Goal: Task Accomplishment & Management: Manage account settings

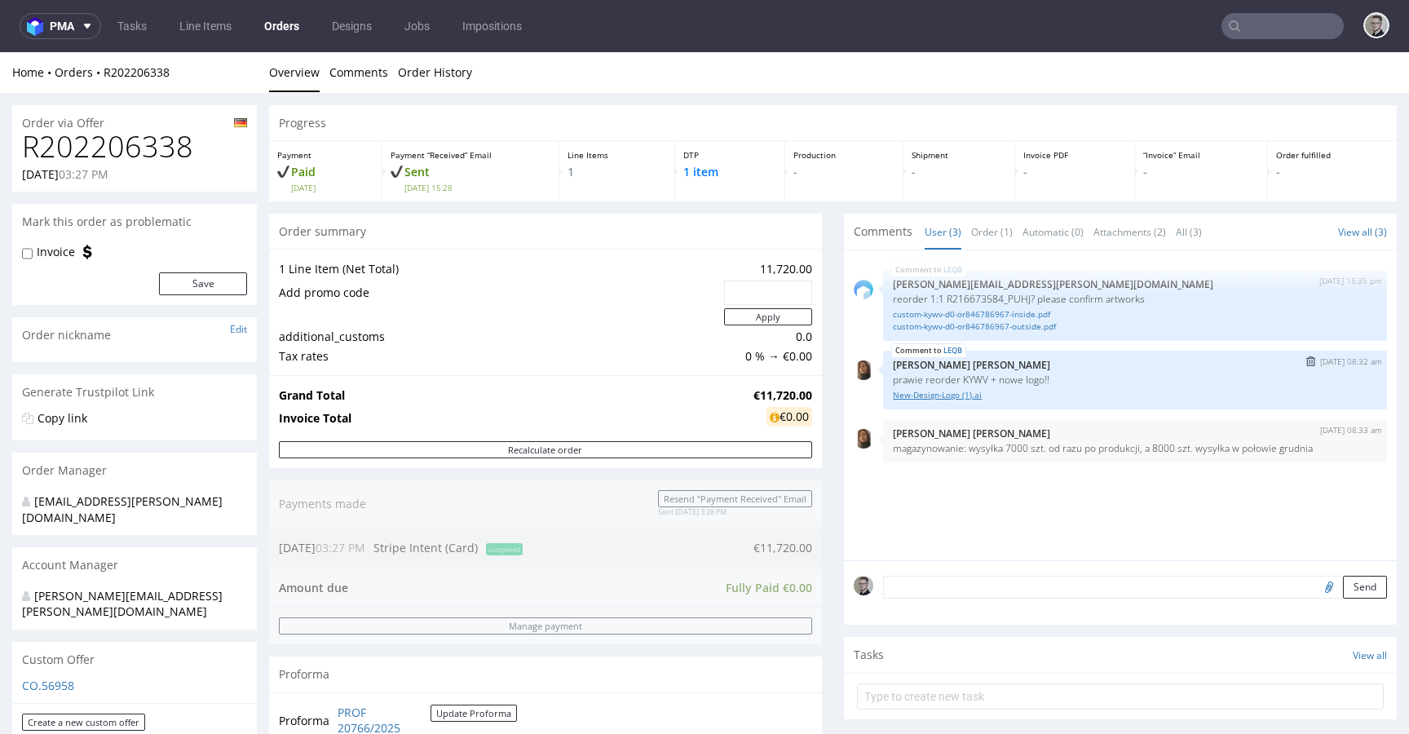
click at [915, 394] on link "New-Design-Logo (1).ai" at bounding box center [1135, 395] width 484 height 12
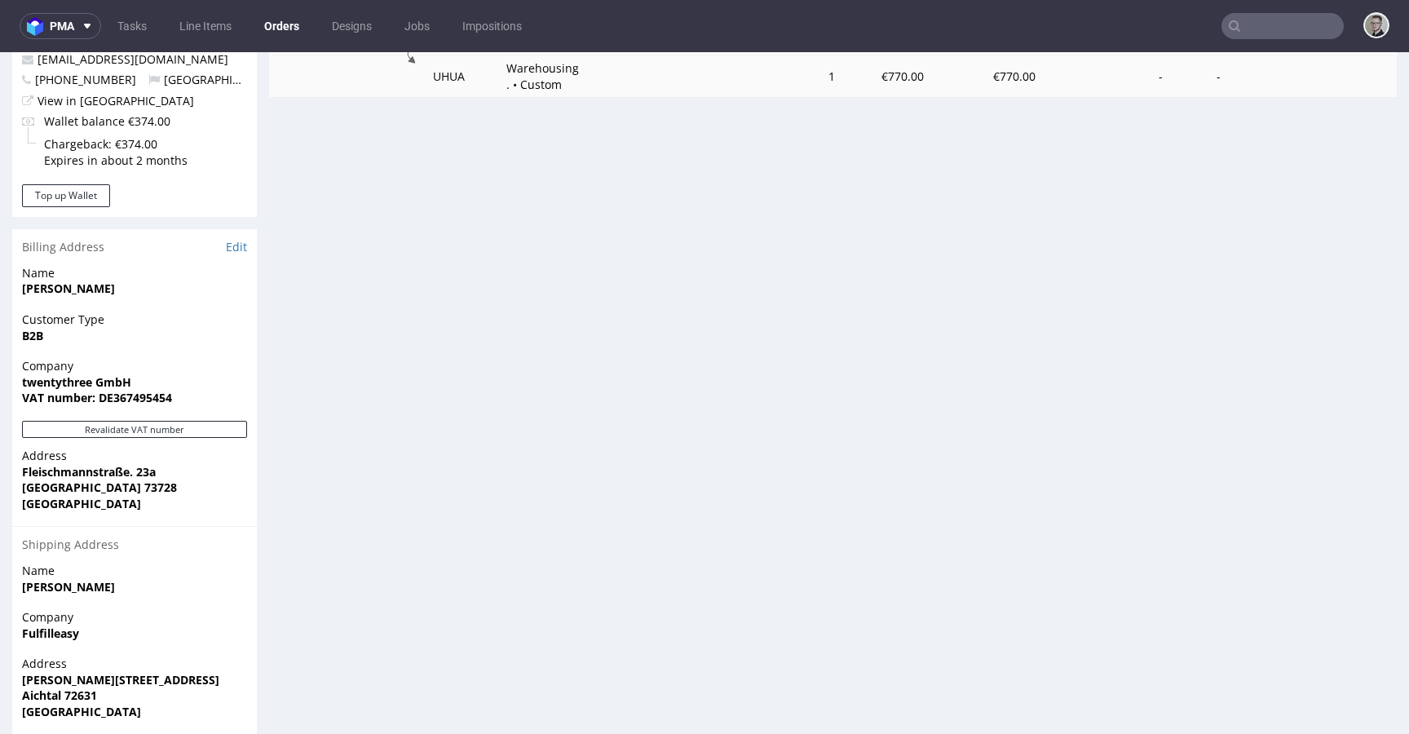
scroll to position [378, 0]
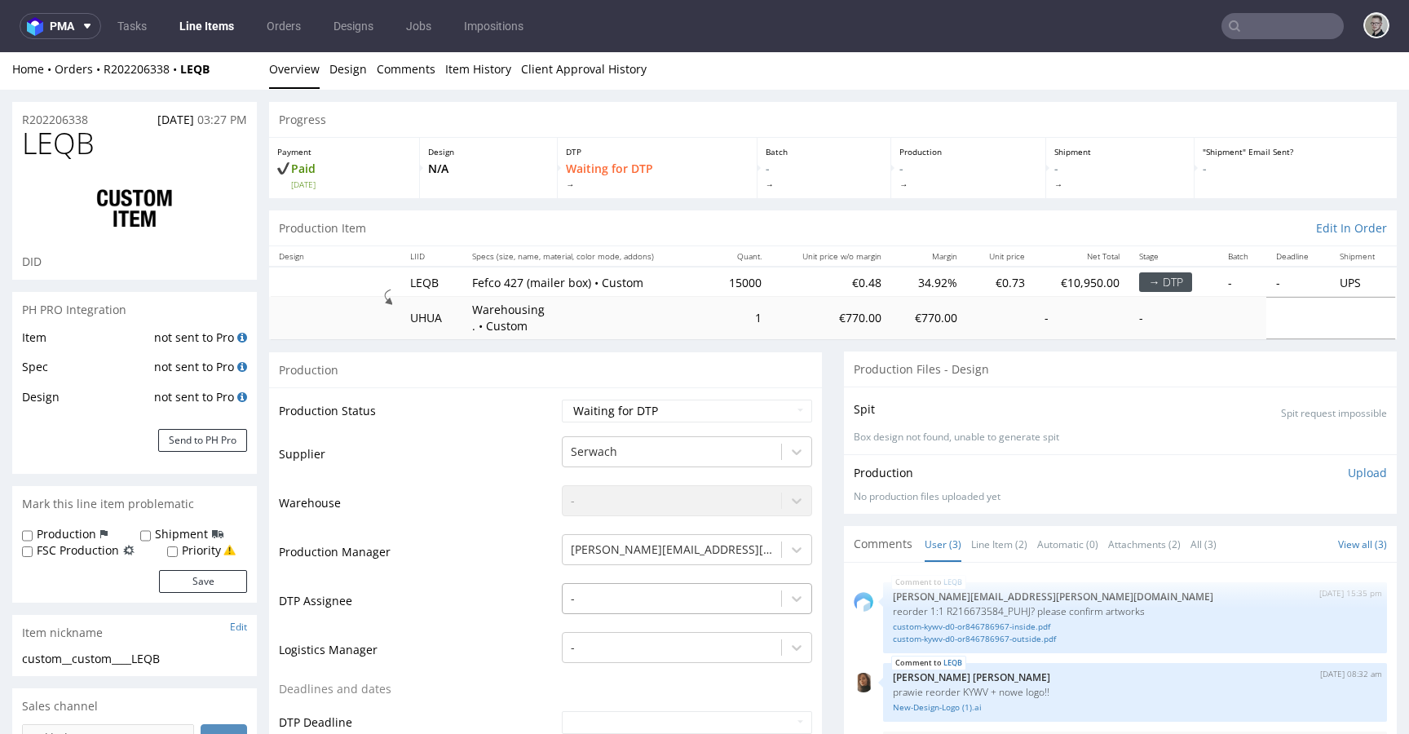
click at [639, 600] on div "-" at bounding box center [687, 594] width 250 height 23
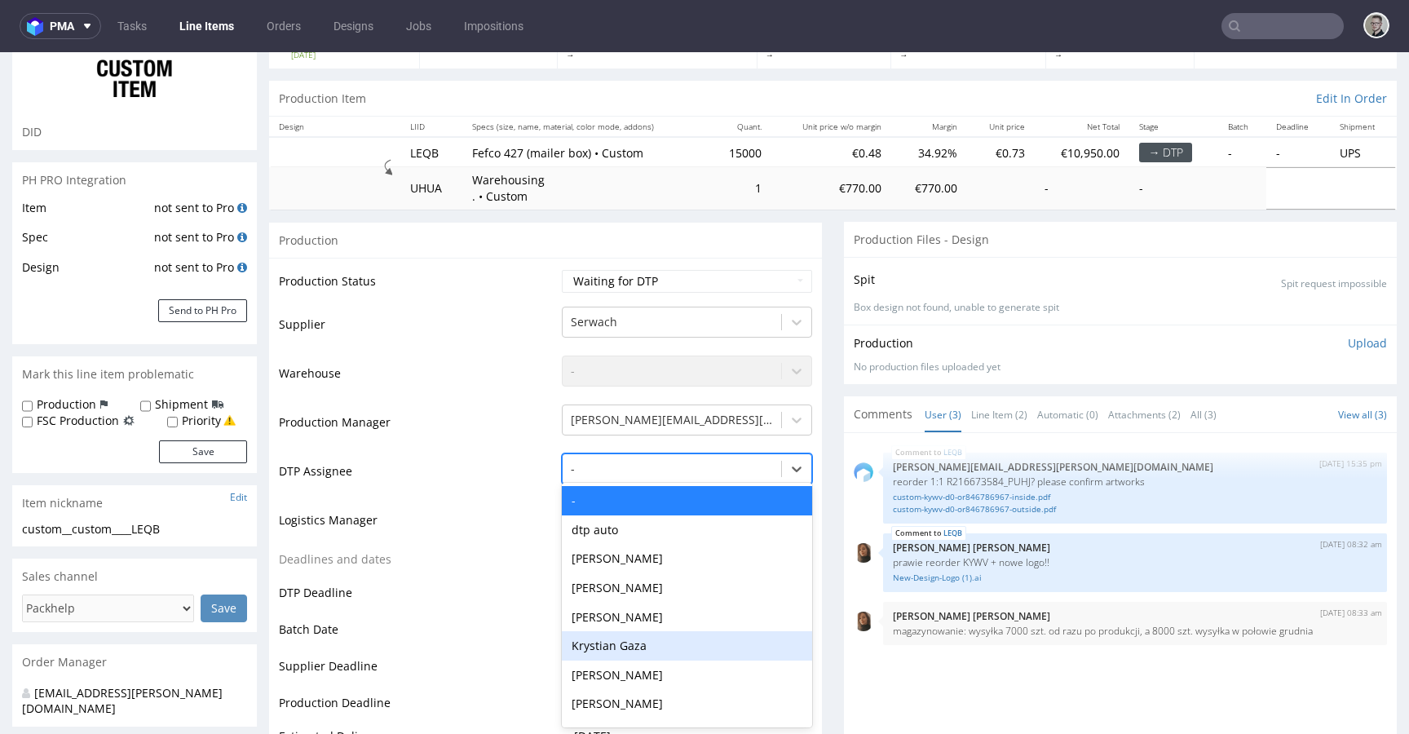
click at [664, 652] on div "Krystian Gaza" at bounding box center [687, 645] width 250 height 29
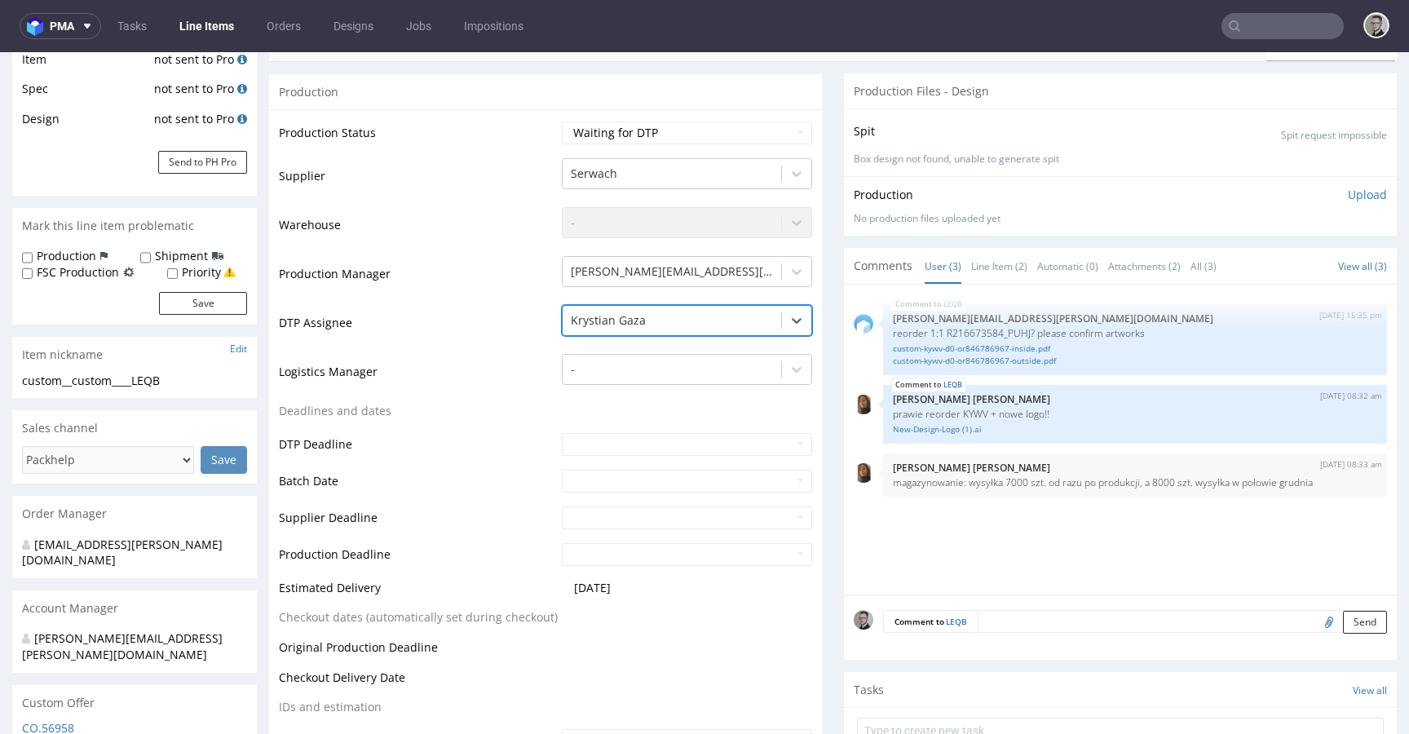
scroll to position [658, 0]
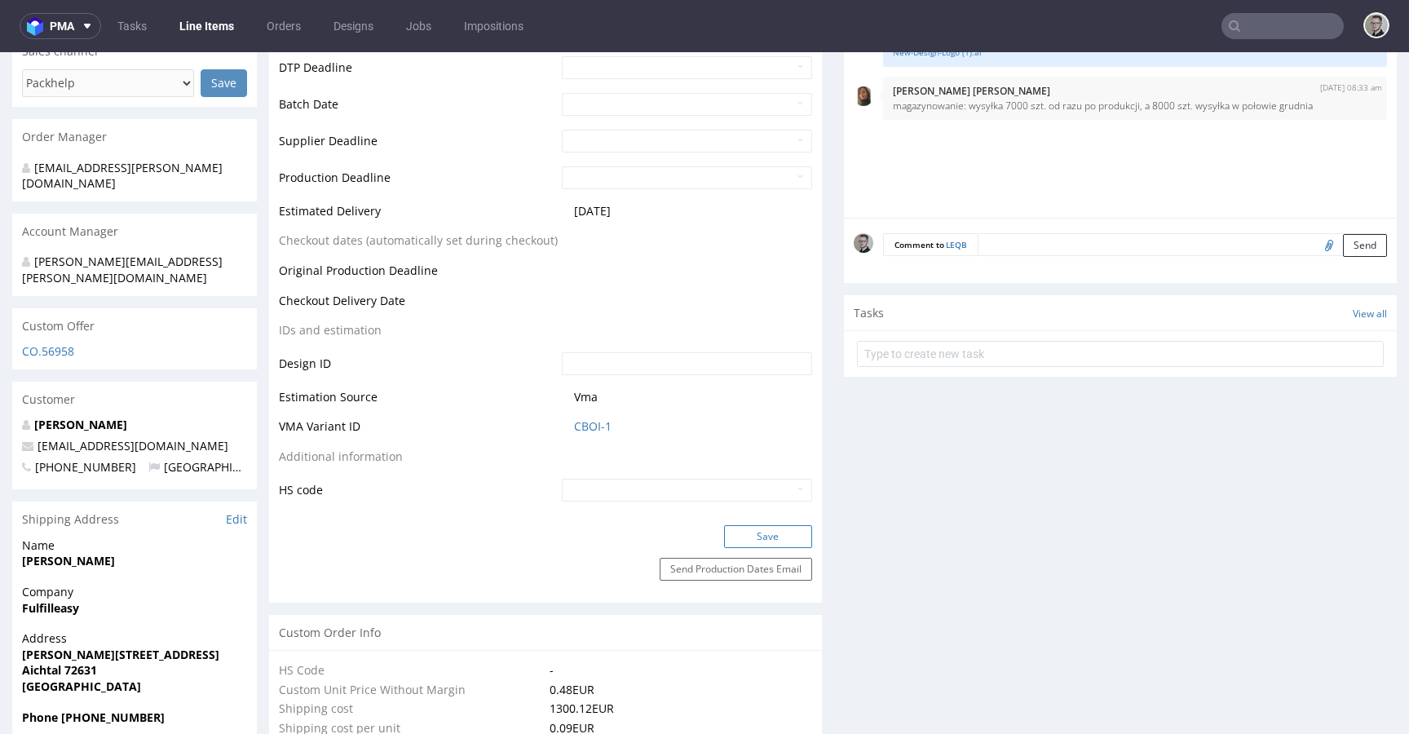
click at [782, 537] on button "Save" at bounding box center [768, 536] width 88 height 23
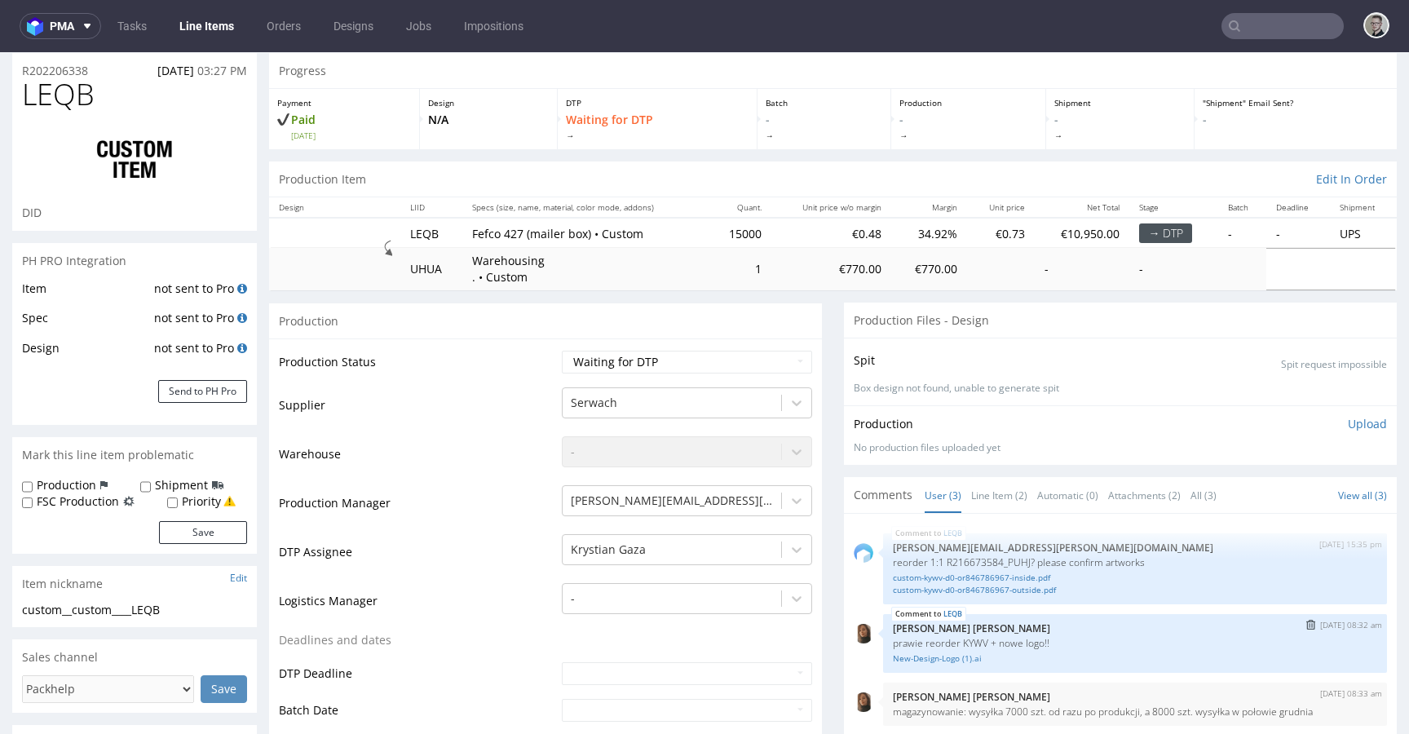
scroll to position [0, 0]
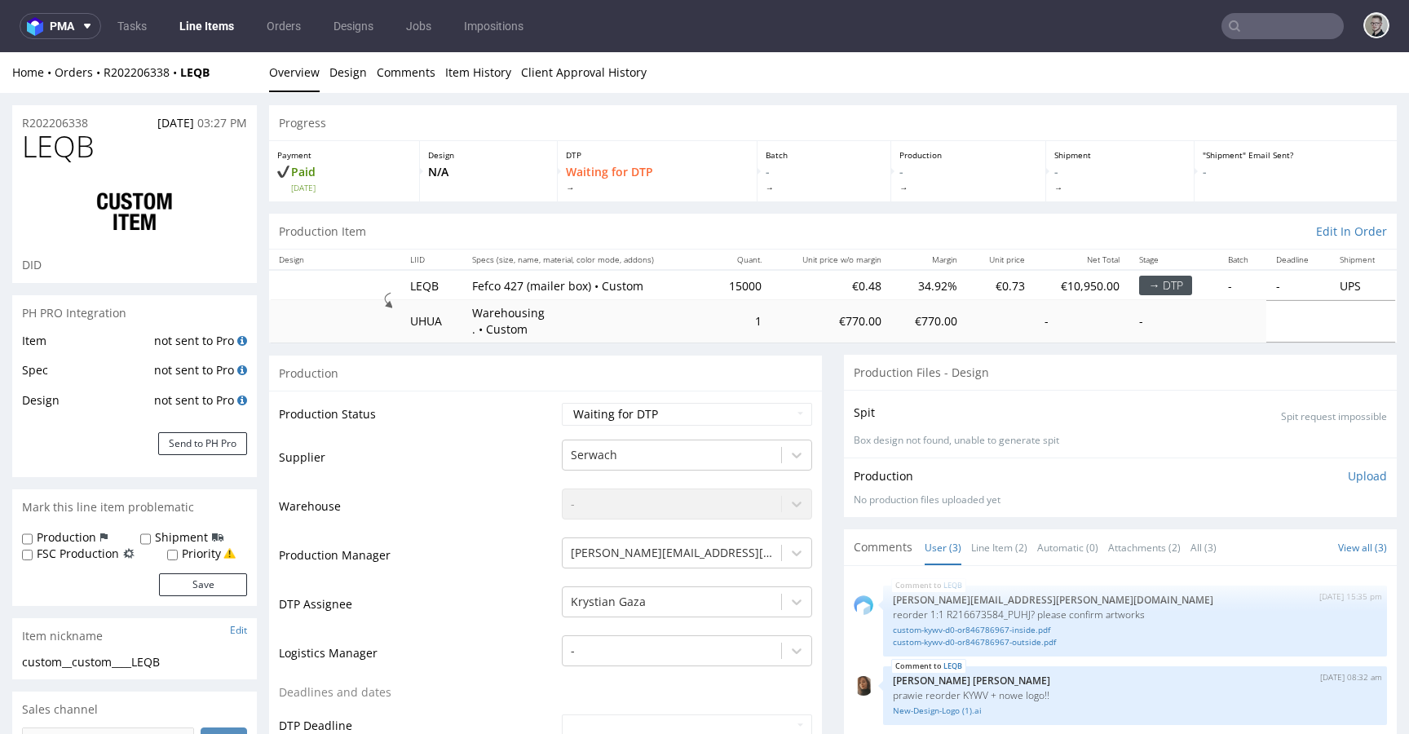
click at [801, 365] on div "Production" at bounding box center [545, 373] width 553 height 37
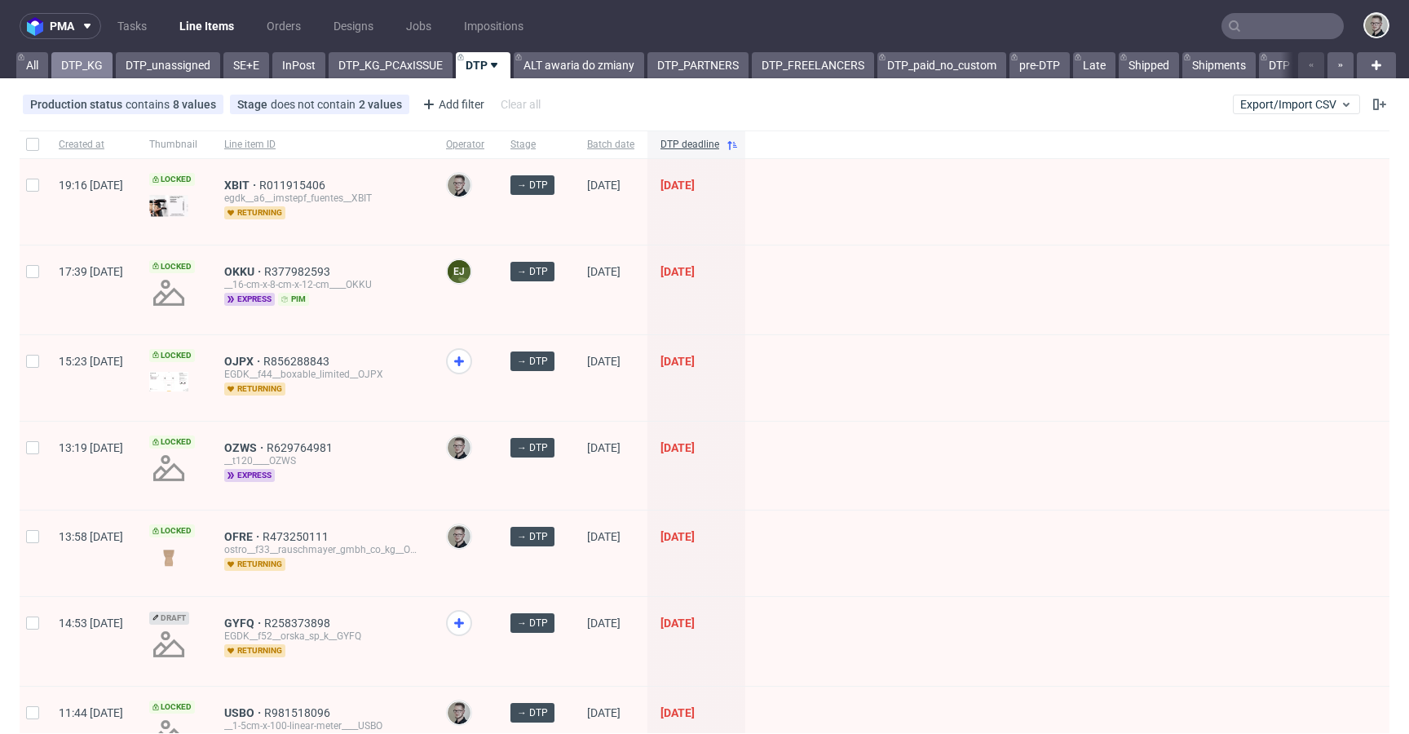
click at [78, 73] on link "DTP_KG" at bounding box center [81, 65] width 61 height 26
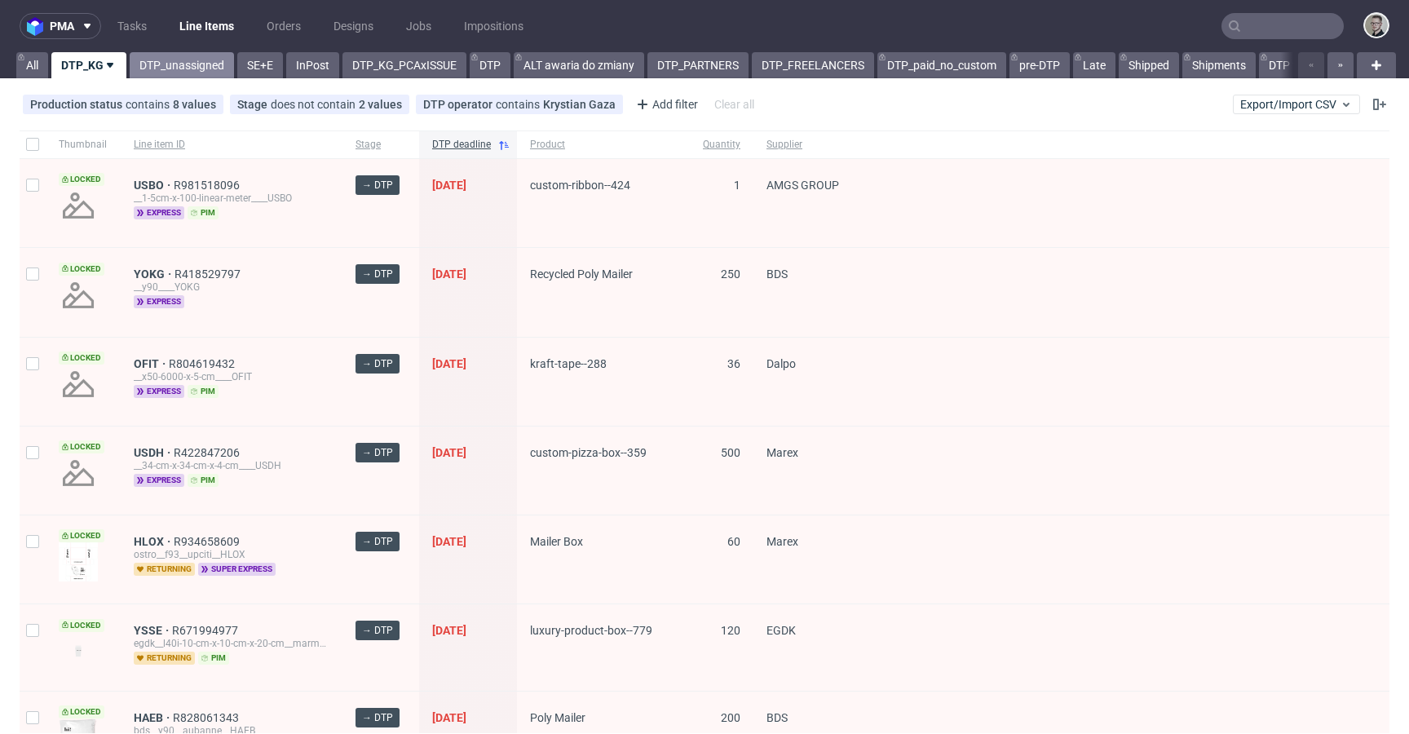
click at [199, 57] on link "DTP_unassigned" at bounding box center [182, 65] width 104 height 26
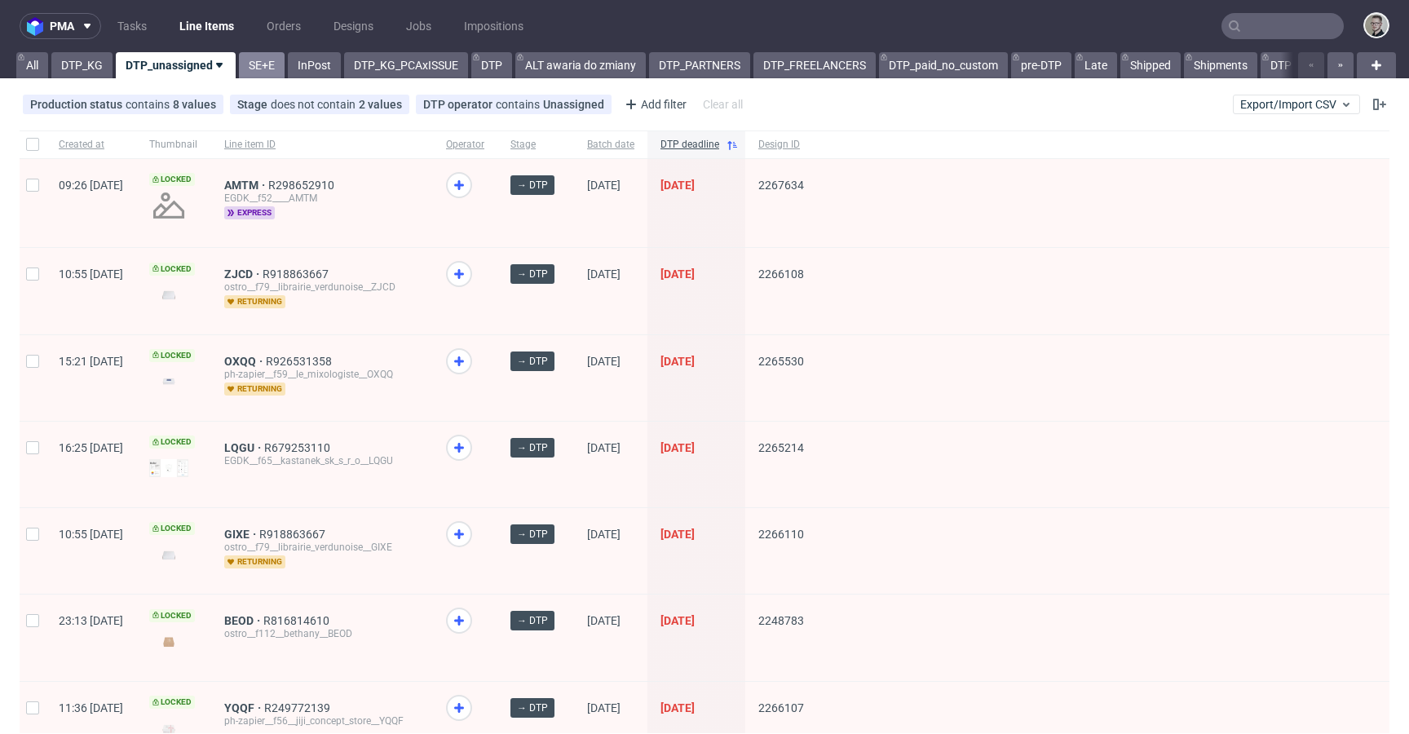
click at [241, 68] on link "SE+E" at bounding box center [262, 65] width 46 height 26
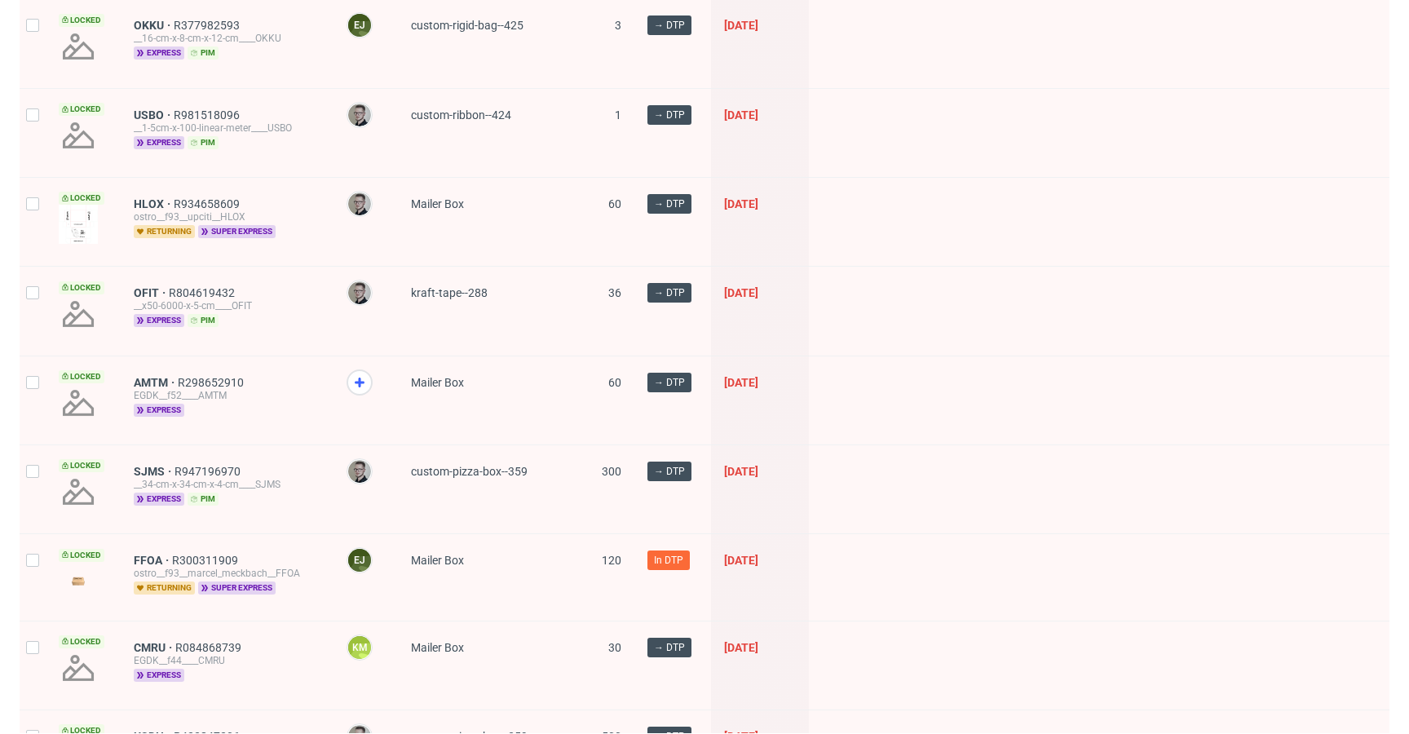
scroll to position [682, 0]
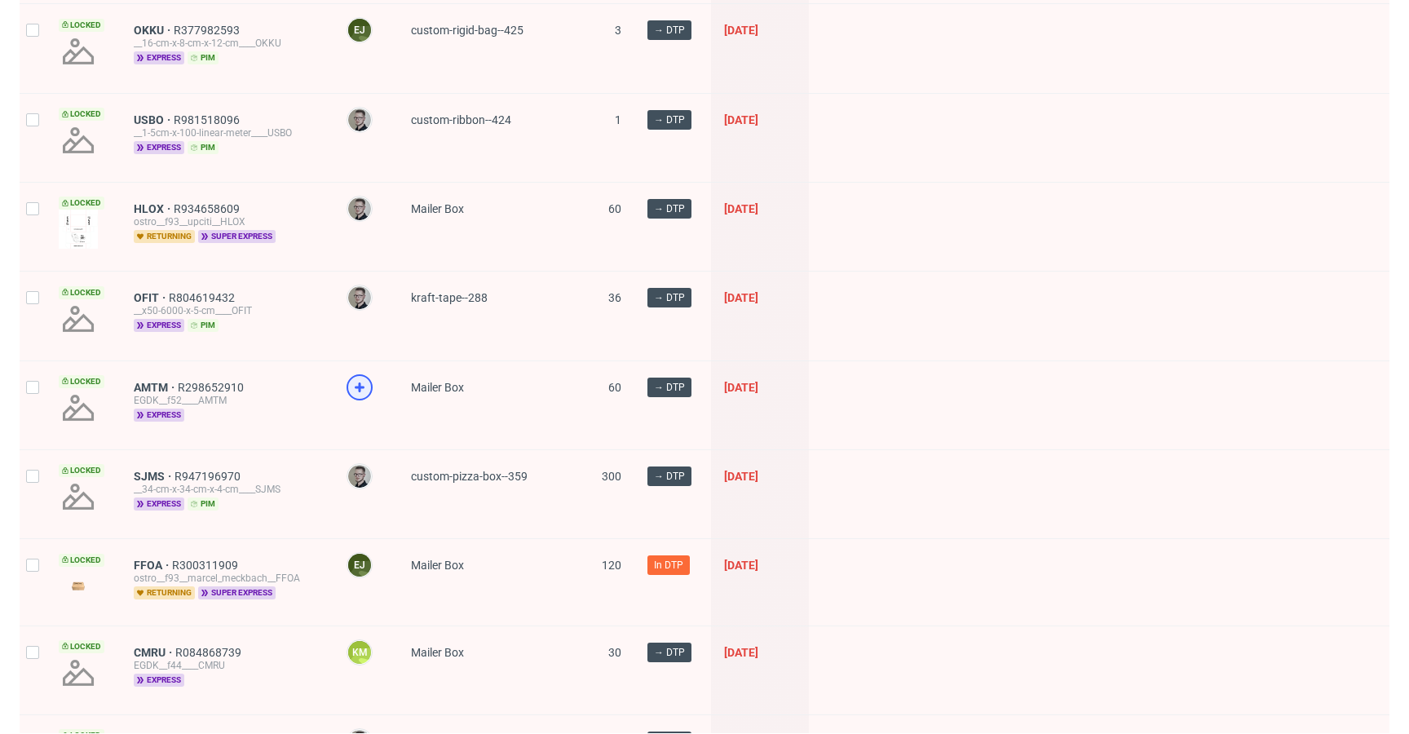
click at [365, 387] on icon at bounding box center [360, 388] width 20 height 20
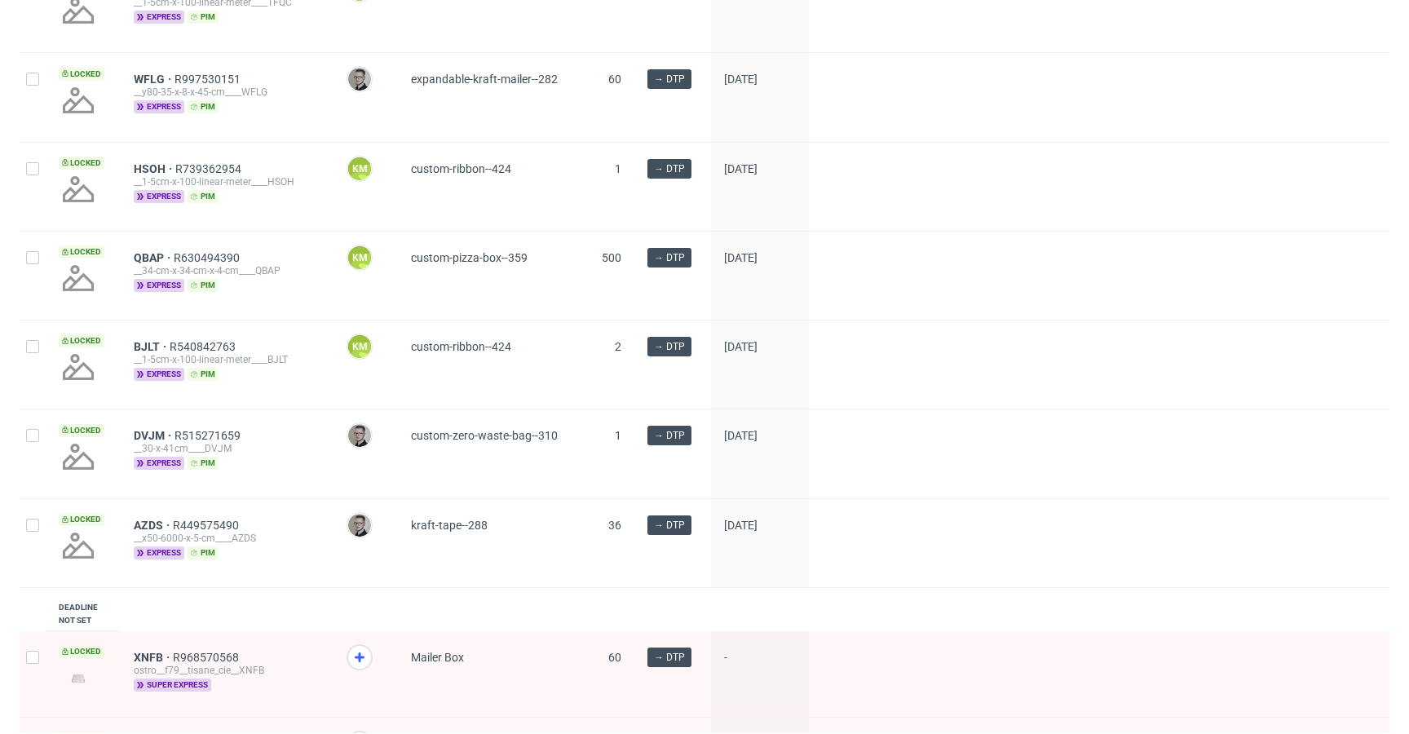
scroll to position [2351, 0]
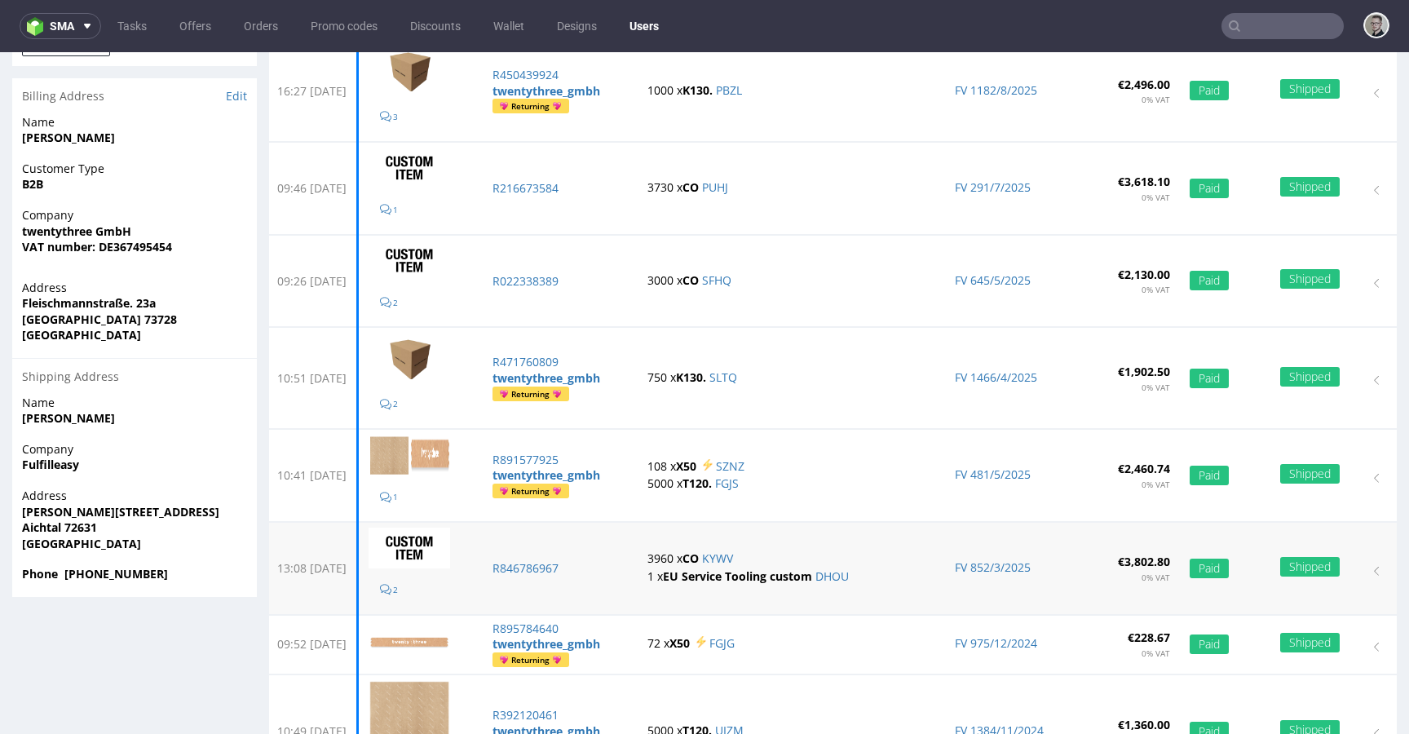
scroll to position [411, 0]
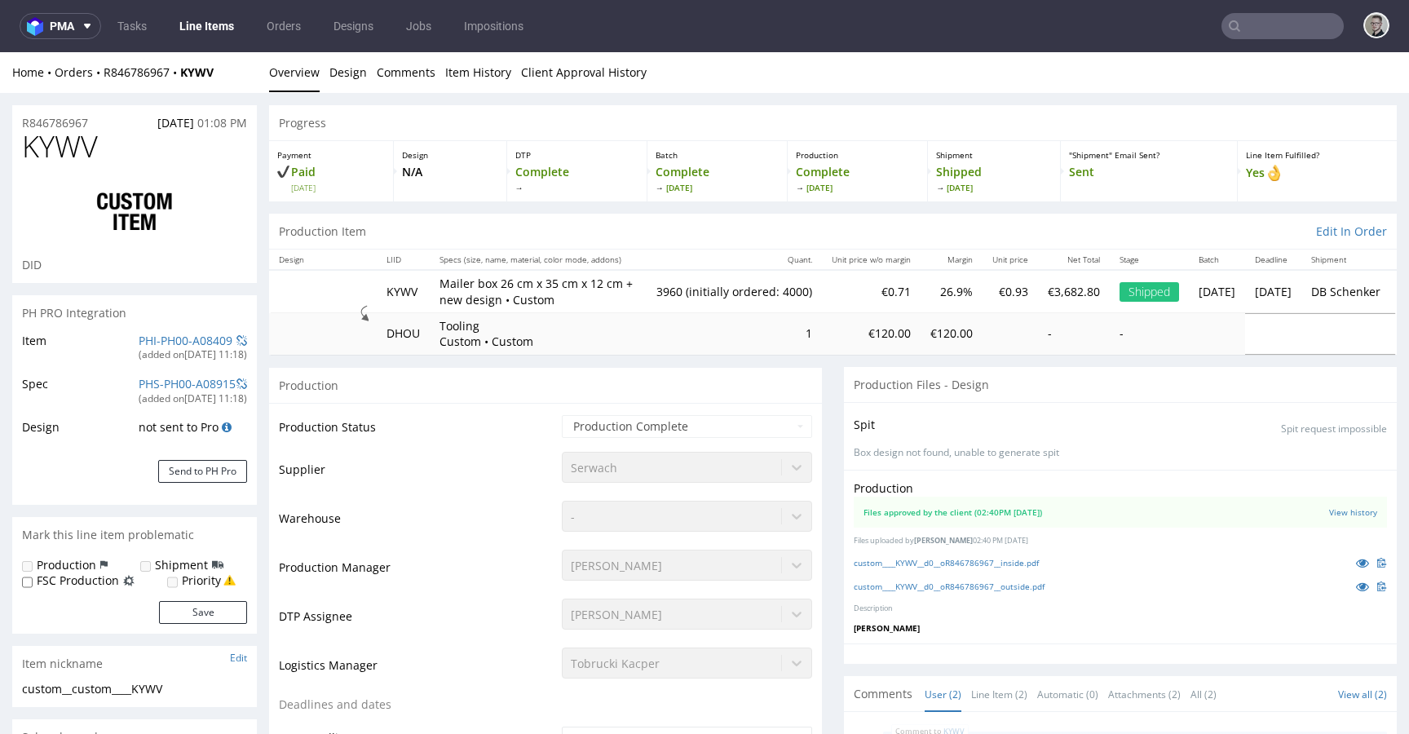
select select "in_progress"
click at [966, 583] on link "custom____KYWV__d0__oR846786967__outside.pdf" at bounding box center [949, 586] width 191 height 11
click at [978, 551] on div "Production Files approved by the client (02:40PM 25 Feb 2025) View history File…" at bounding box center [1120, 557] width 553 height 174
click at [985, 564] on link "custom____KYWV__d0__oR846786967__inside.pdf" at bounding box center [946, 562] width 185 height 11
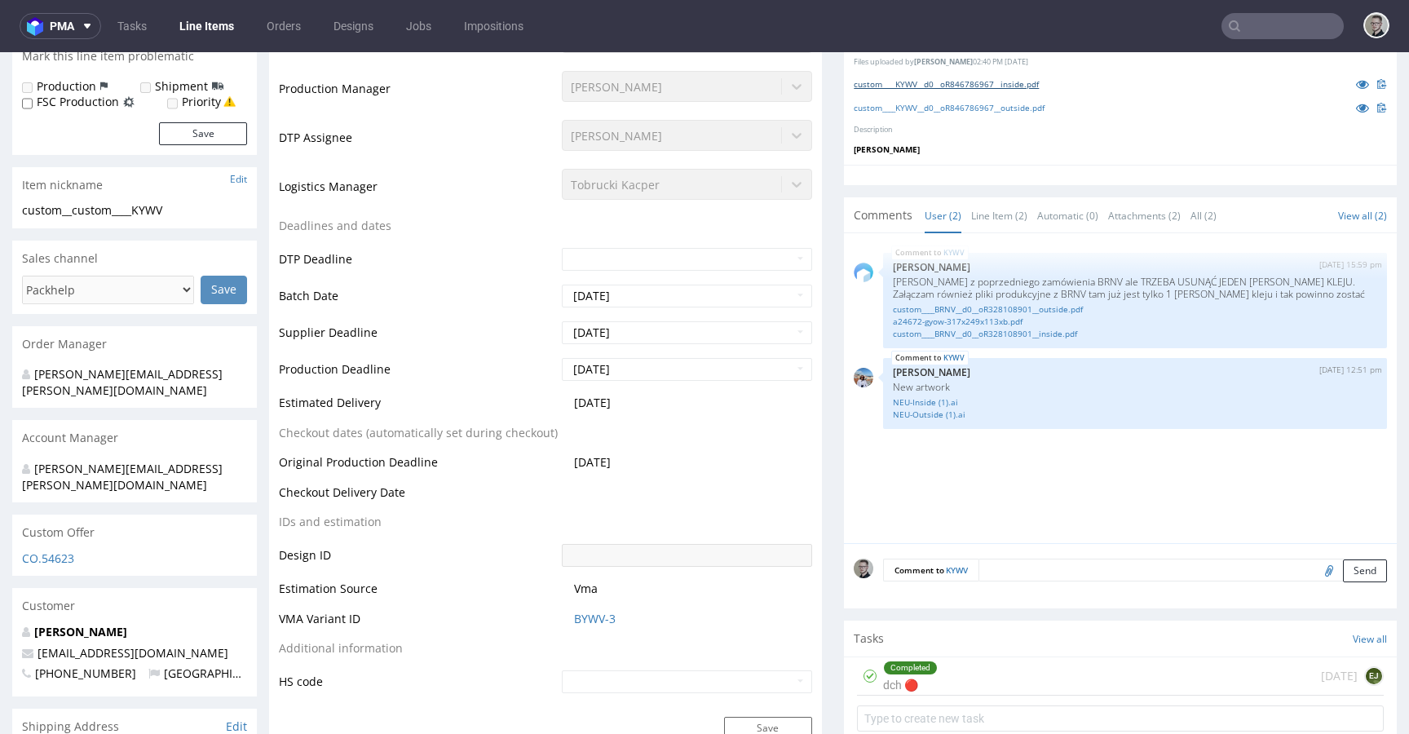
scroll to position [570, 0]
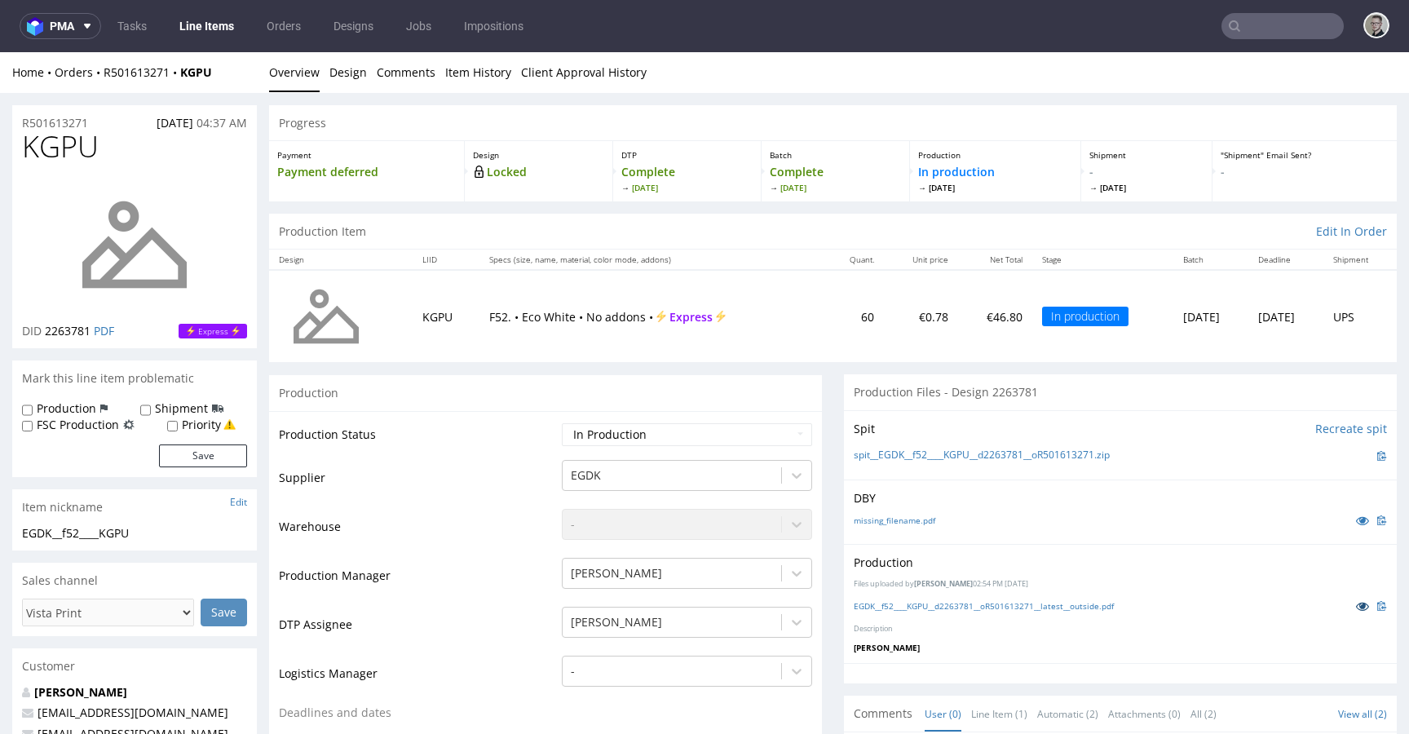
click at [1356, 605] on icon at bounding box center [1362, 605] width 13 height 11
click at [1356, 521] on icon at bounding box center [1362, 520] width 13 height 11
click at [1356, 608] on icon at bounding box center [1362, 605] width 13 height 11
click at [1356, 520] on icon at bounding box center [1362, 520] width 13 height 11
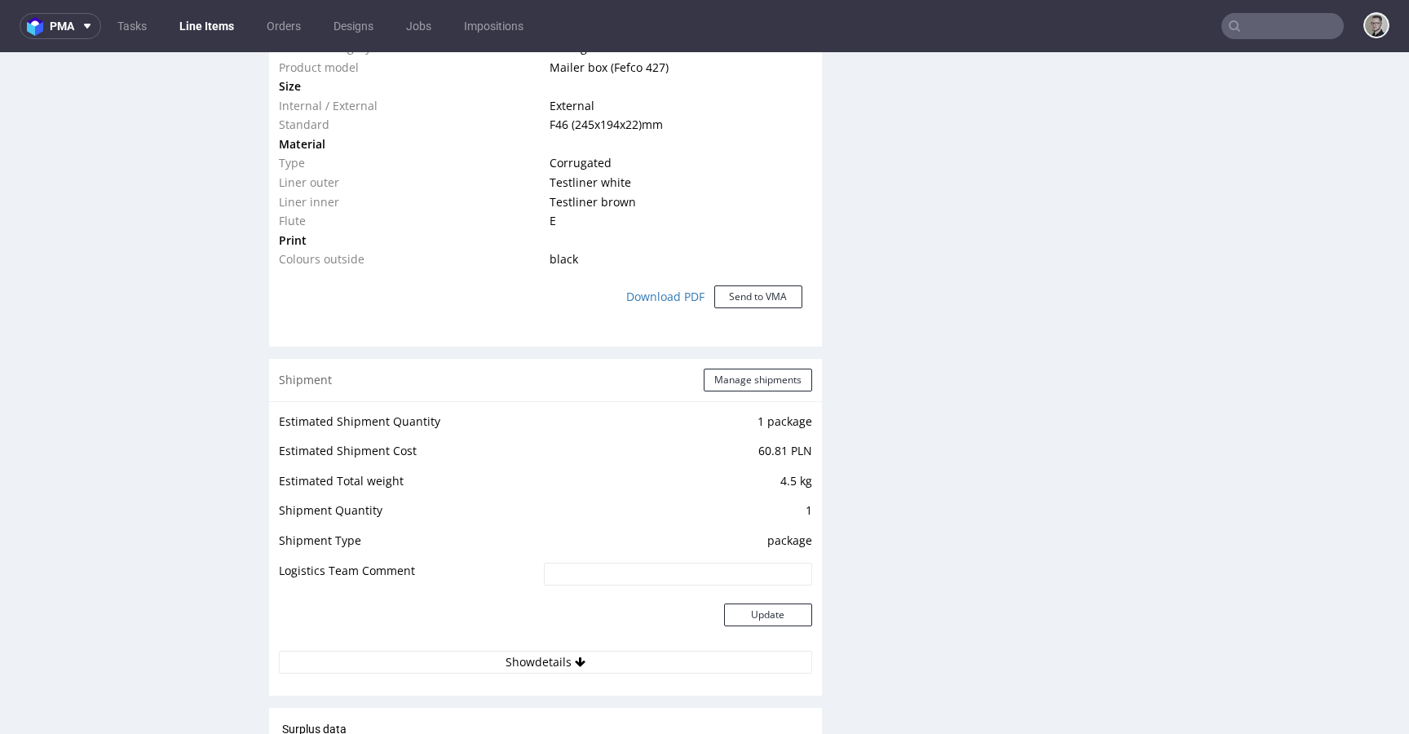
scroll to position [1292, 0]
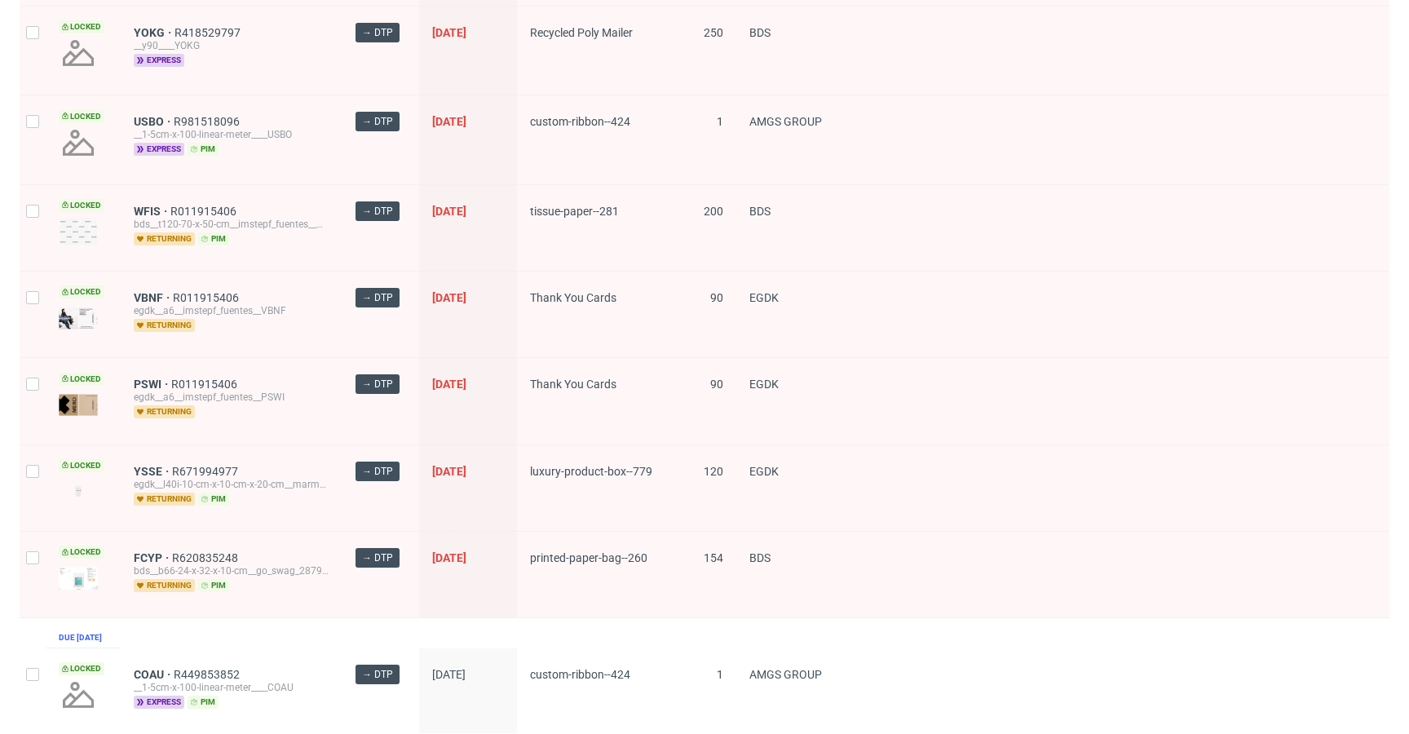
scroll to position [2210, 0]
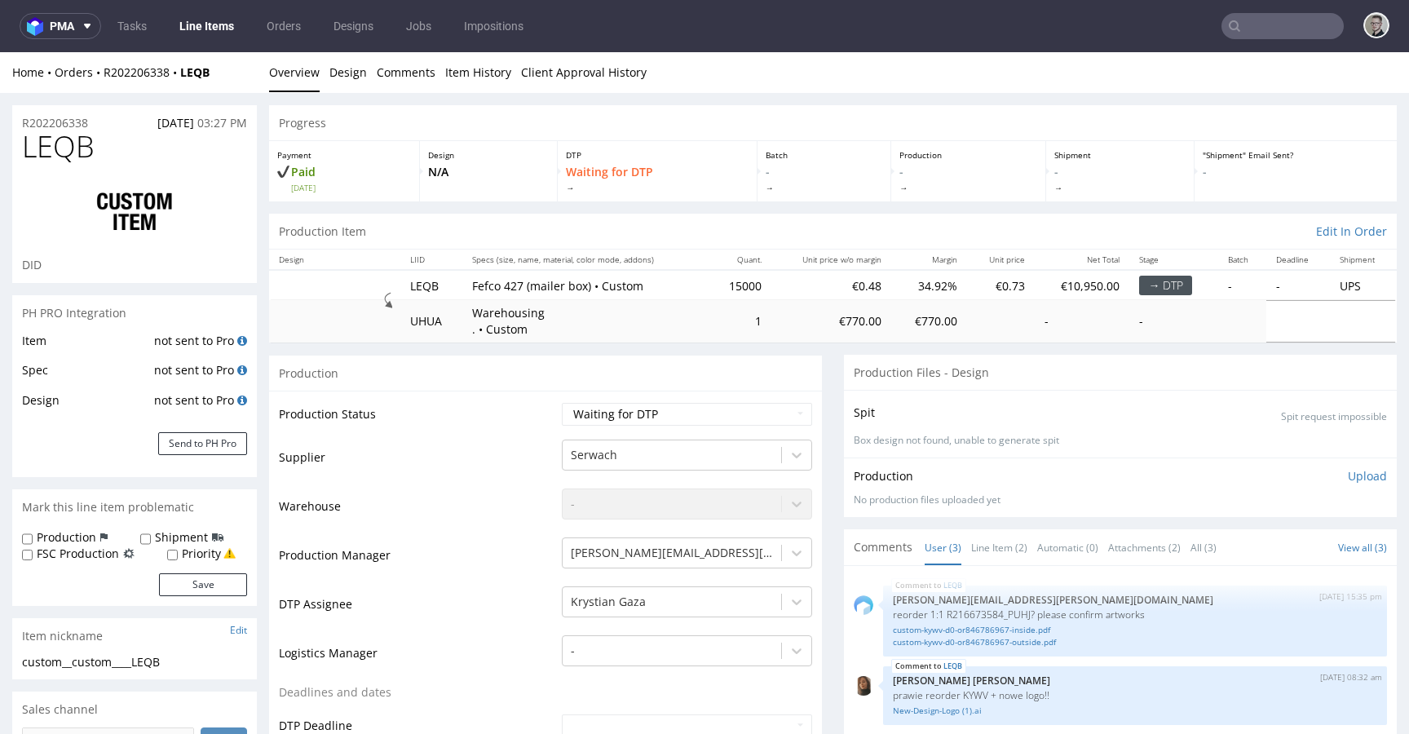
click at [663, 409] on select "Waiting for Artwork Waiting for Diecut Waiting for Mockup Waiting for DTP Waiti…" at bounding box center [687, 414] width 250 height 23
click at [562, 403] on select "Waiting for Artwork Waiting for Diecut Waiting for Mockup Waiting for DTP Waiti…" at bounding box center [687, 414] width 250 height 23
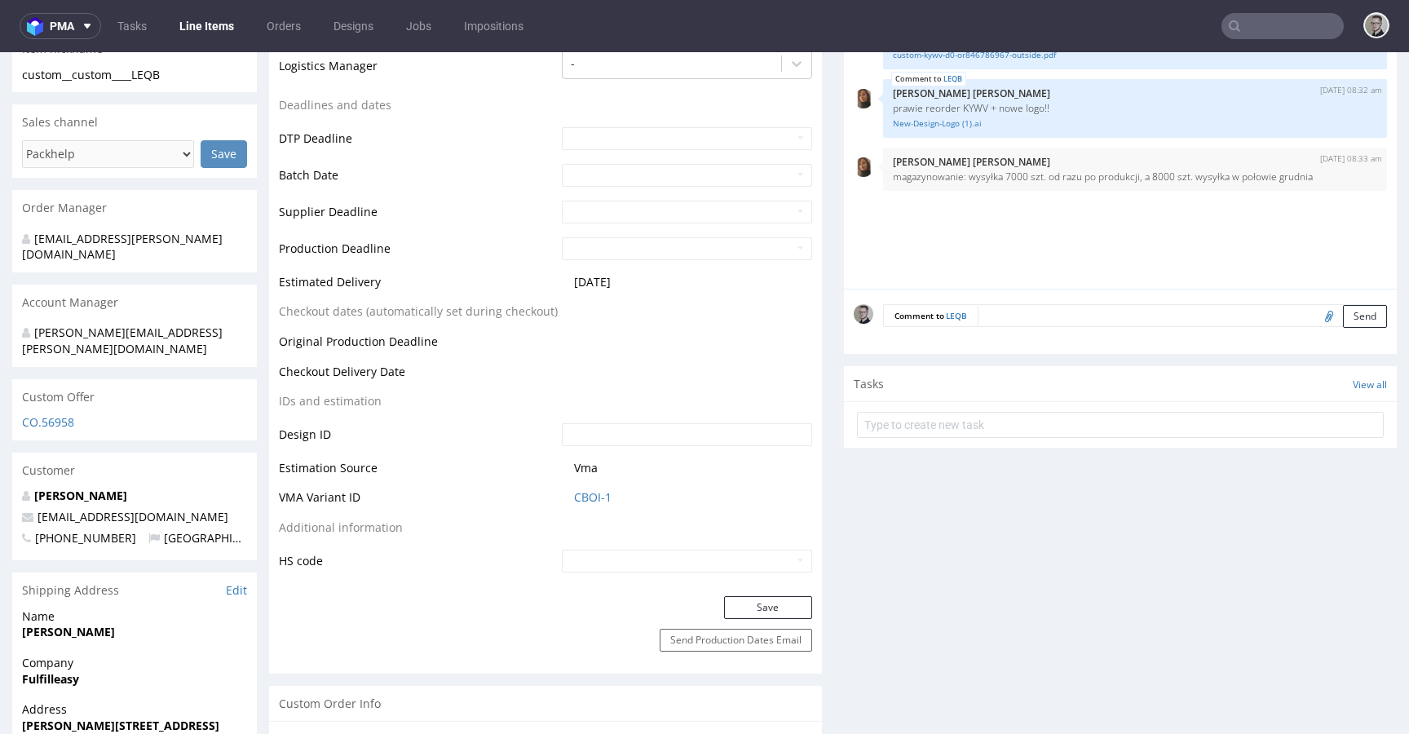
scroll to position [763, 0]
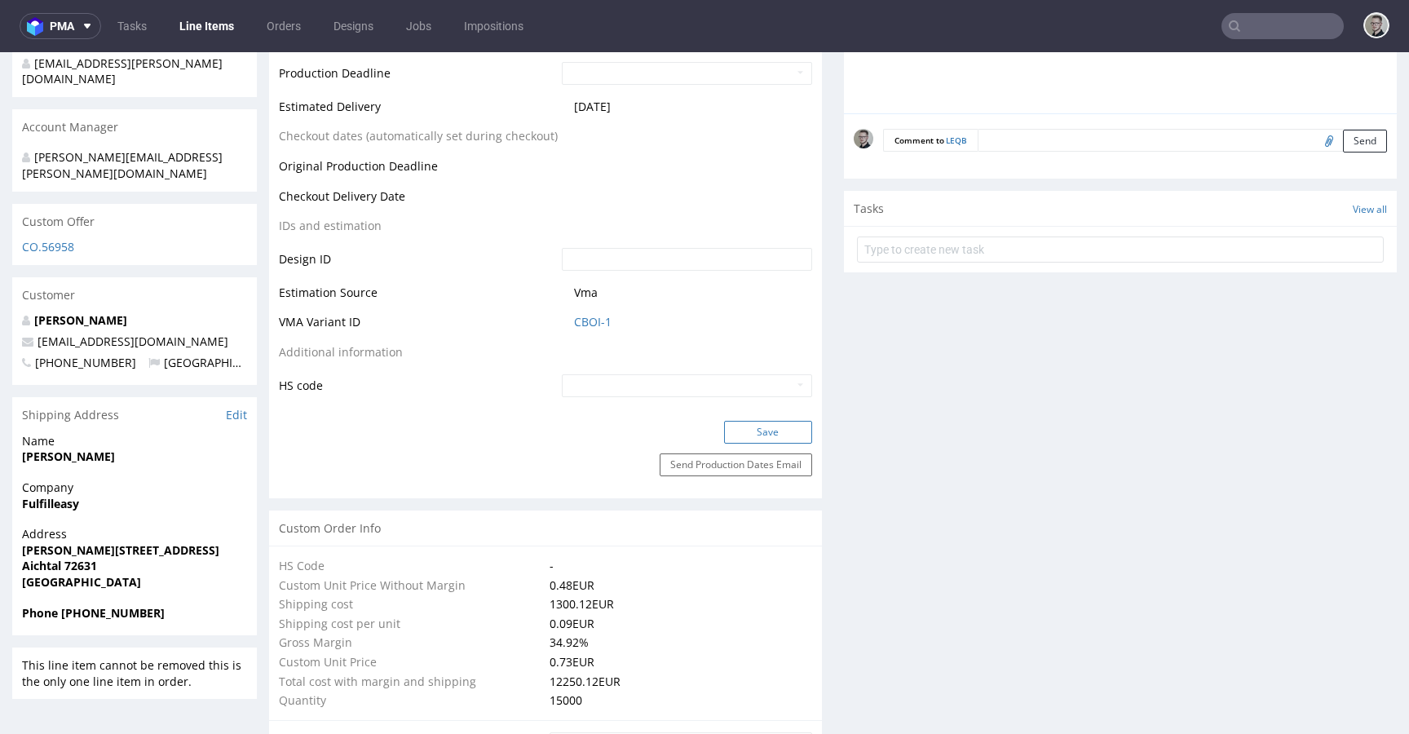
click at [766, 427] on button "Save" at bounding box center [768, 432] width 88 height 23
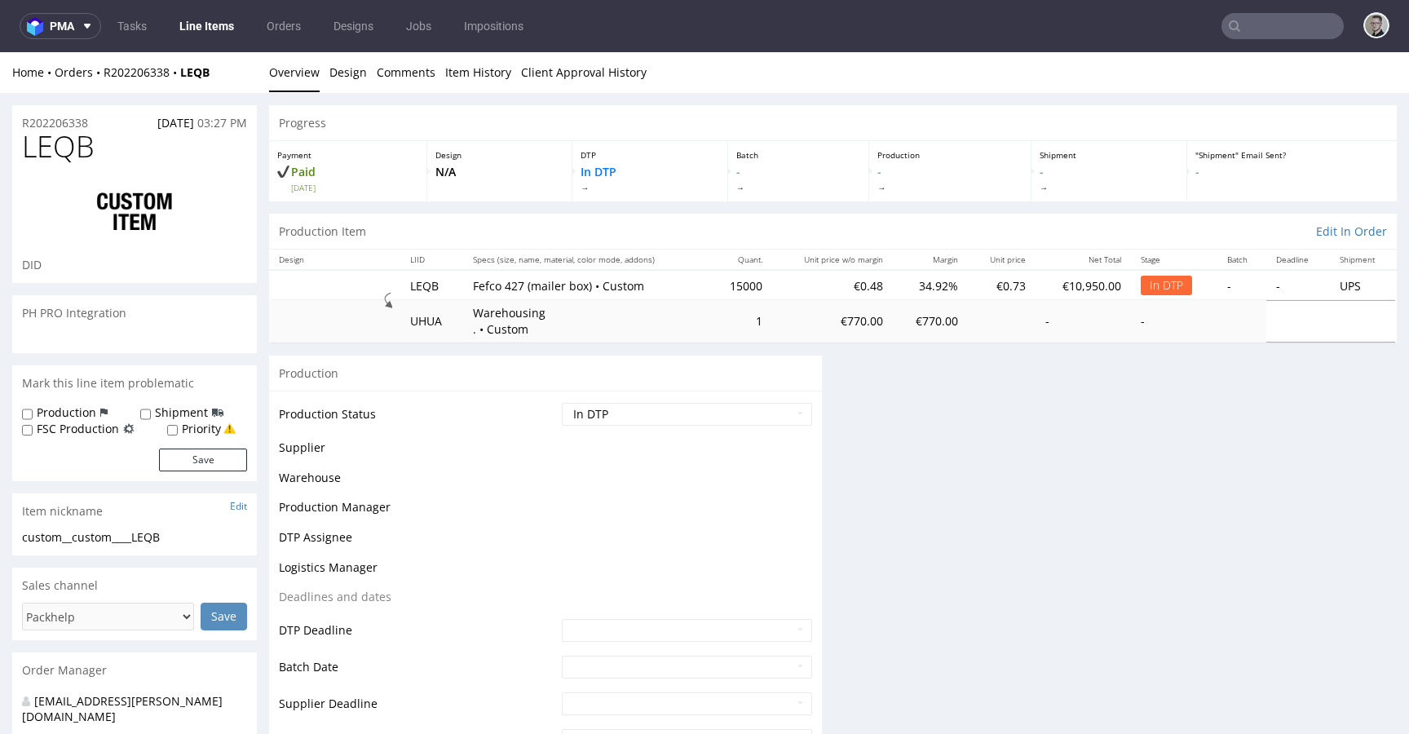
scroll to position [0, 0]
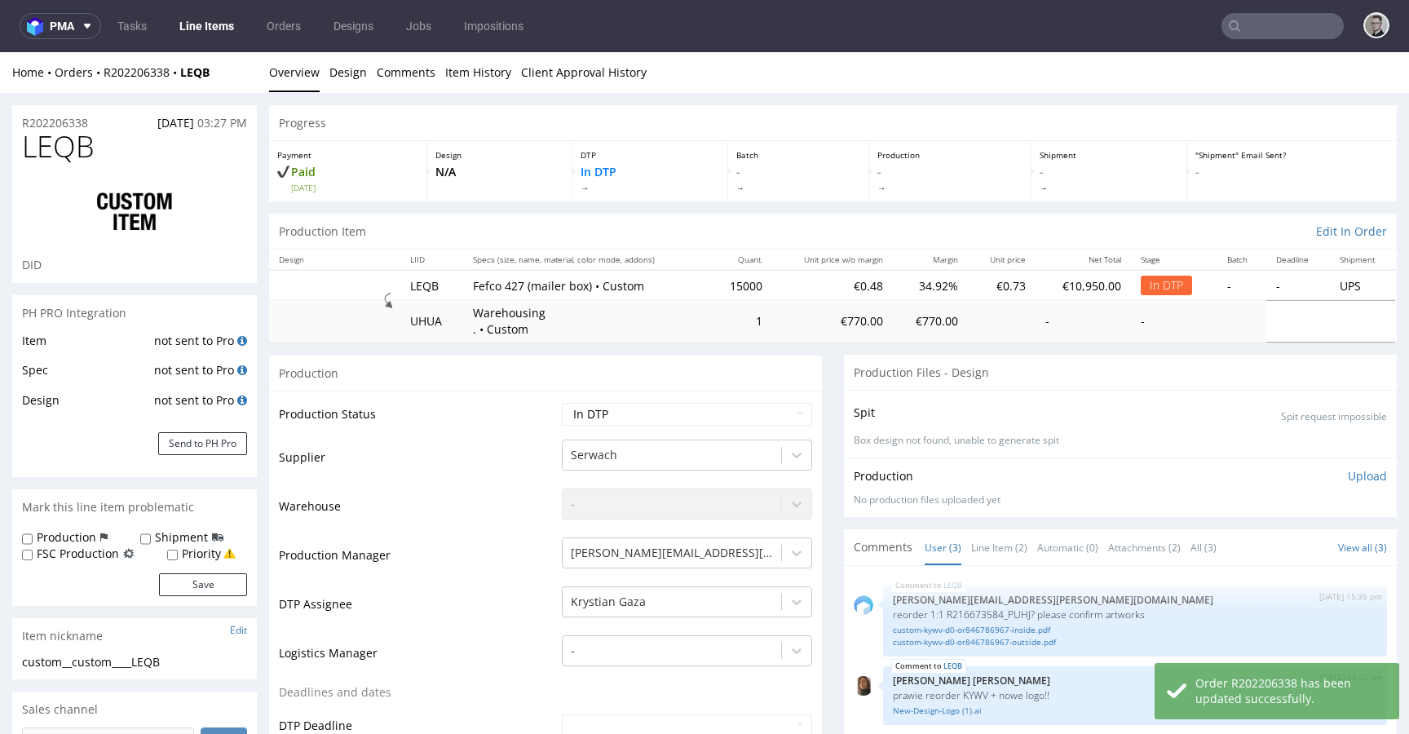
click at [64, 661] on div "custom__custom____LEQB" at bounding box center [134, 662] width 225 height 16
drag, startPoint x: 64, startPoint y: 661, endPoint x: 55, endPoint y: 664, distance: 9.3
click at [63, 662] on div "custom__custom____LEQB" at bounding box center [134, 662] width 225 height 16
copy div "custom__custom____LEQB"
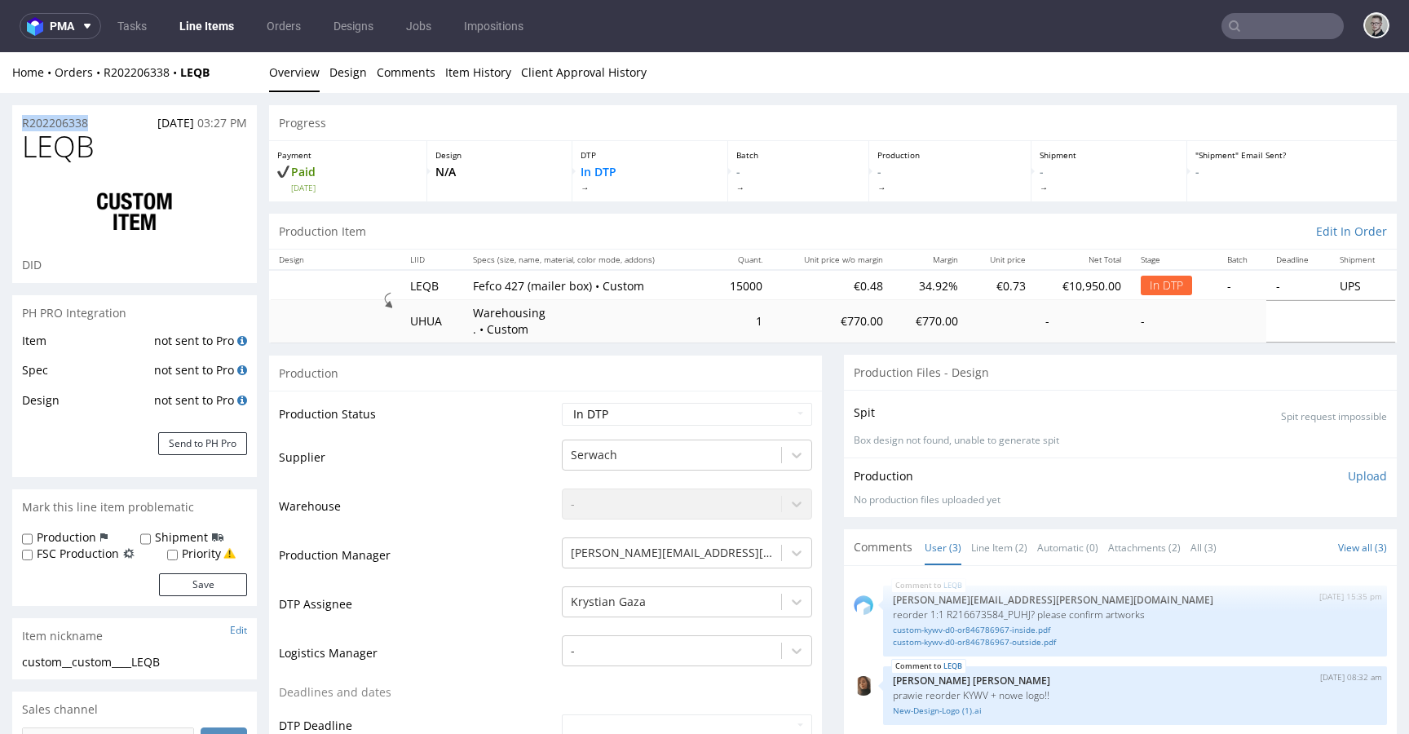
drag, startPoint x: 106, startPoint y: 122, endPoint x: 0, endPoint y: 120, distance: 106.0
copy p "R202206338"
click at [707, 406] on select "Waiting for Artwork Waiting for Diecut Waiting for Mockup Waiting for DTP Waiti…" at bounding box center [687, 414] width 250 height 23
select select "dtp_ca_needed"
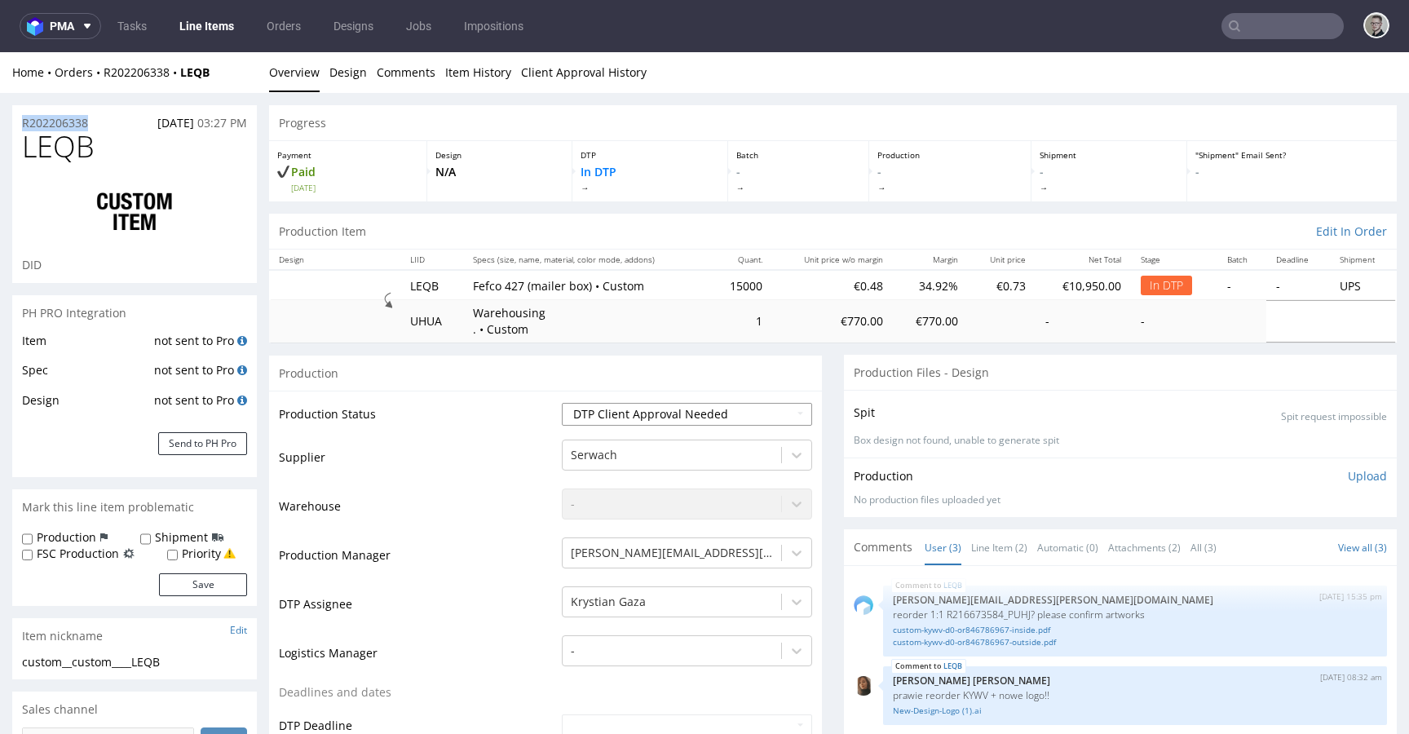
click at [562, 403] on select "Waiting for Artwork Waiting for Diecut Waiting for Mockup Waiting for DTP Waiti…" at bounding box center [687, 414] width 250 height 23
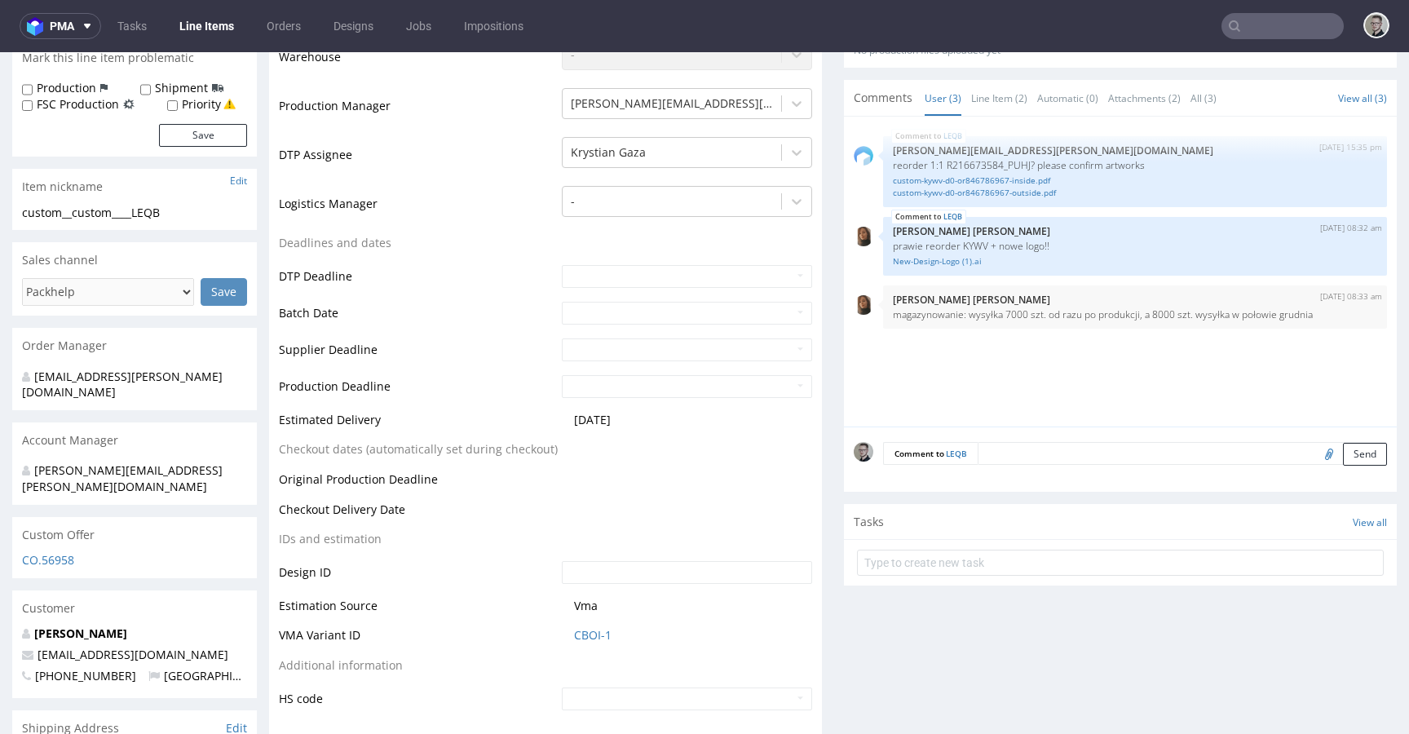
scroll to position [544, 0]
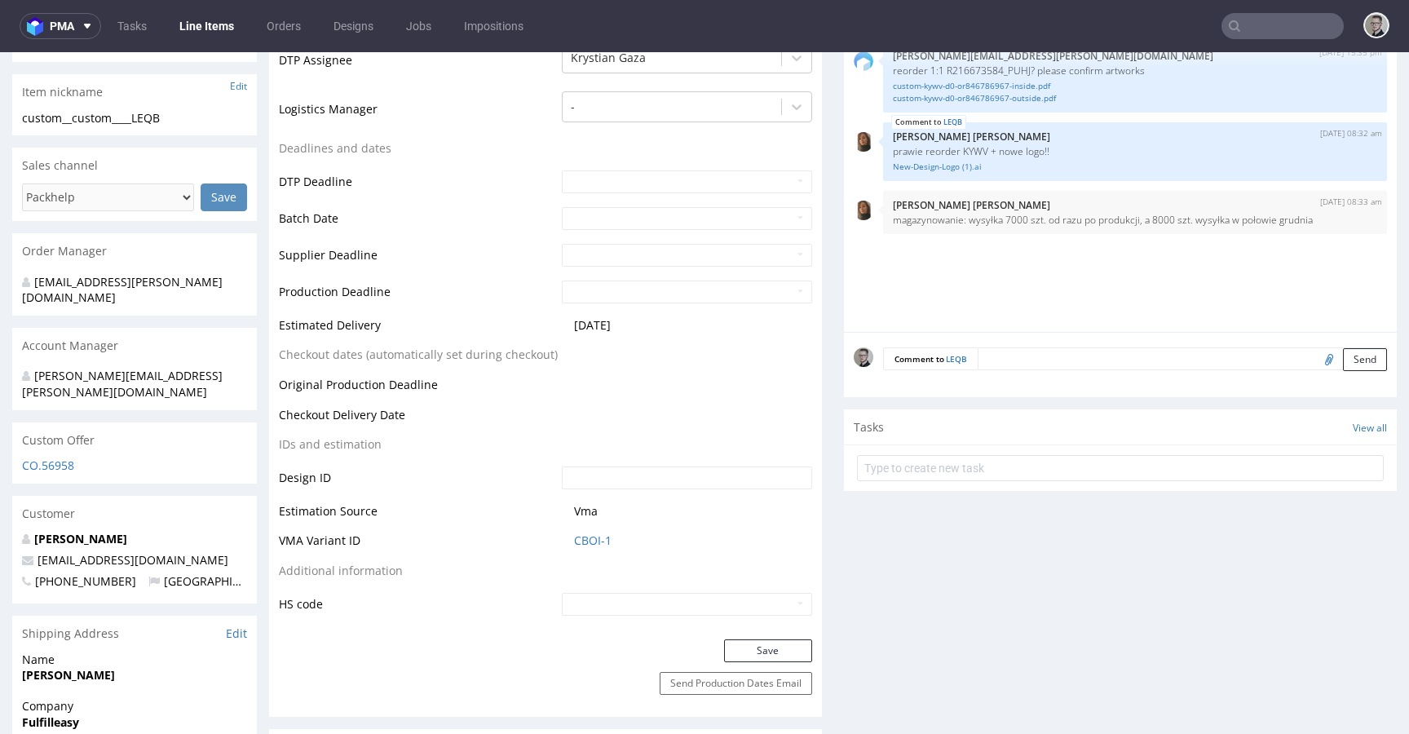
click at [780, 639] on button "Save" at bounding box center [768, 650] width 88 height 23
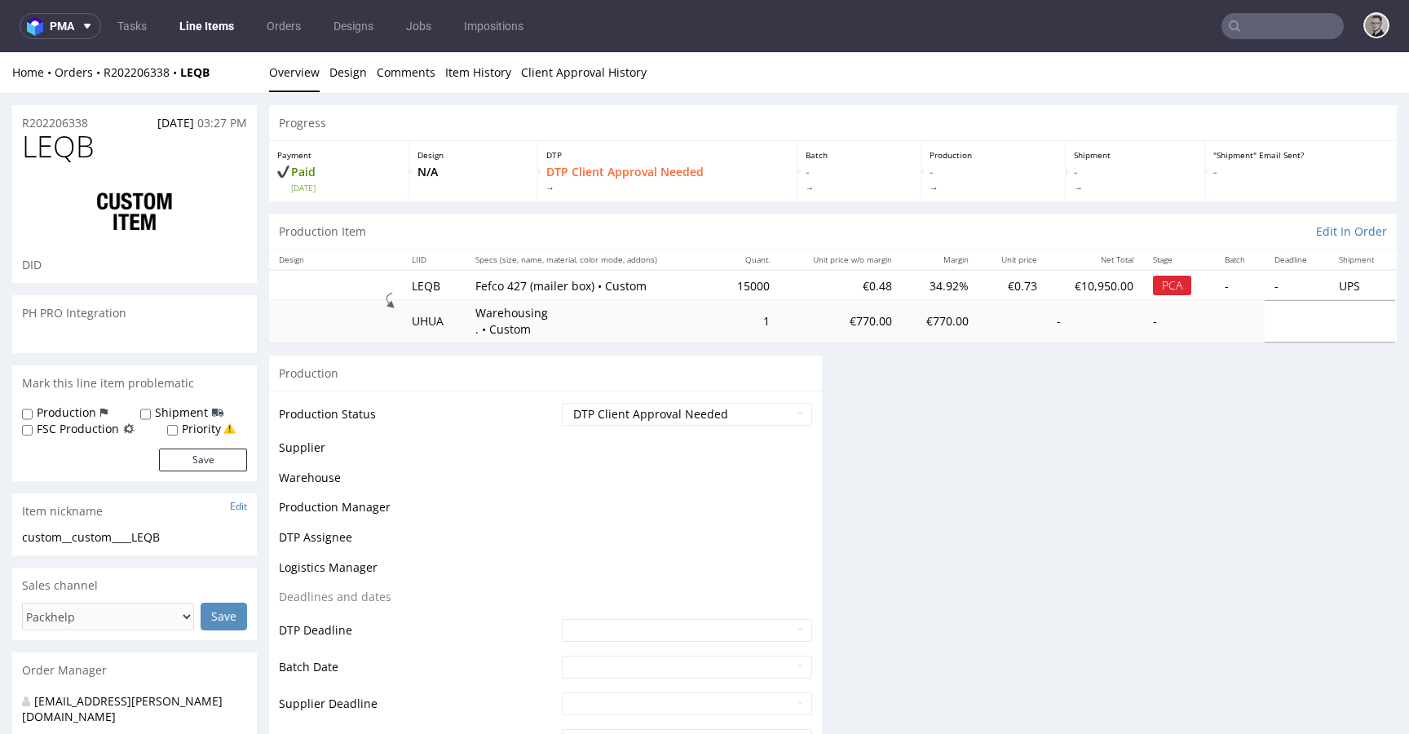
scroll to position [0, 0]
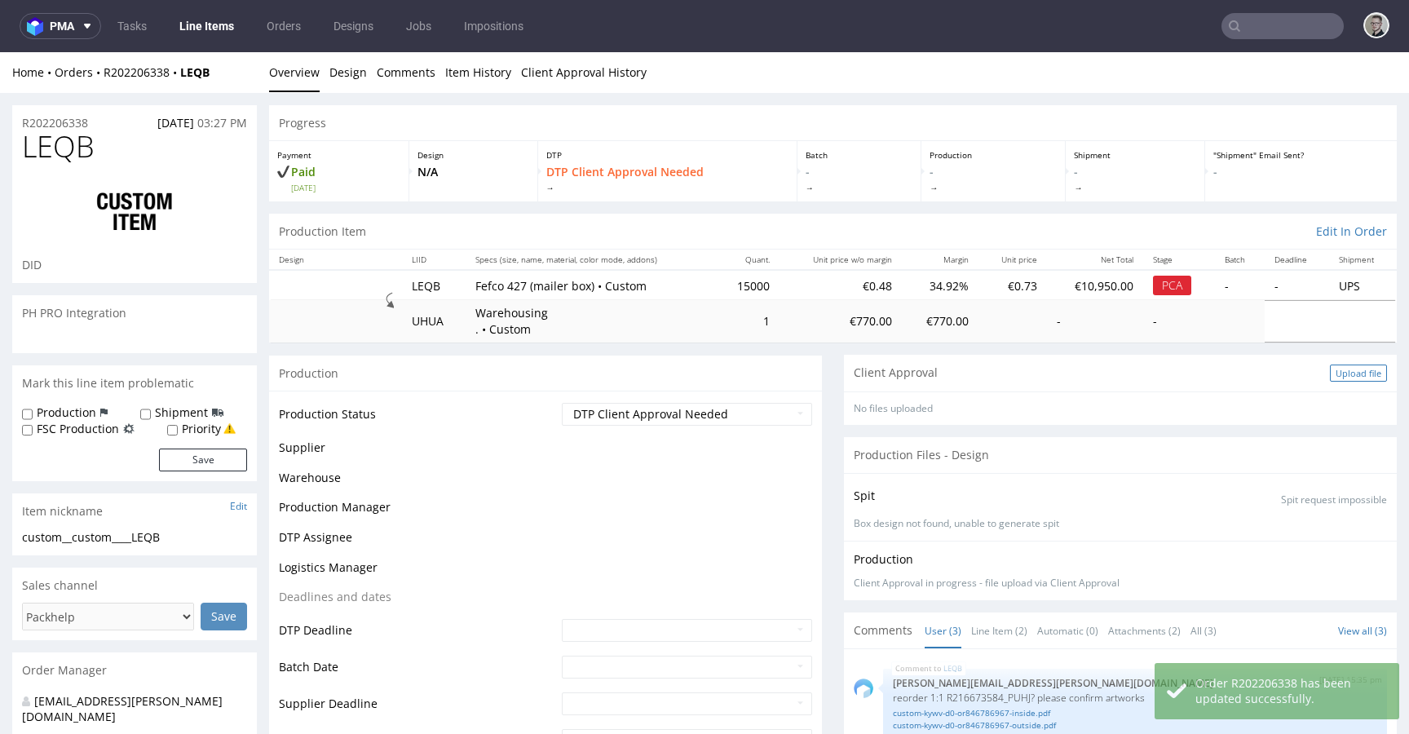
click at [1330, 369] on div "Upload file" at bounding box center [1358, 373] width 57 height 17
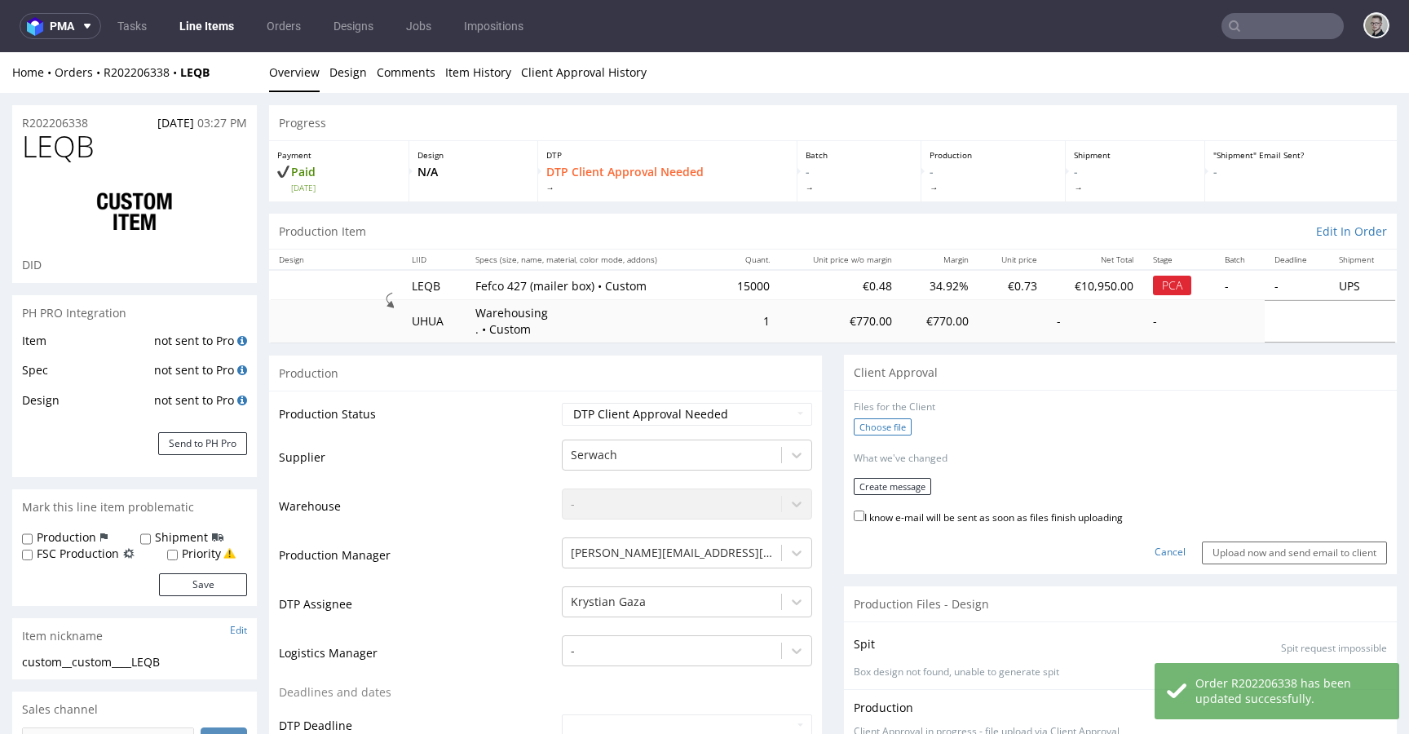
click at [857, 431] on label "Choose file" at bounding box center [883, 426] width 58 height 17
click at [0, 52] on input "Choose file" at bounding box center [0, 52] width 0 height 0
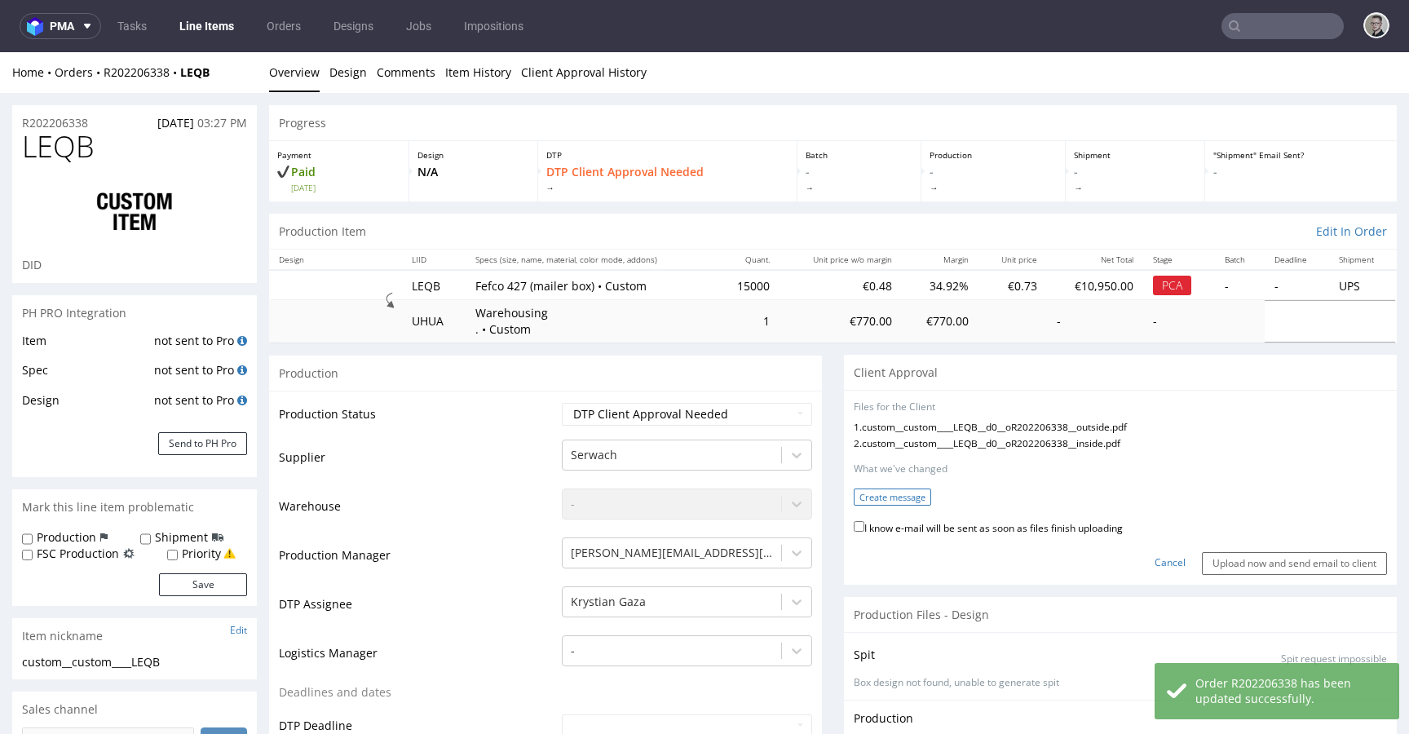
click at [872, 489] on button "Create message" at bounding box center [892, 497] width 77 height 17
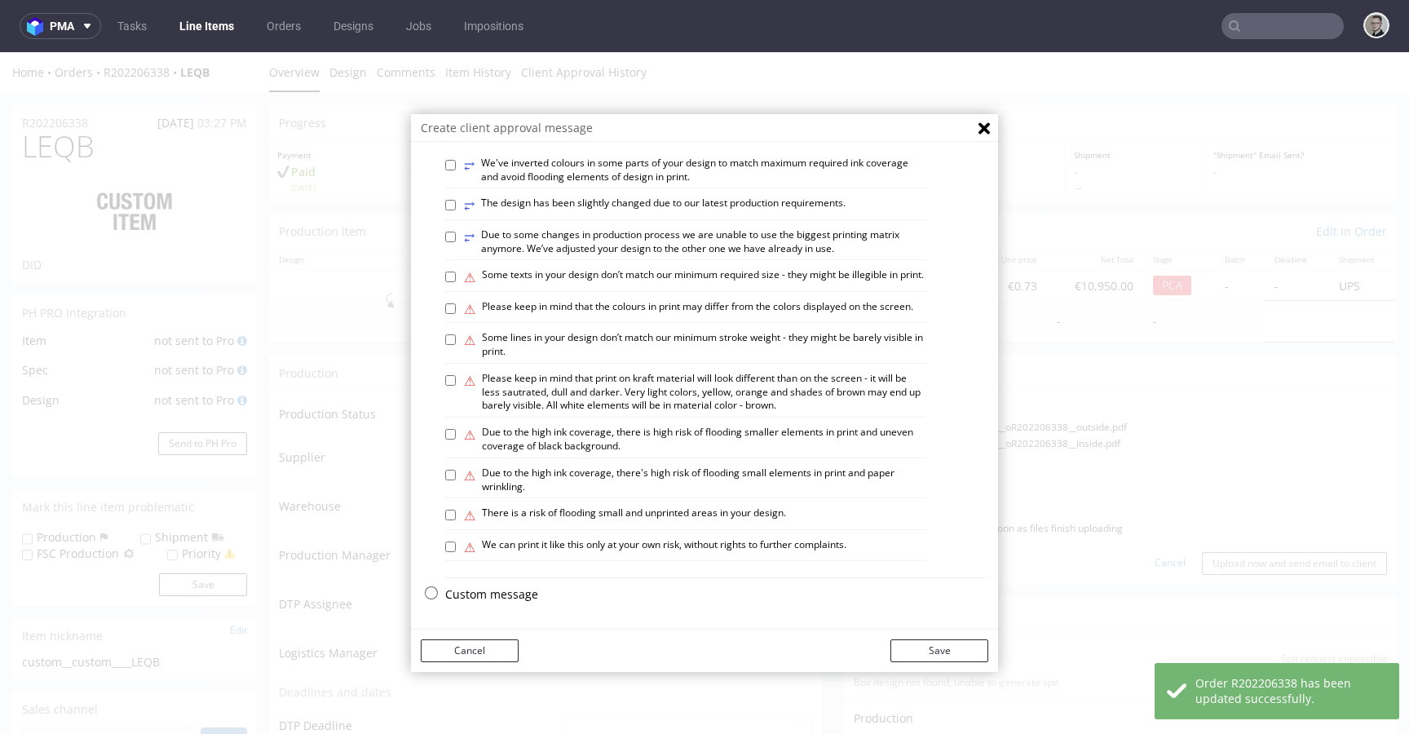
scroll to position [946, 0]
click at [503, 596] on p "Custom message" at bounding box center [716, 594] width 543 height 16
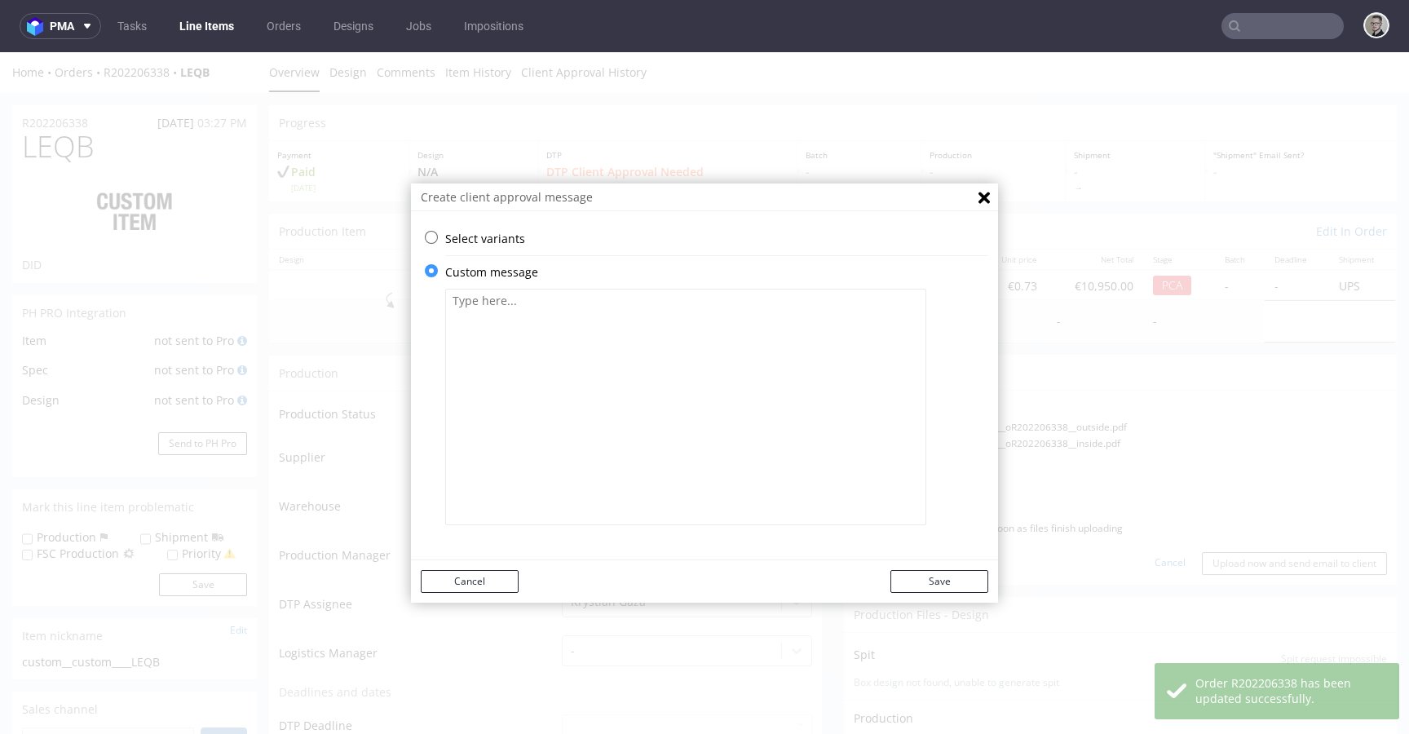
click at [564, 325] on textarea at bounding box center [685, 407] width 481 height 237
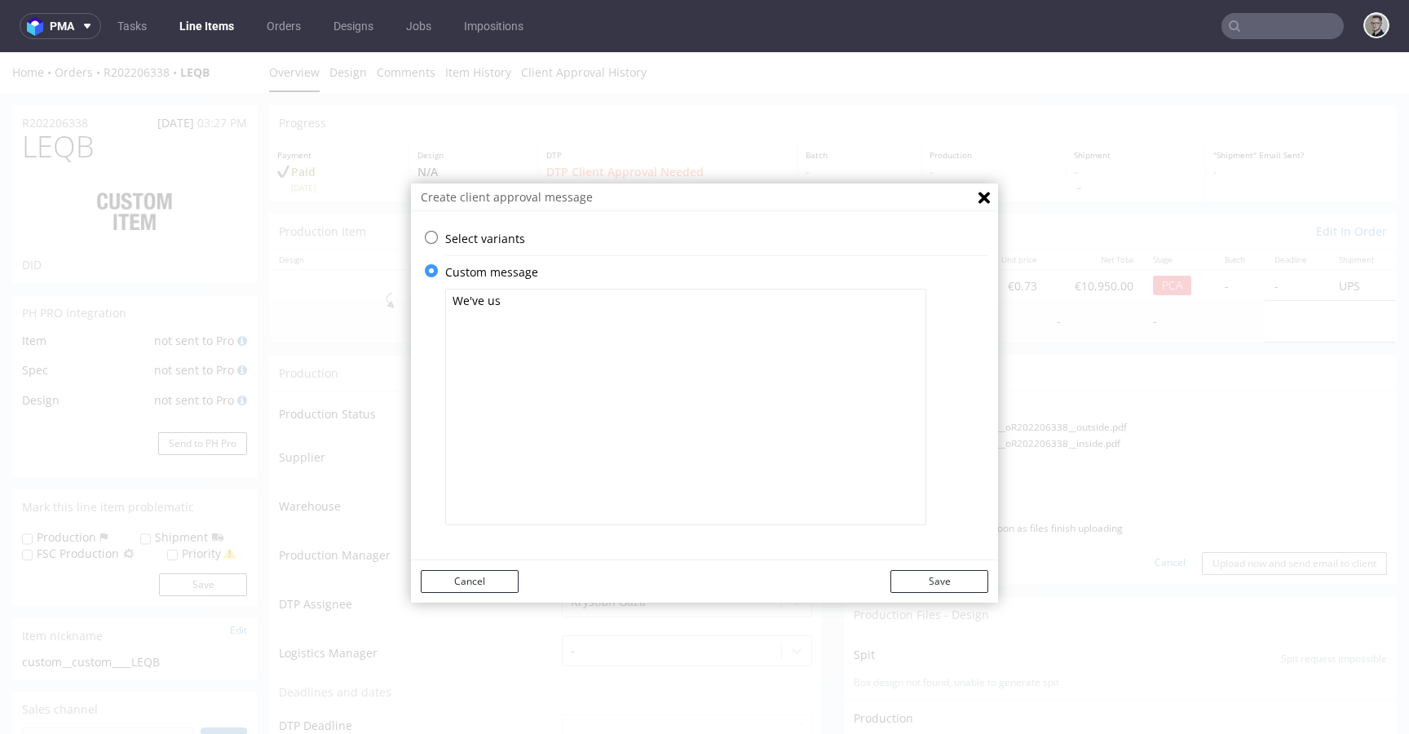
type textarea "We've use"
click at [455, 230] on div "Select variants ⥂ Some graphic elements had to be moved away from the edges to …" at bounding box center [704, 390] width 587 height 338
click at [500, 232] on p "Select variants" at bounding box center [716, 239] width 543 height 16
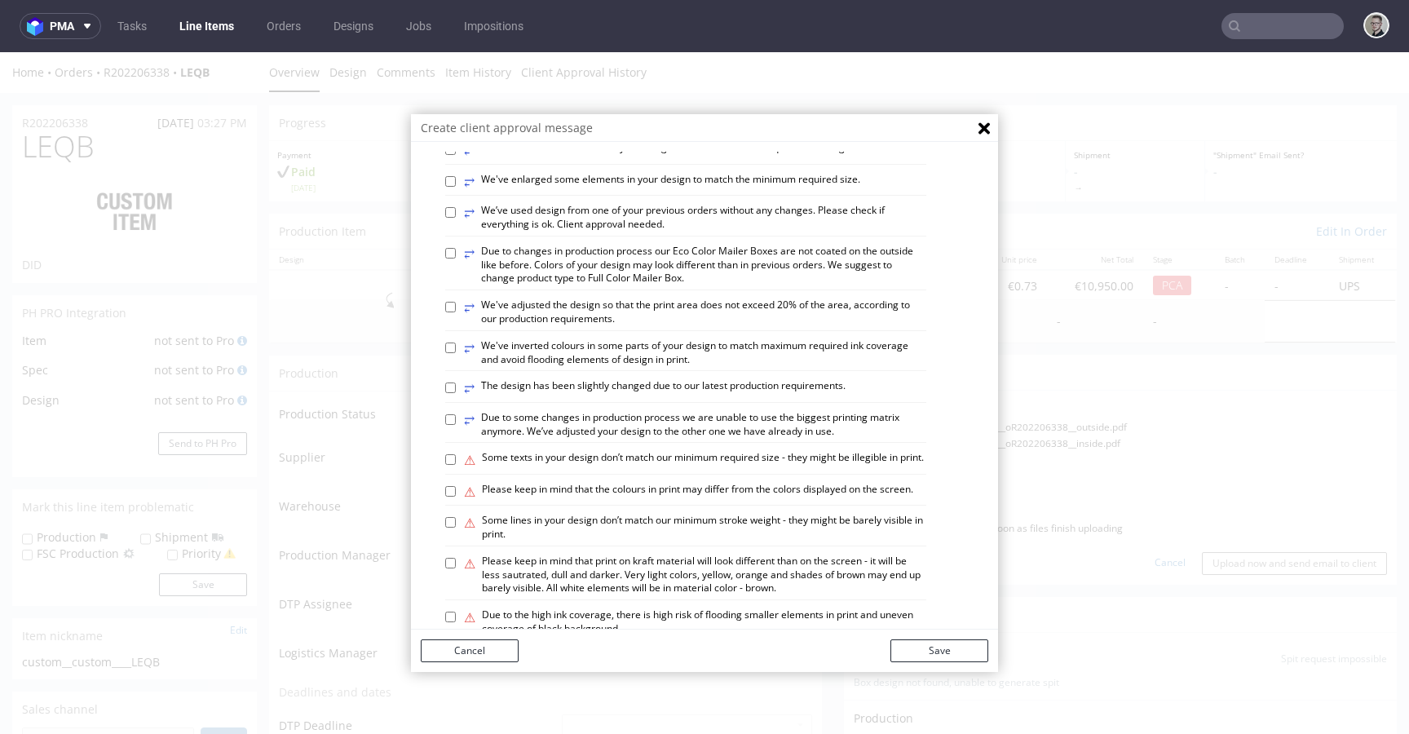
scroll to position [382, 0]
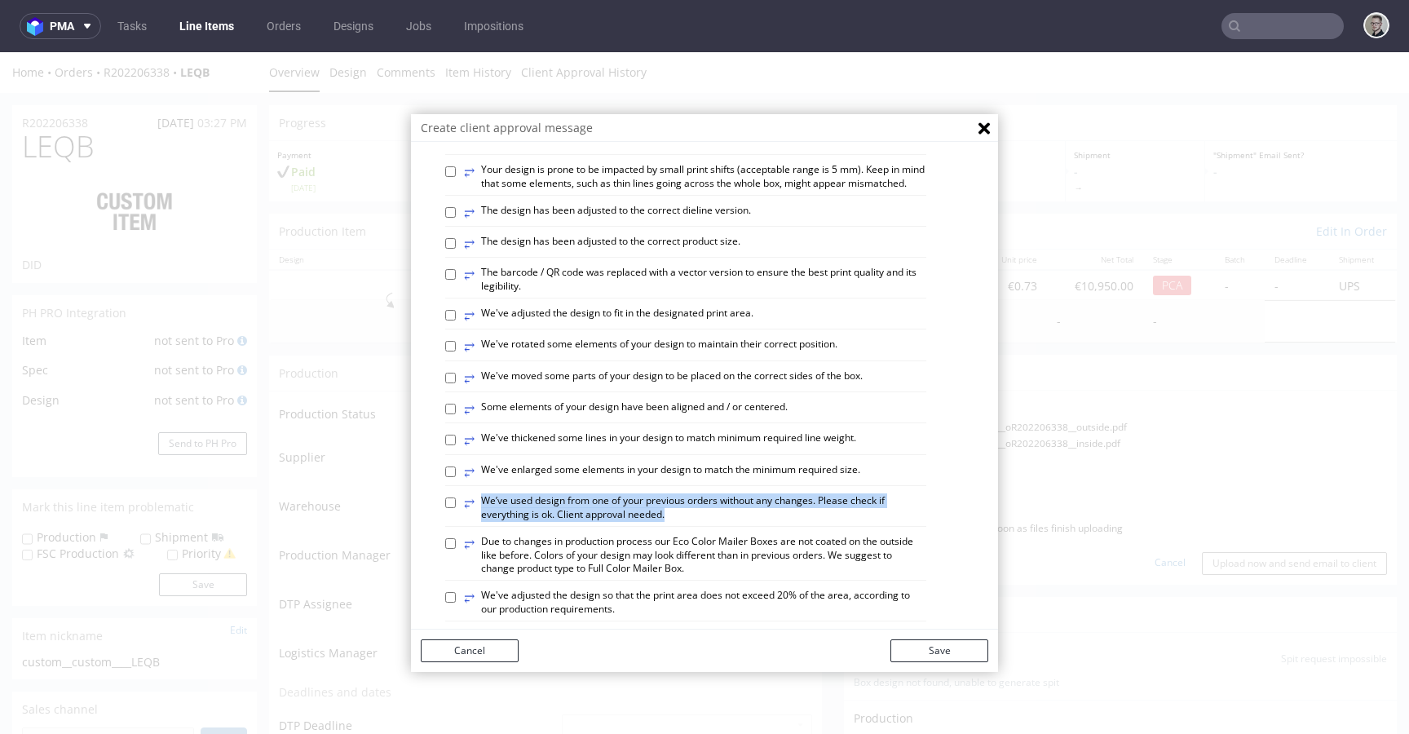
drag, startPoint x: 667, startPoint y: 584, endPoint x: 660, endPoint y: 591, distance: 10.4
click at [660, 522] on label "⥂ We’ve used design from one of your previous orders without any changes. Pleas…" at bounding box center [695, 508] width 462 height 28
copy label "⥂ We’ve used design from one of your previous orders without any changes. Pleas…"
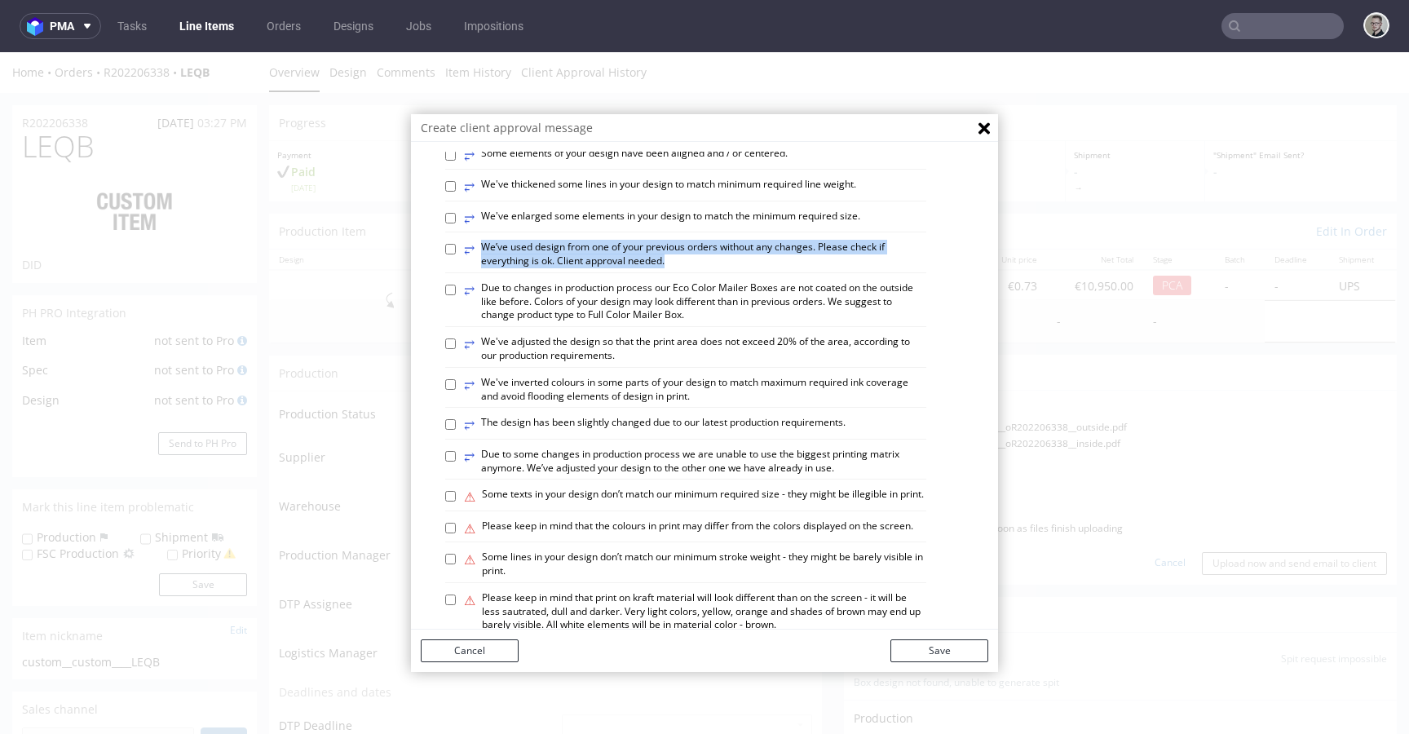
scroll to position [946, 0]
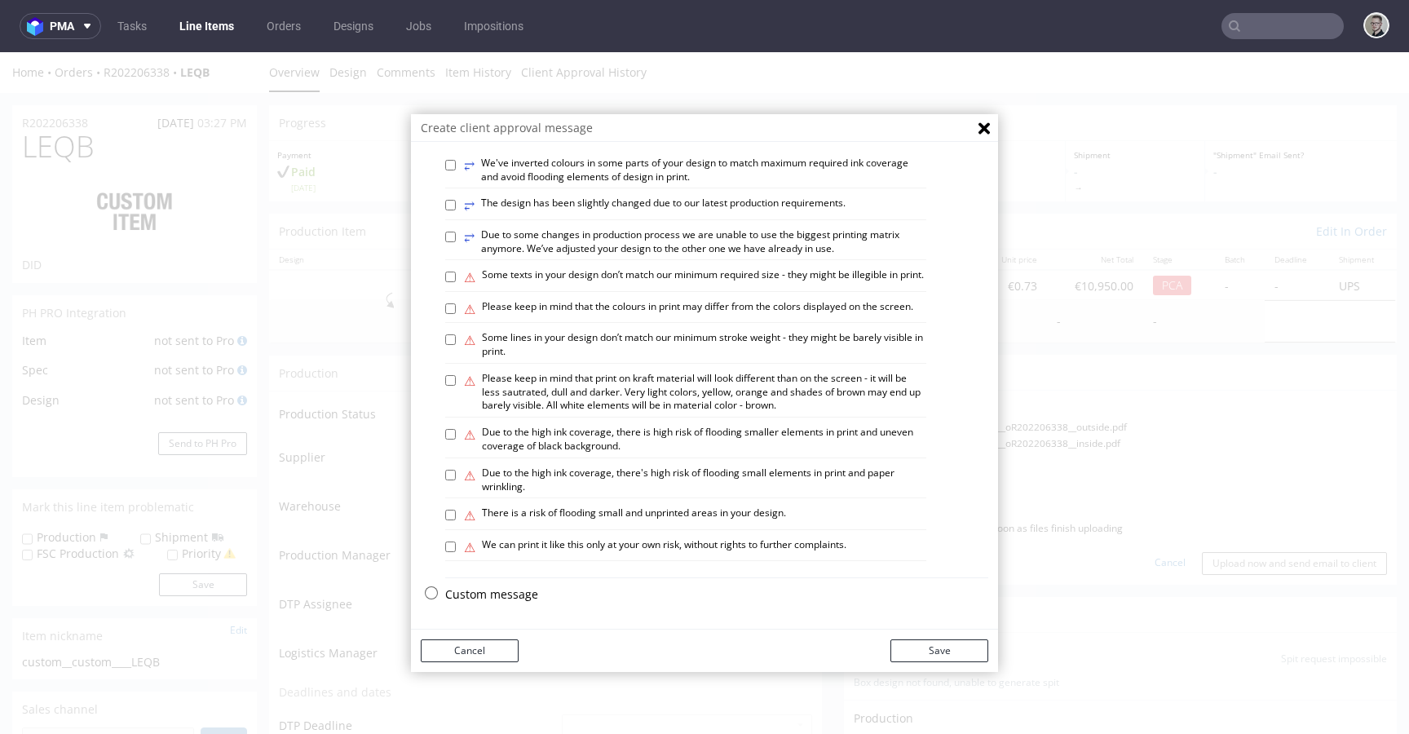
click at [502, 595] on p "Custom message" at bounding box center [716, 594] width 543 height 16
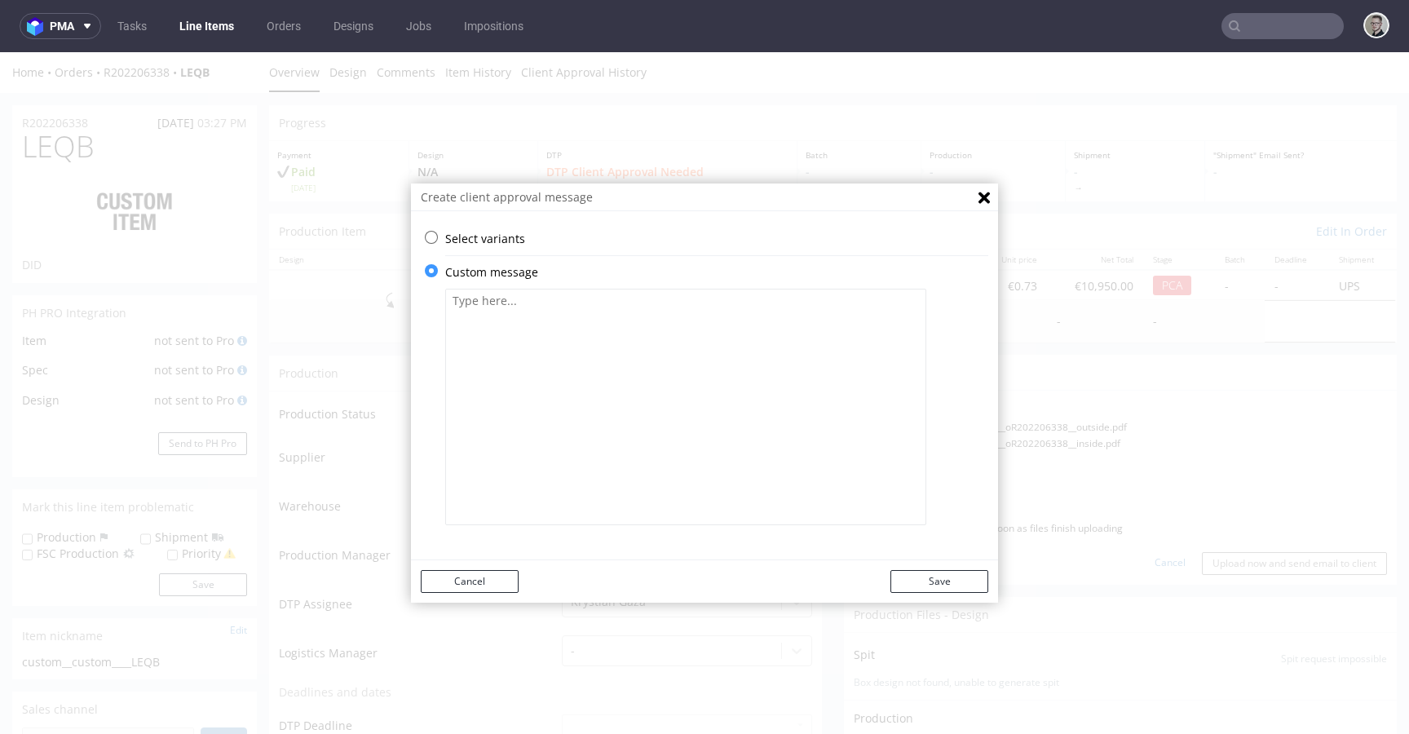
scroll to position [0, 0]
click at [562, 439] on textarea at bounding box center [685, 407] width 481 height 237
paste textarea "We’ve used design from one of your previous orders without any changes. Please …"
drag, startPoint x: 829, startPoint y: 303, endPoint x: 726, endPoint y: 299, distance: 103.7
click at [726, 299] on textarea "We’ve used design from one of your previous orders without any changes. Please …" at bounding box center [685, 407] width 481 height 237
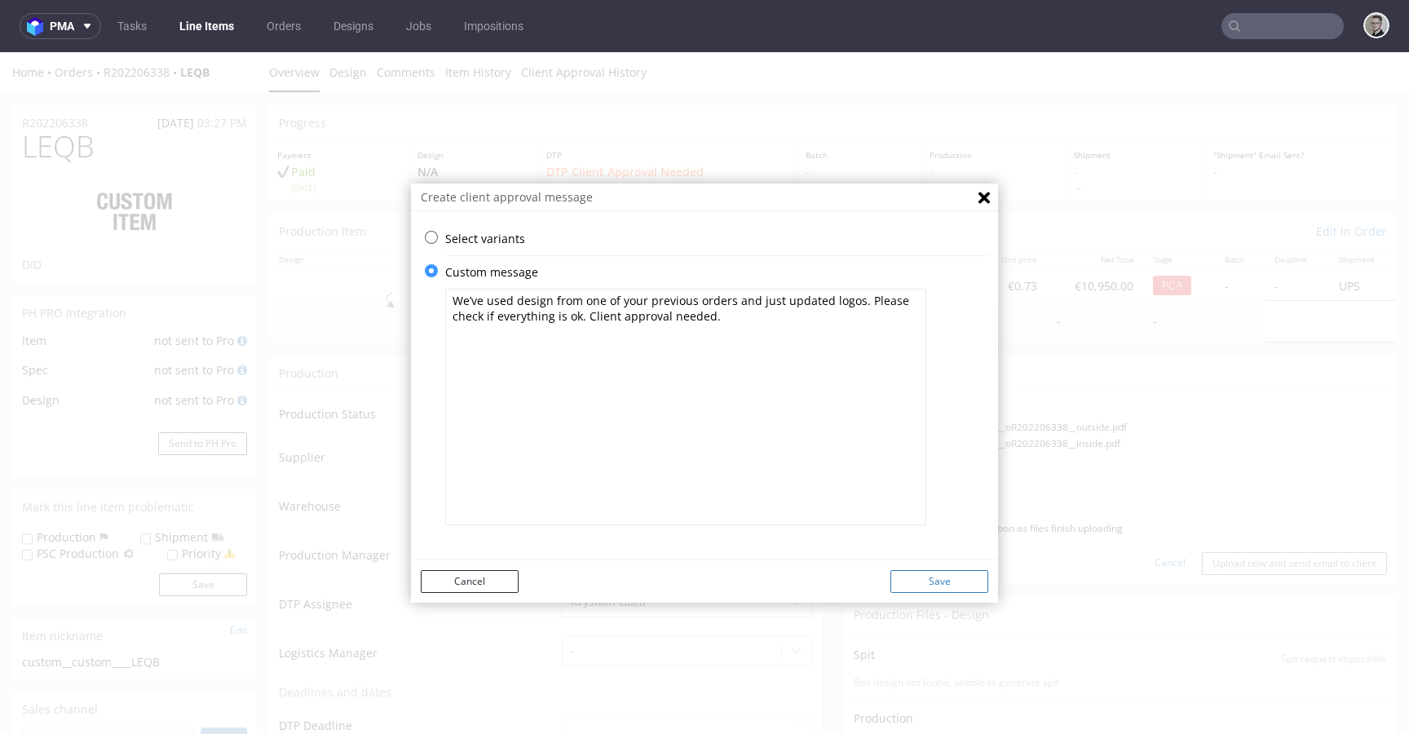
type textarea "We’ve used design from one of your previous orders and just updated logos. Plea…"
click at [963, 585] on button "Save" at bounding box center [940, 581] width 98 height 23
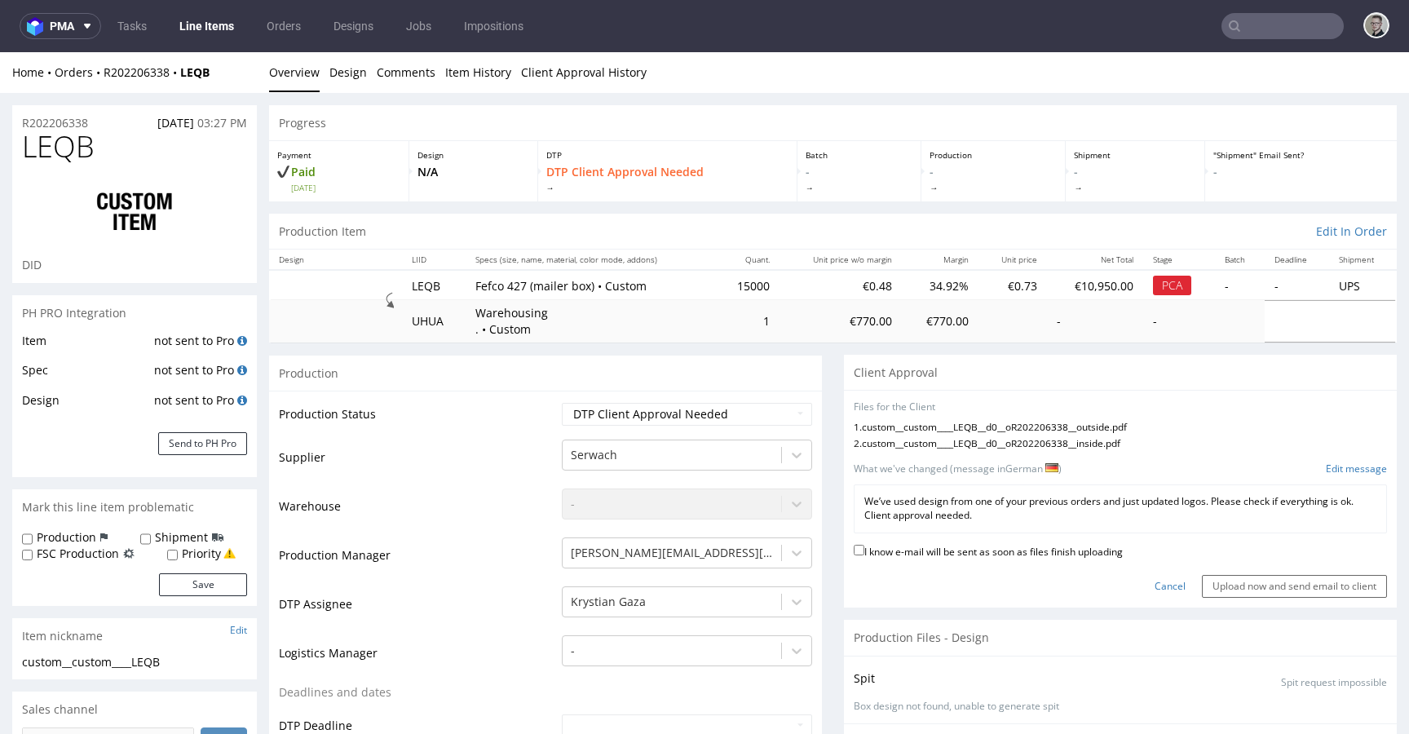
click at [1094, 550] on label "I know e-mail will be sent as soon as files finish uploading" at bounding box center [988, 551] width 269 height 18
click at [865, 550] on input "I know e-mail will be sent as soon as files finish uploading" at bounding box center [859, 550] width 11 height 11
checkbox input "true"
click at [1202, 576] on input "Upload now and send email to client" at bounding box center [1294, 586] width 185 height 23
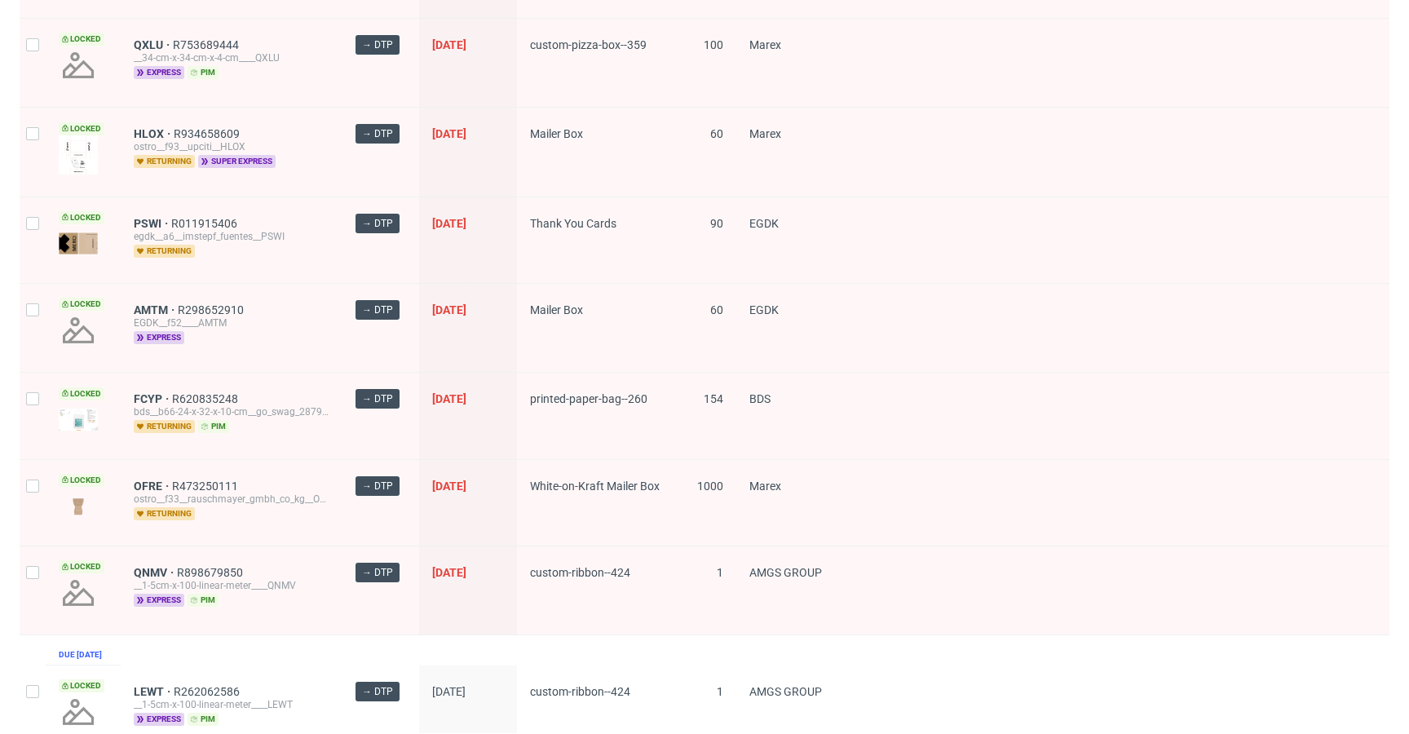
scroll to position [2210, 0]
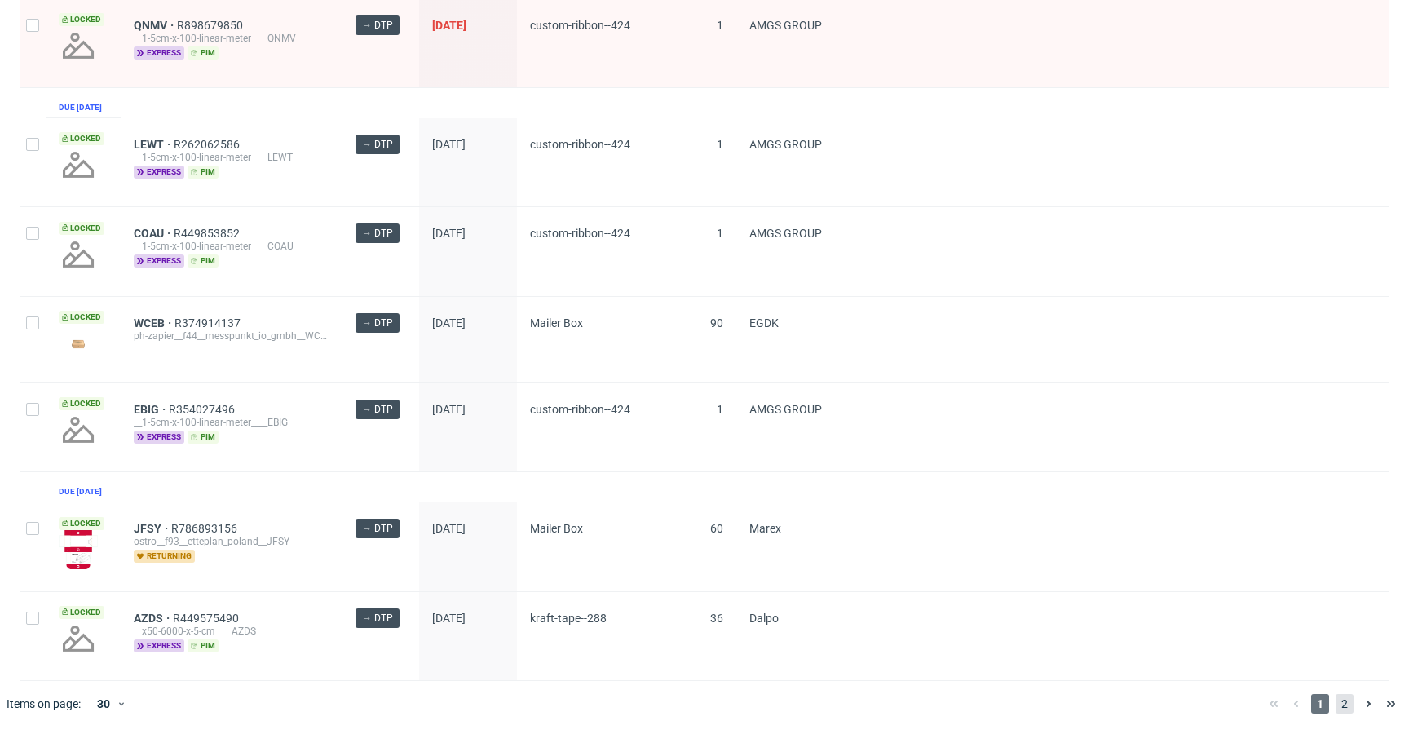
click at [1336, 695] on span "2" at bounding box center [1345, 704] width 18 height 20
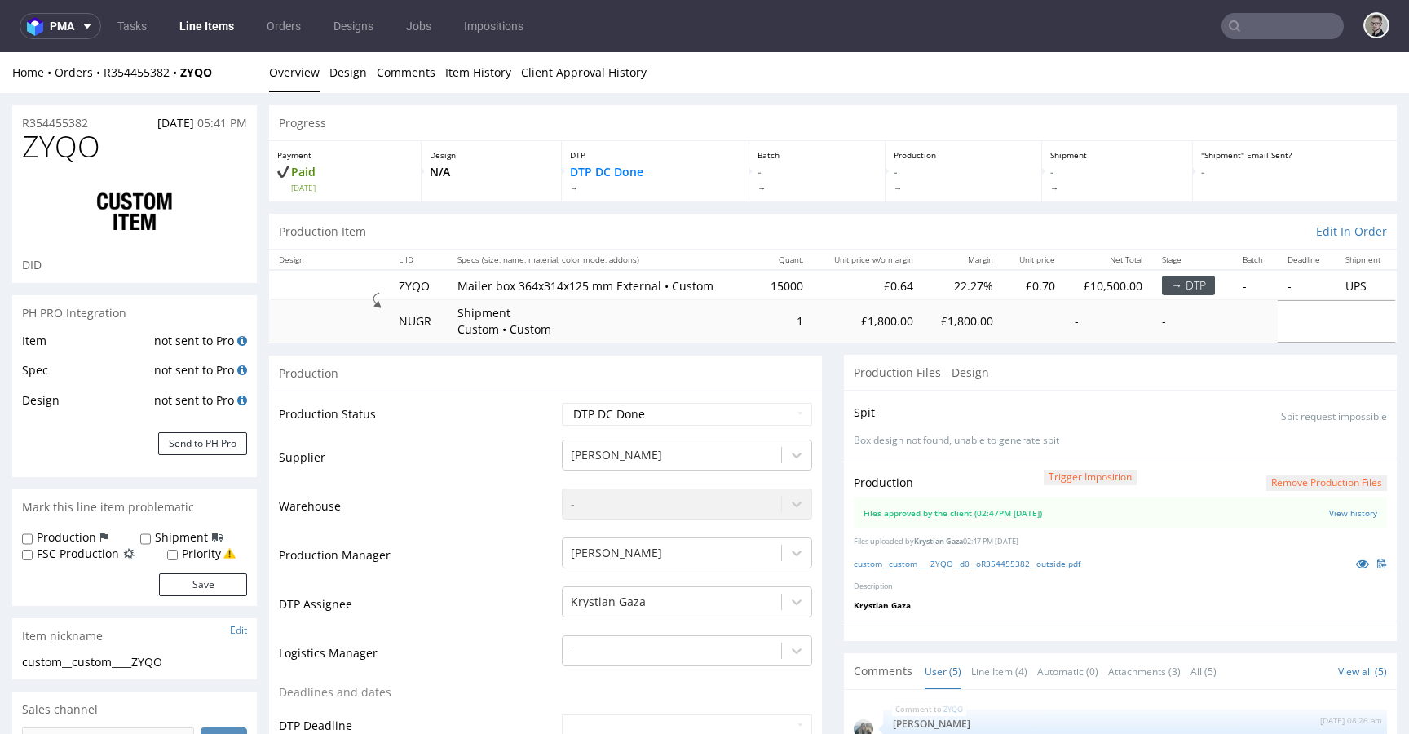
scroll to position [21, 0]
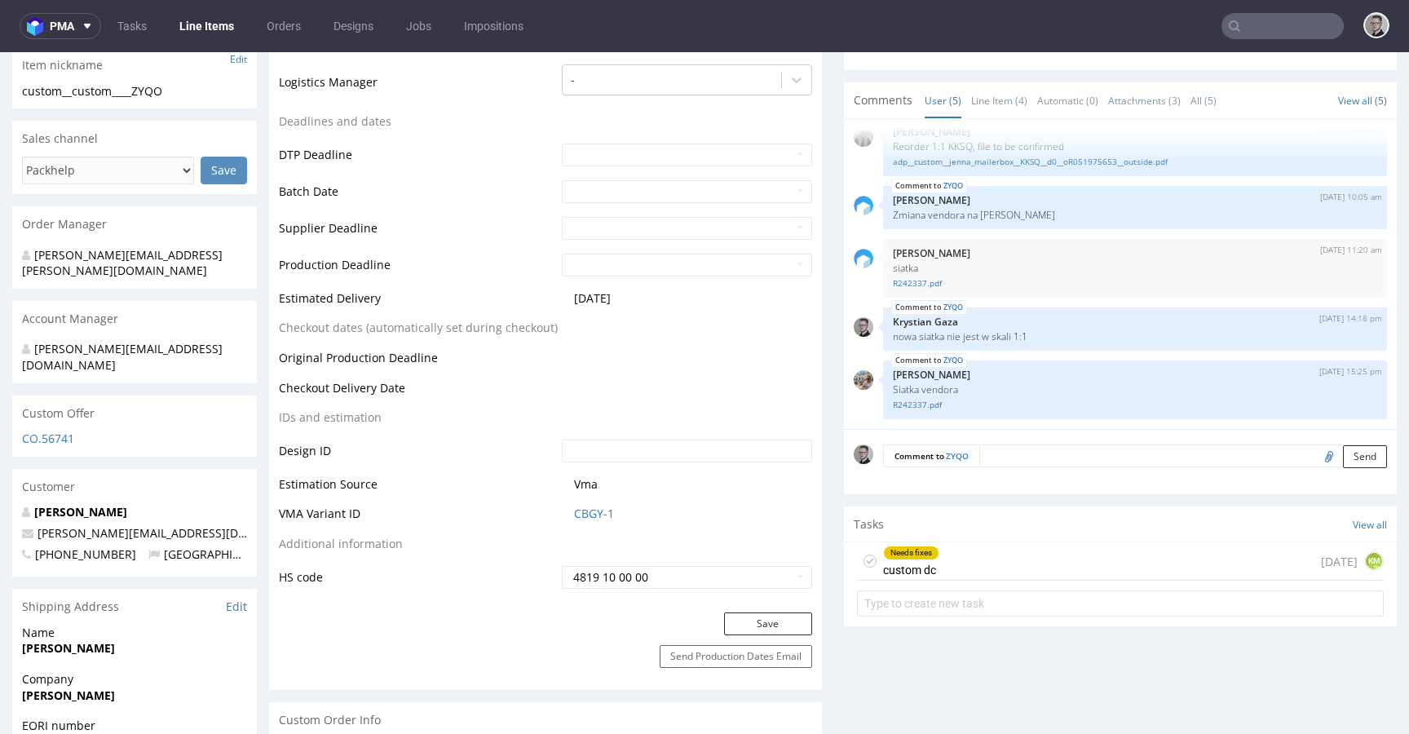
click at [1037, 555] on div "Needs fixes custom dc [DATE] KM" at bounding box center [1120, 561] width 527 height 38
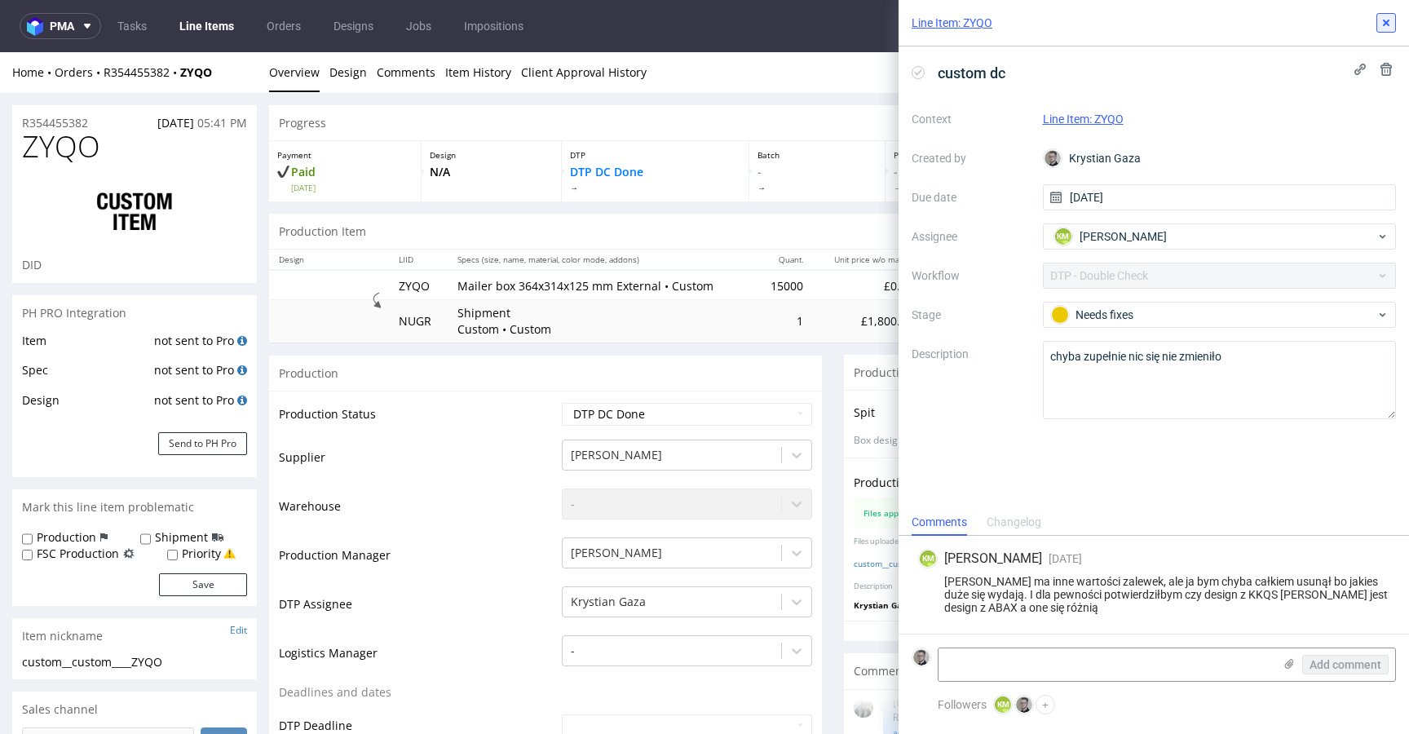
click at [1385, 24] on icon at bounding box center [1386, 22] width 13 height 13
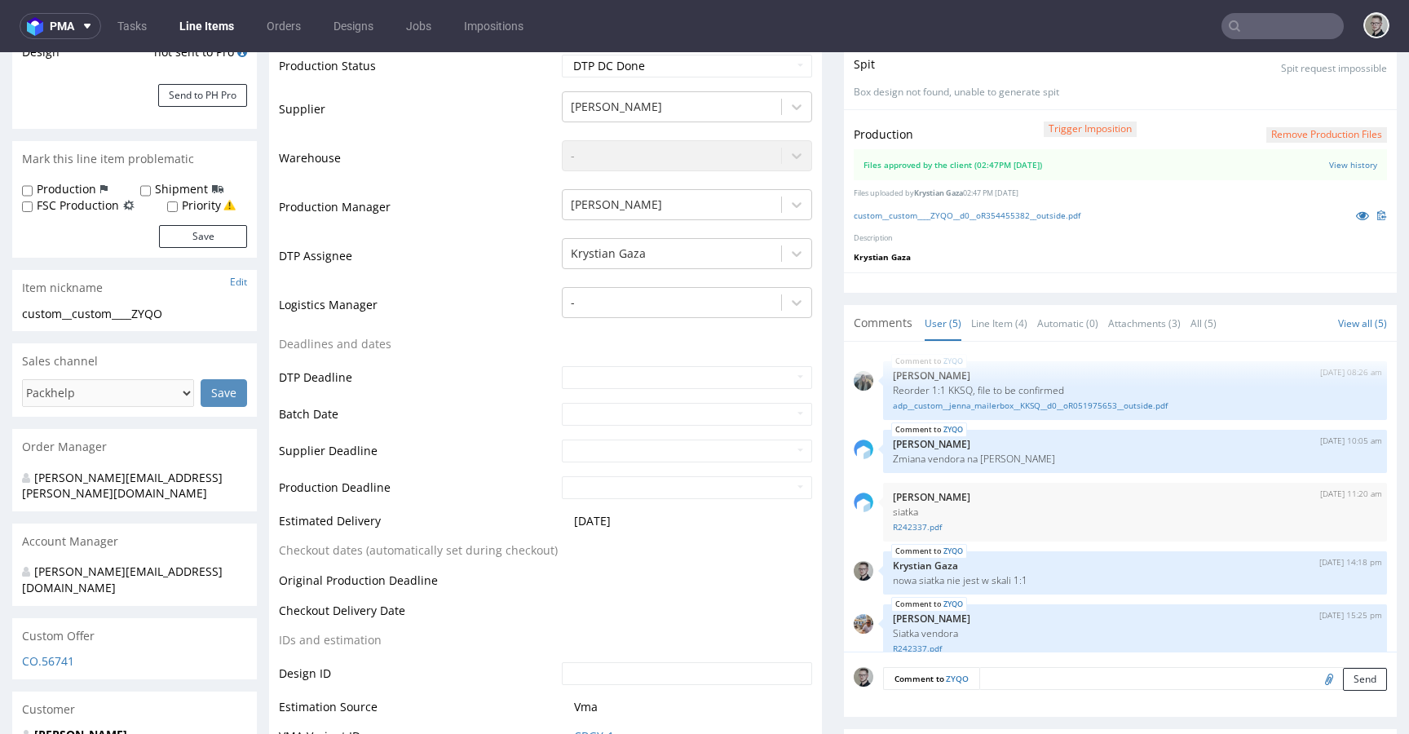
scroll to position [754, 0]
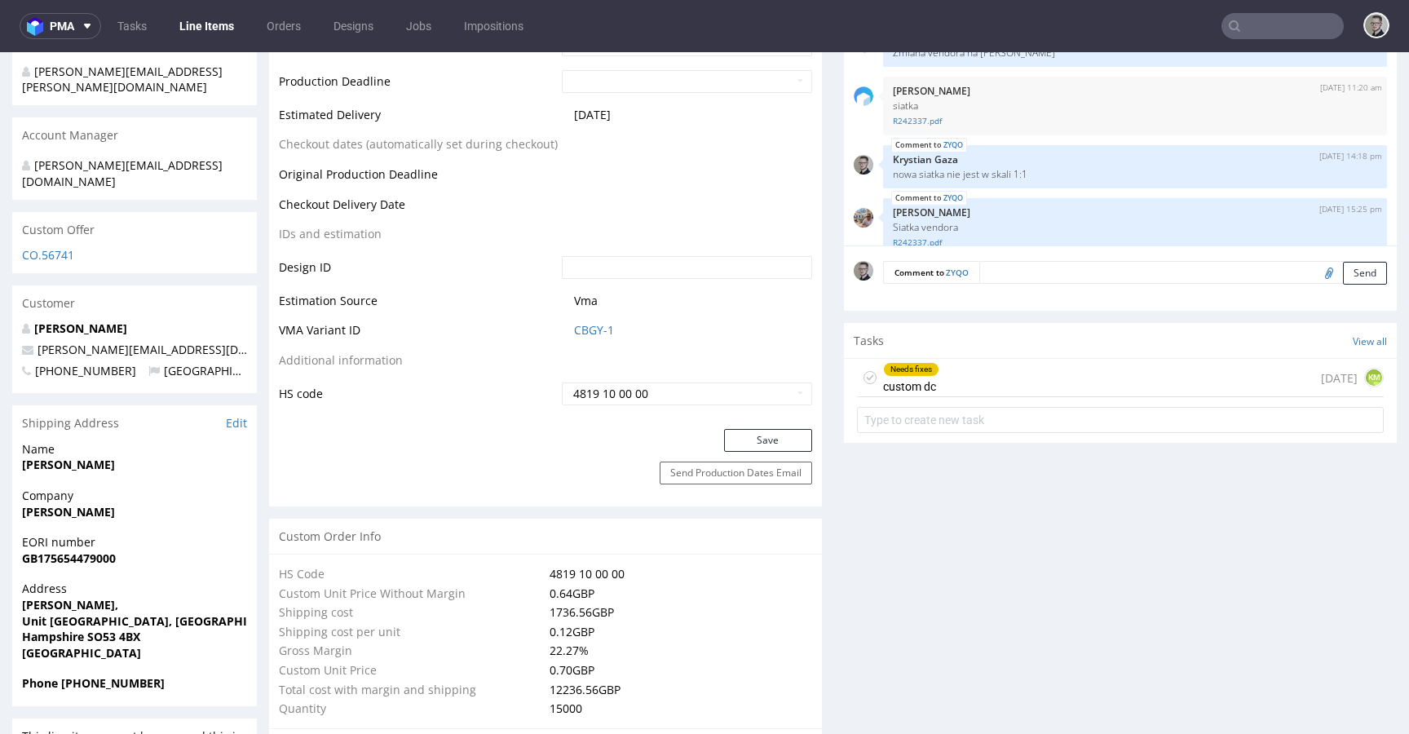
click at [916, 396] on div "Needs fixes custom dc [DATE] KM" at bounding box center [1120, 378] width 527 height 38
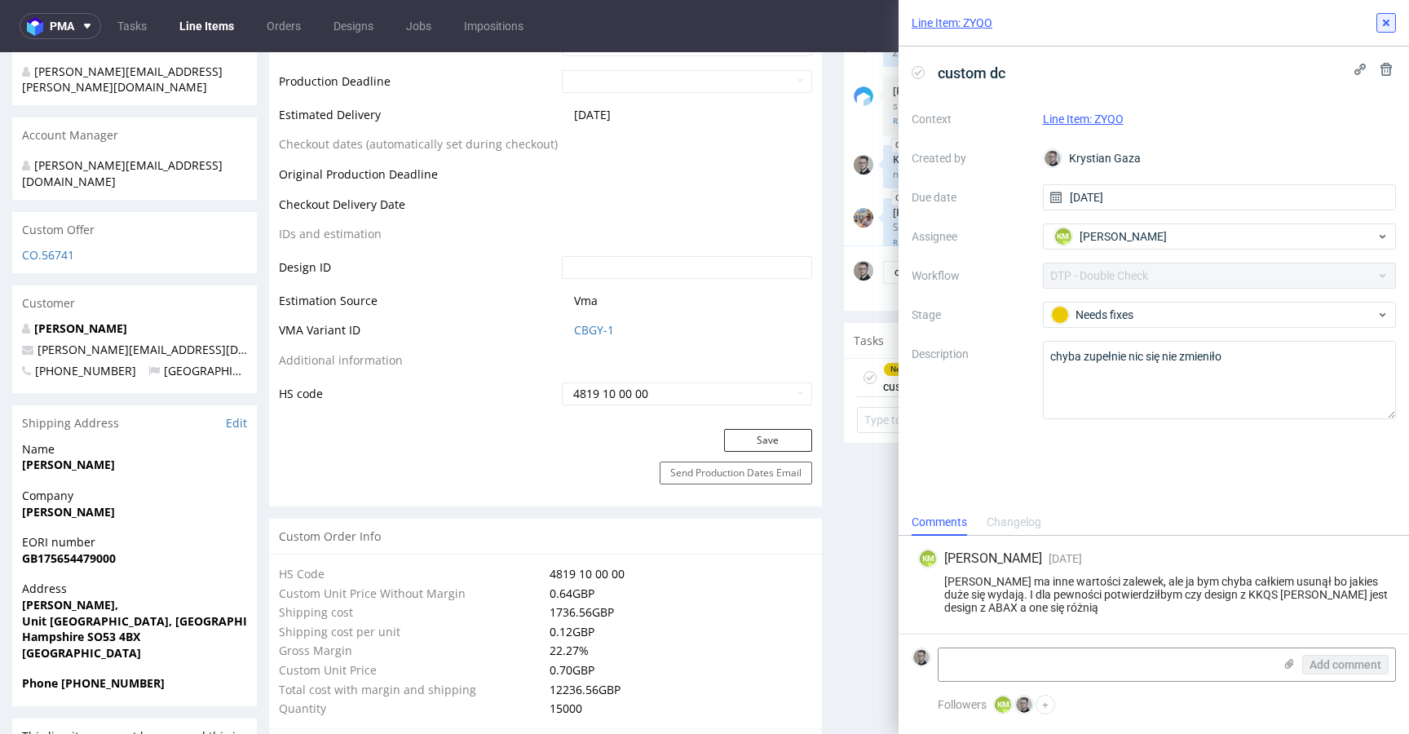
click at [1382, 24] on icon at bounding box center [1386, 22] width 13 height 13
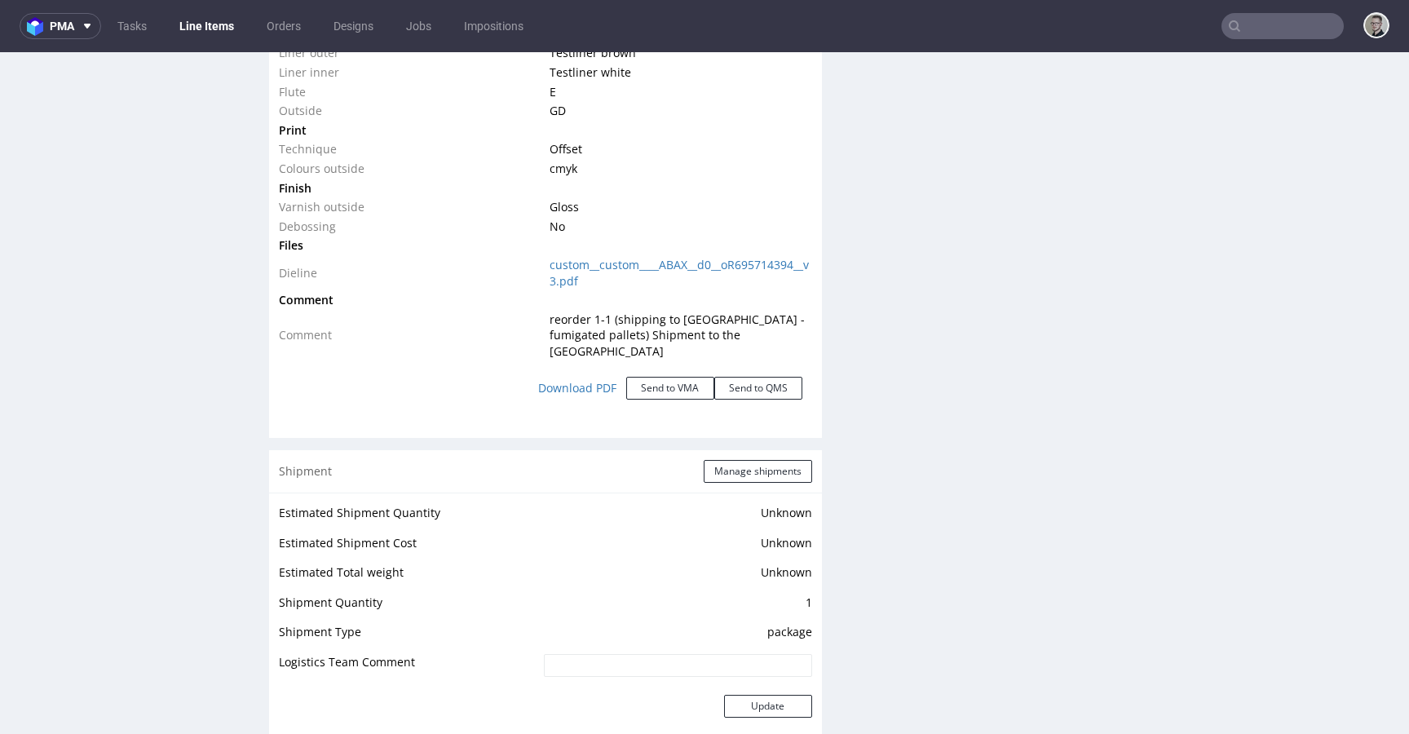
scroll to position [1842, 0]
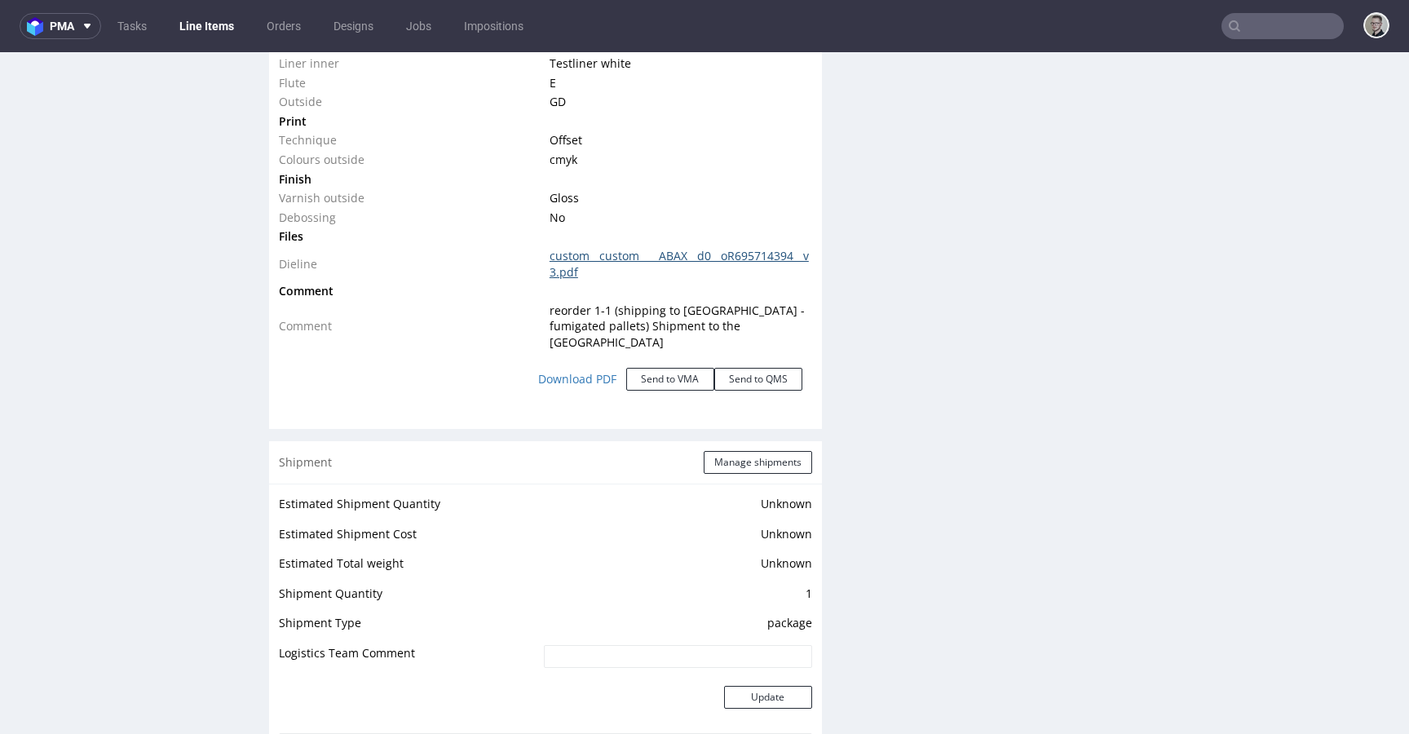
click at [666, 262] on link "custom__custom____ABAX__d0__oR695714394__v3.pdf" at bounding box center [679, 264] width 259 height 32
click at [679, 254] on link "custom__custom____ABAX__d0__oR695714394__v3.pdf" at bounding box center [679, 264] width 259 height 32
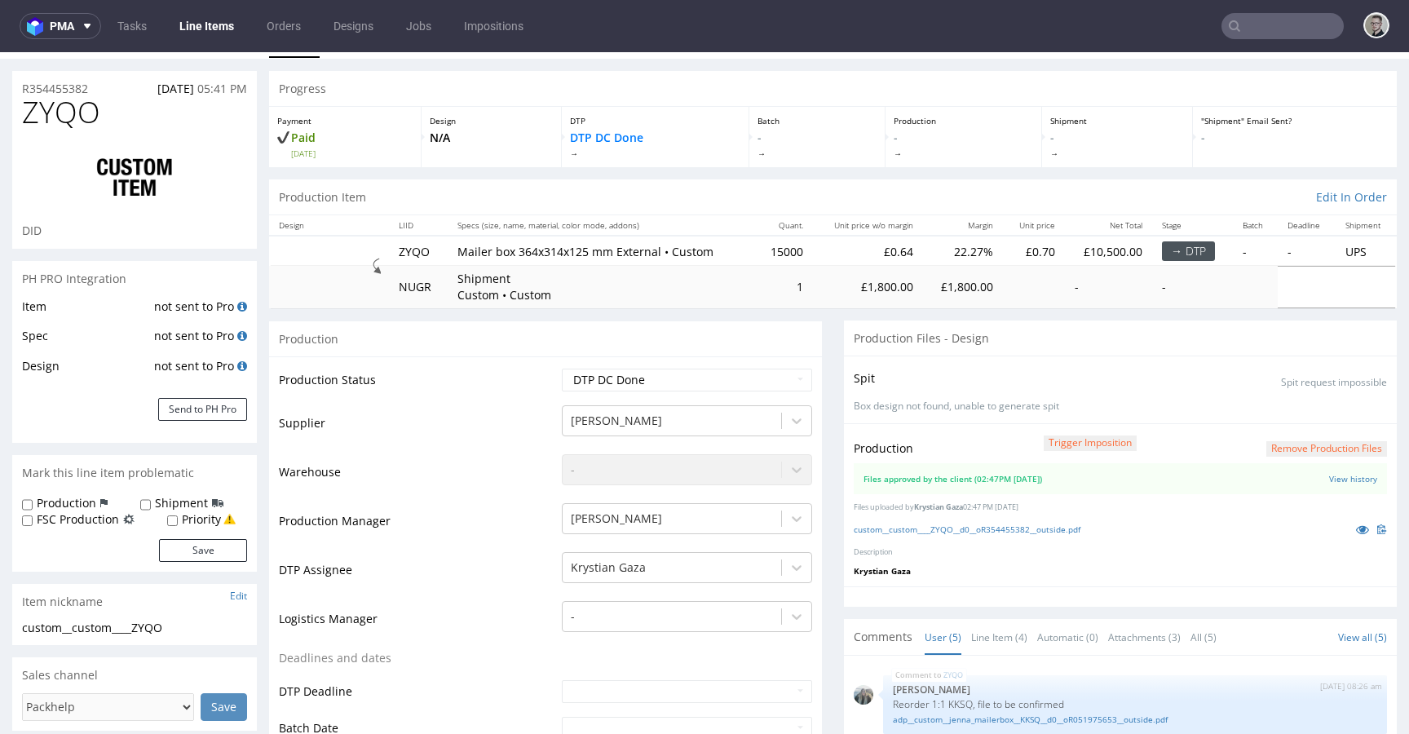
scroll to position [0, 0]
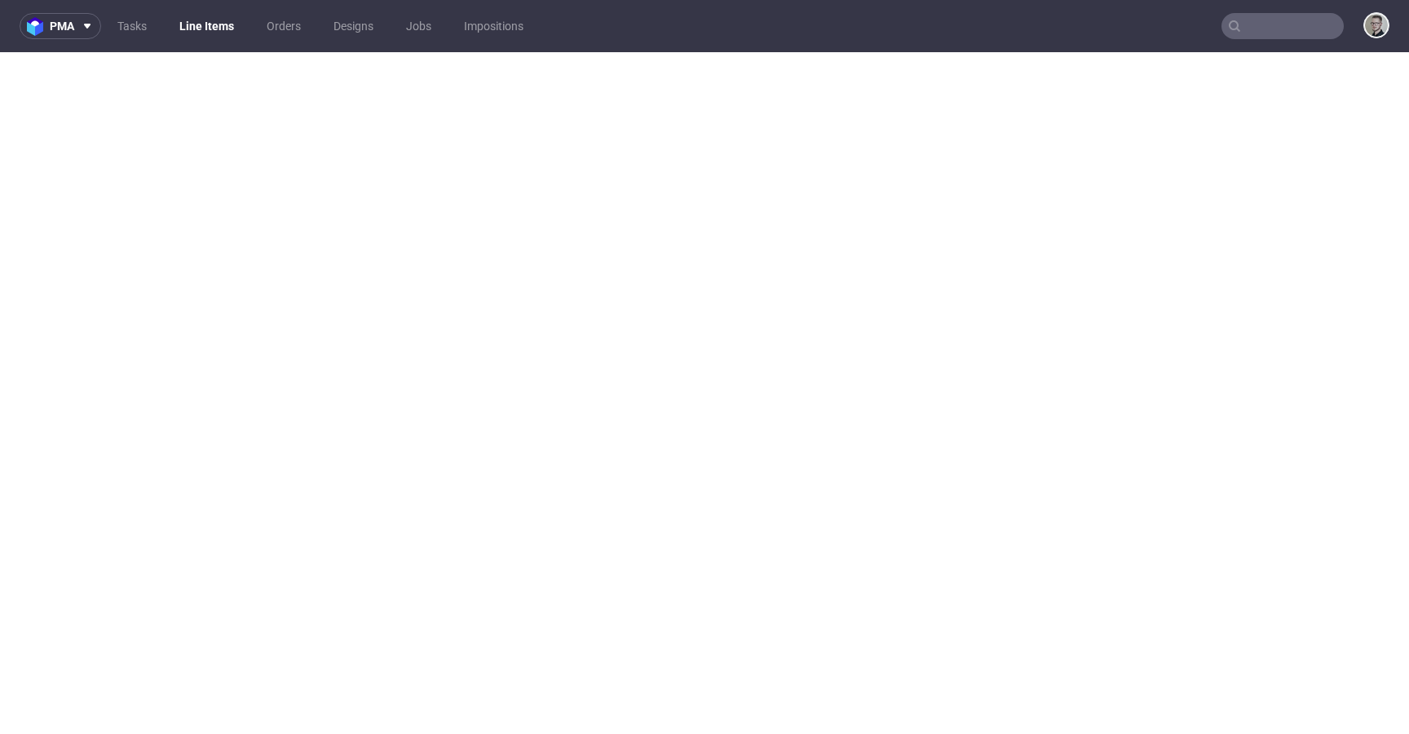
select select "in_progress"
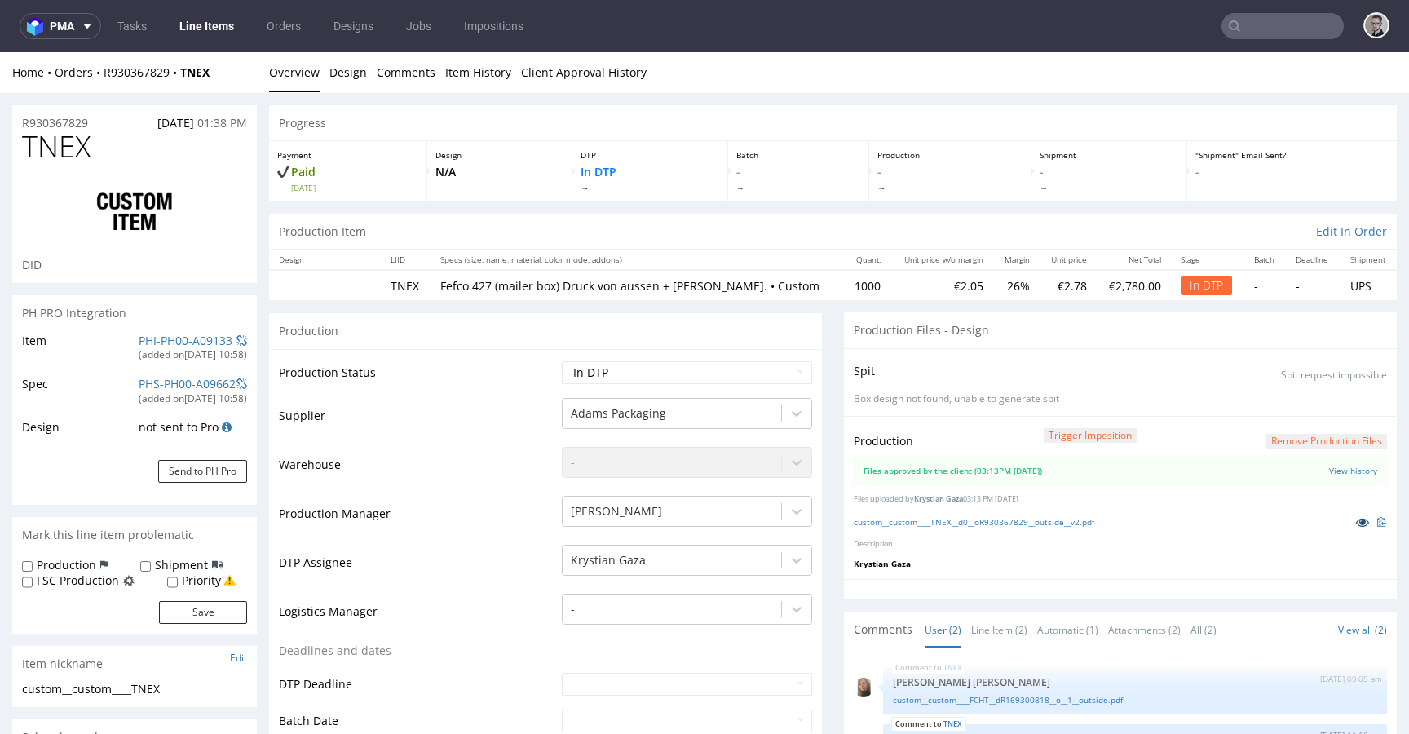
click at [1356, 519] on icon at bounding box center [1362, 521] width 13 height 11
click at [605, 378] on select "Waiting for Artwork Waiting for Diecut Waiting for Mockup Waiting for DTP Waiti…" at bounding box center [687, 372] width 250 height 23
select select "dtp_waiting_for_double_check"
click at [562, 361] on select "Waiting for Artwork Waiting for Diecut Waiting for Mockup Waiting for DTP Waiti…" at bounding box center [687, 372] width 250 height 23
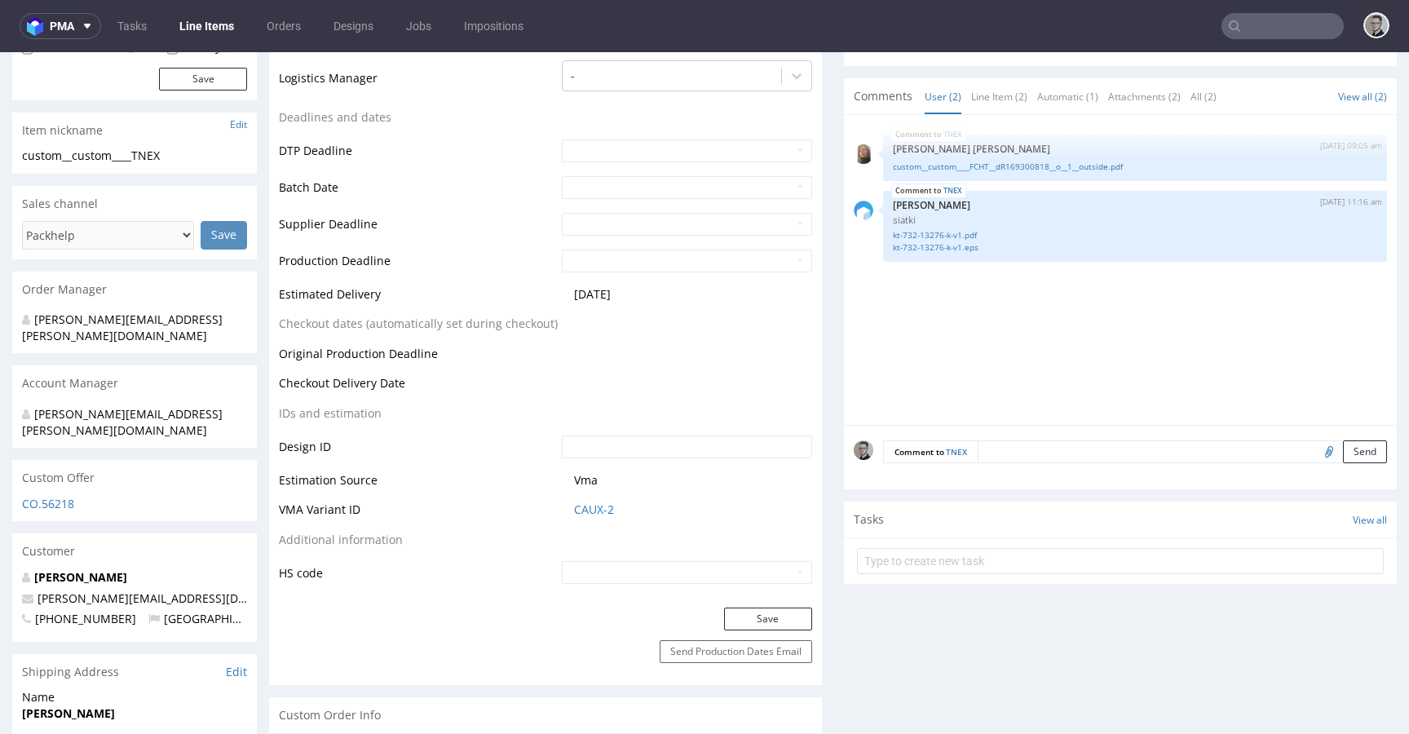
scroll to position [537, 0]
click at [767, 611] on button "Save" at bounding box center [768, 615] width 88 height 23
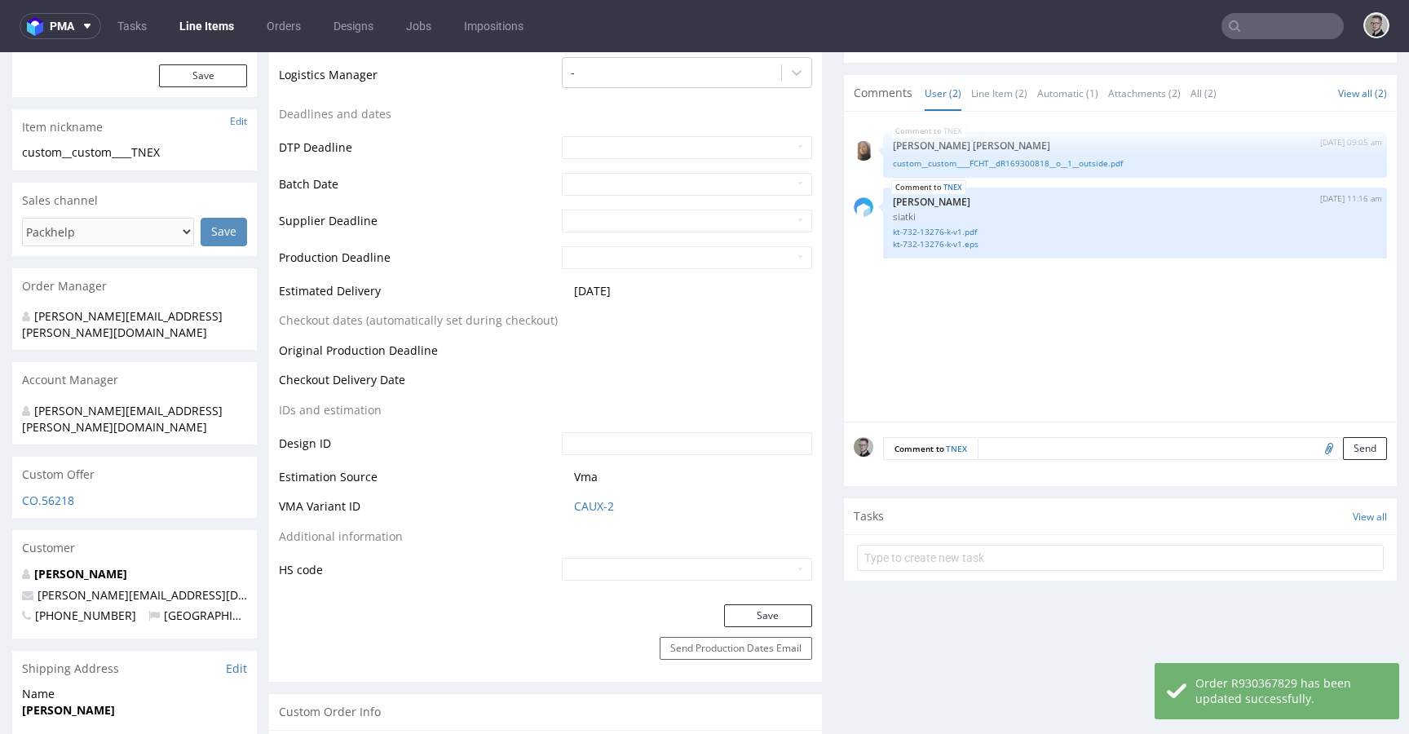
select select "in_progress"
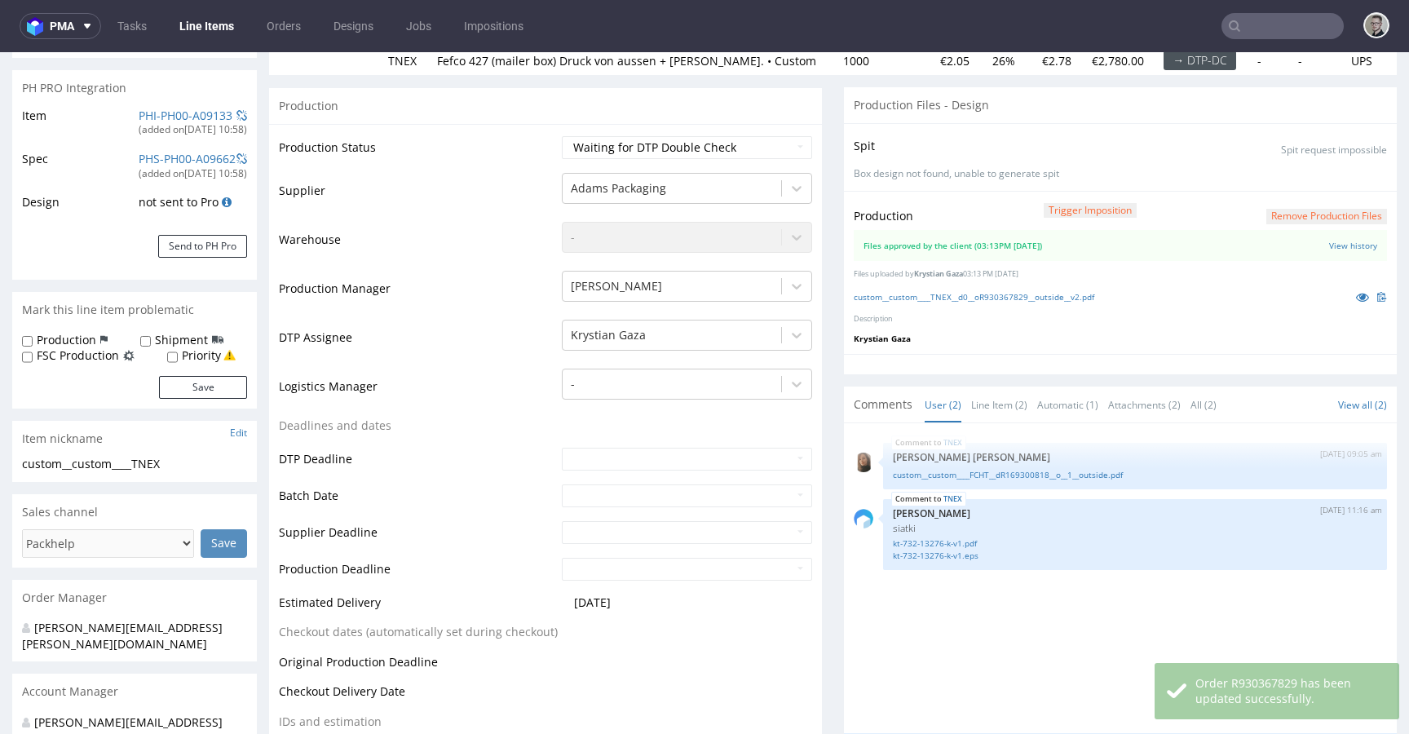
scroll to position [551, 0]
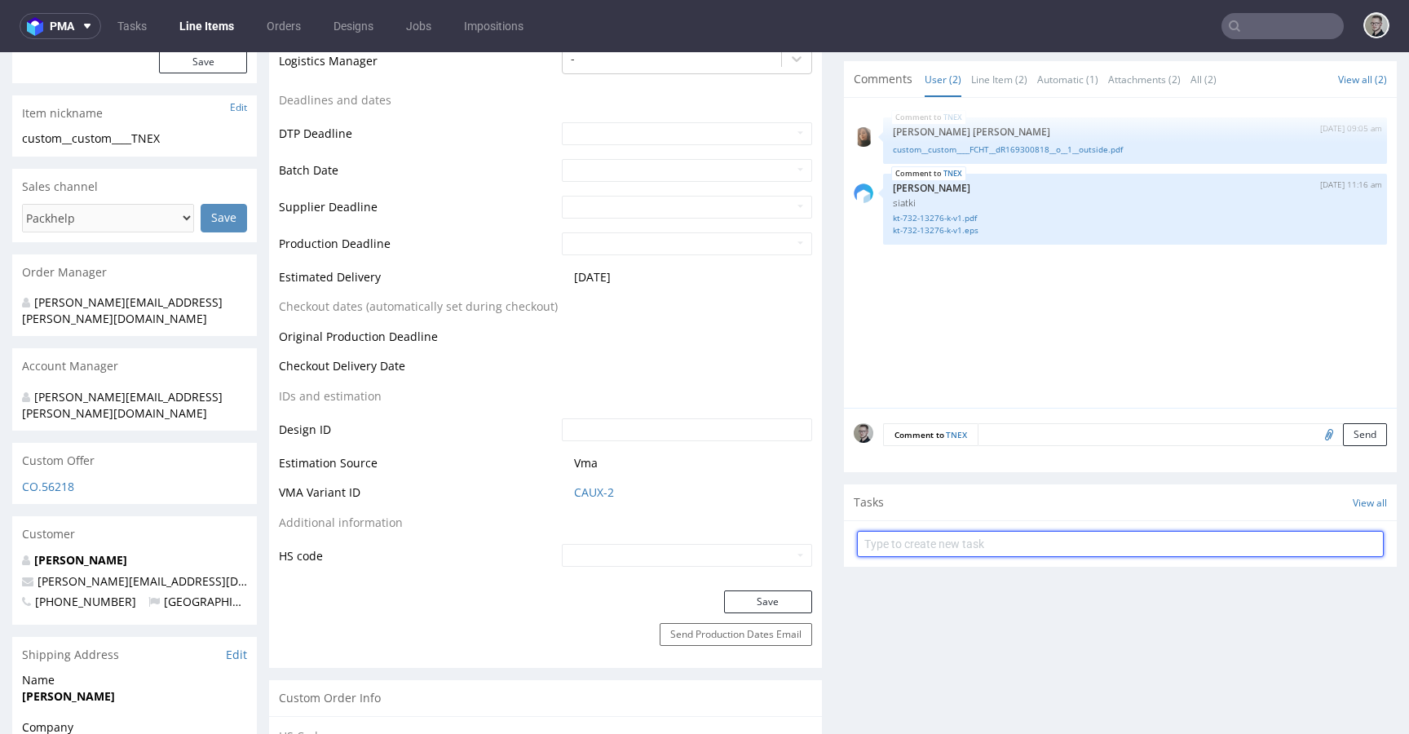
click at [1020, 532] on input "text" at bounding box center [1120, 544] width 527 height 26
type input "custom dc"
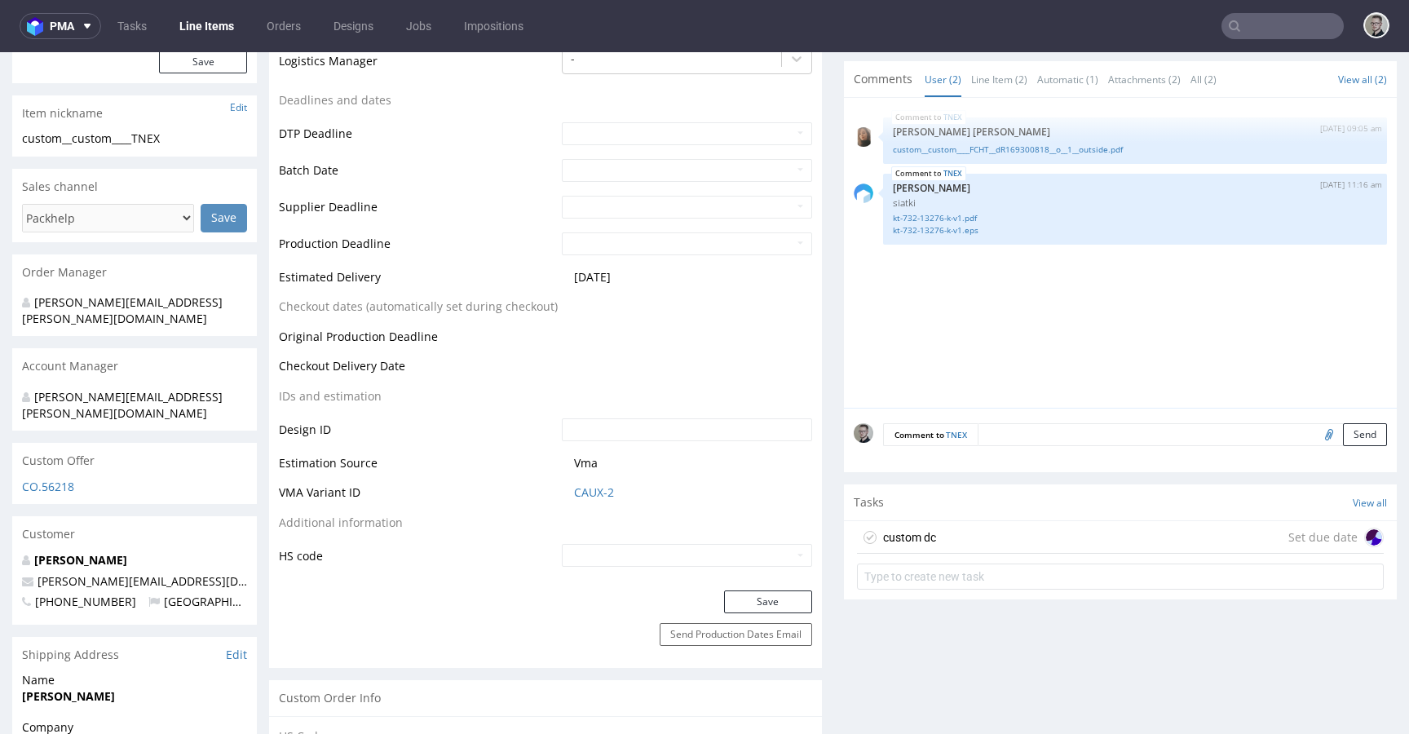
click at [1023, 533] on div "custom dc Set due date" at bounding box center [1120, 537] width 527 height 33
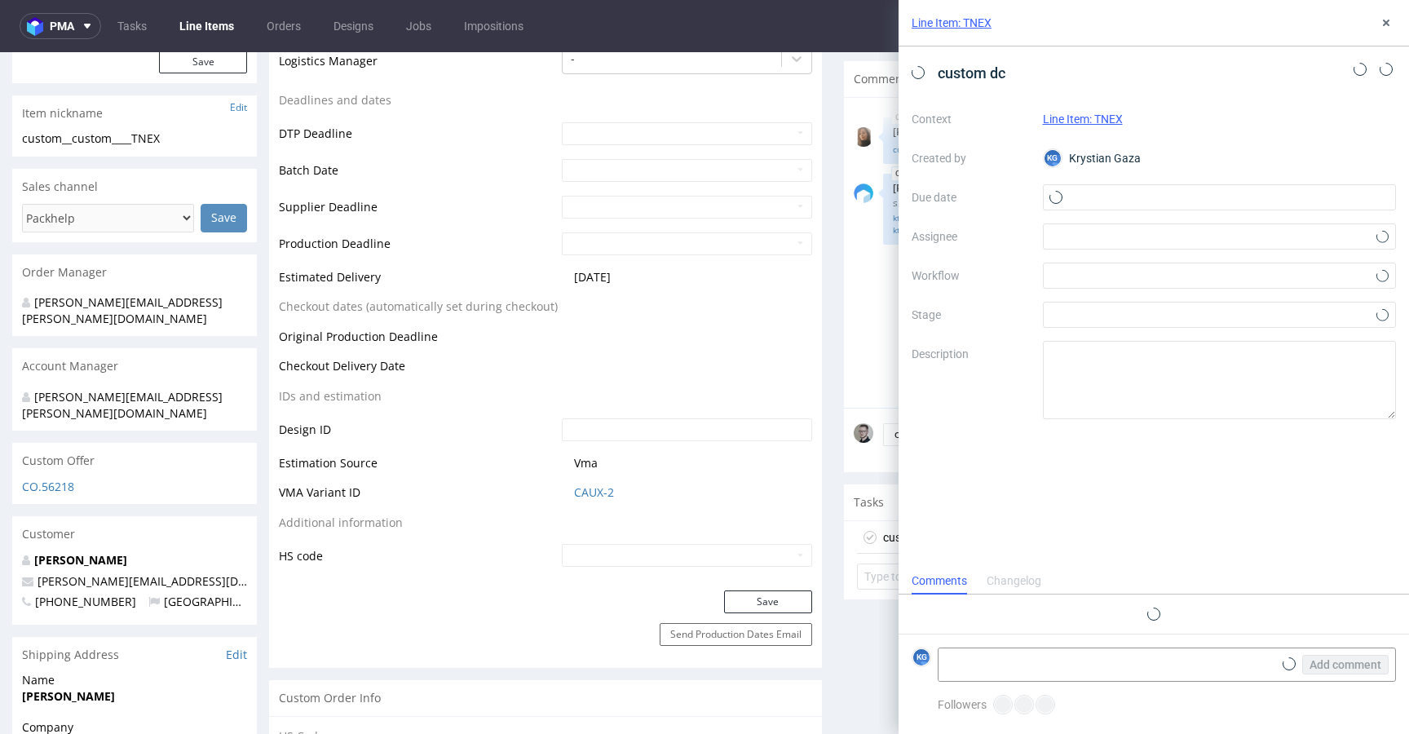
scroll to position [13, 0]
click at [1090, 192] on input "text" at bounding box center [1220, 197] width 354 height 26
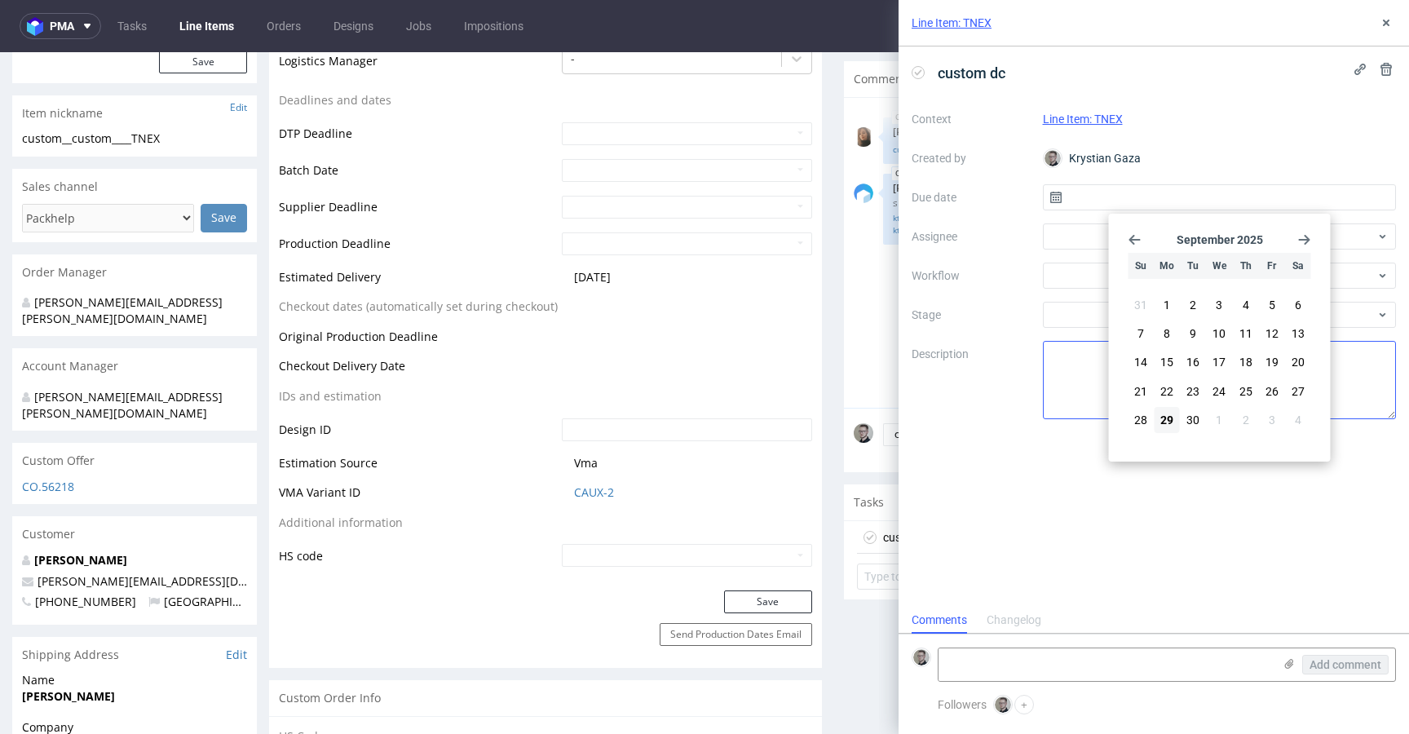
click at [1166, 418] on span "29" at bounding box center [1167, 420] width 13 height 16
type input "29/09/2025"
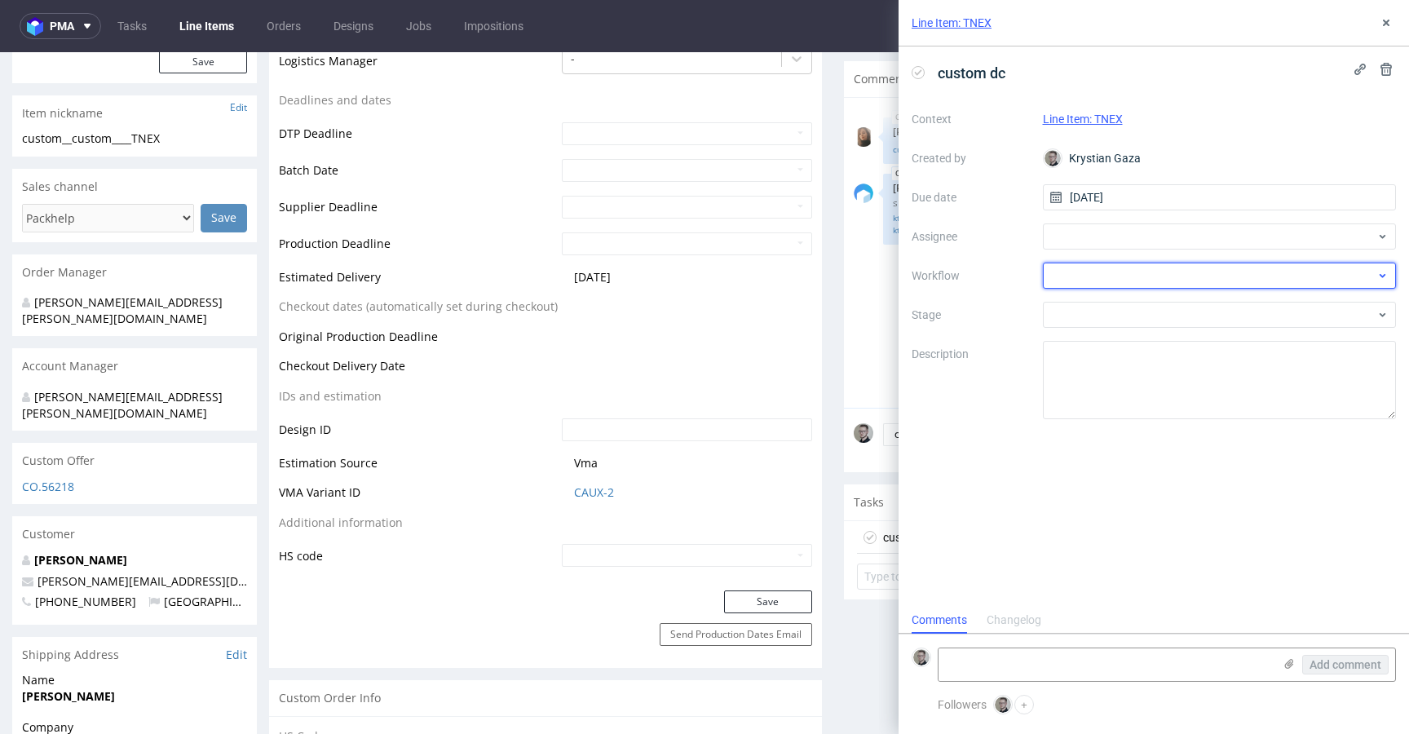
click at [1128, 272] on div at bounding box center [1220, 276] width 354 height 26
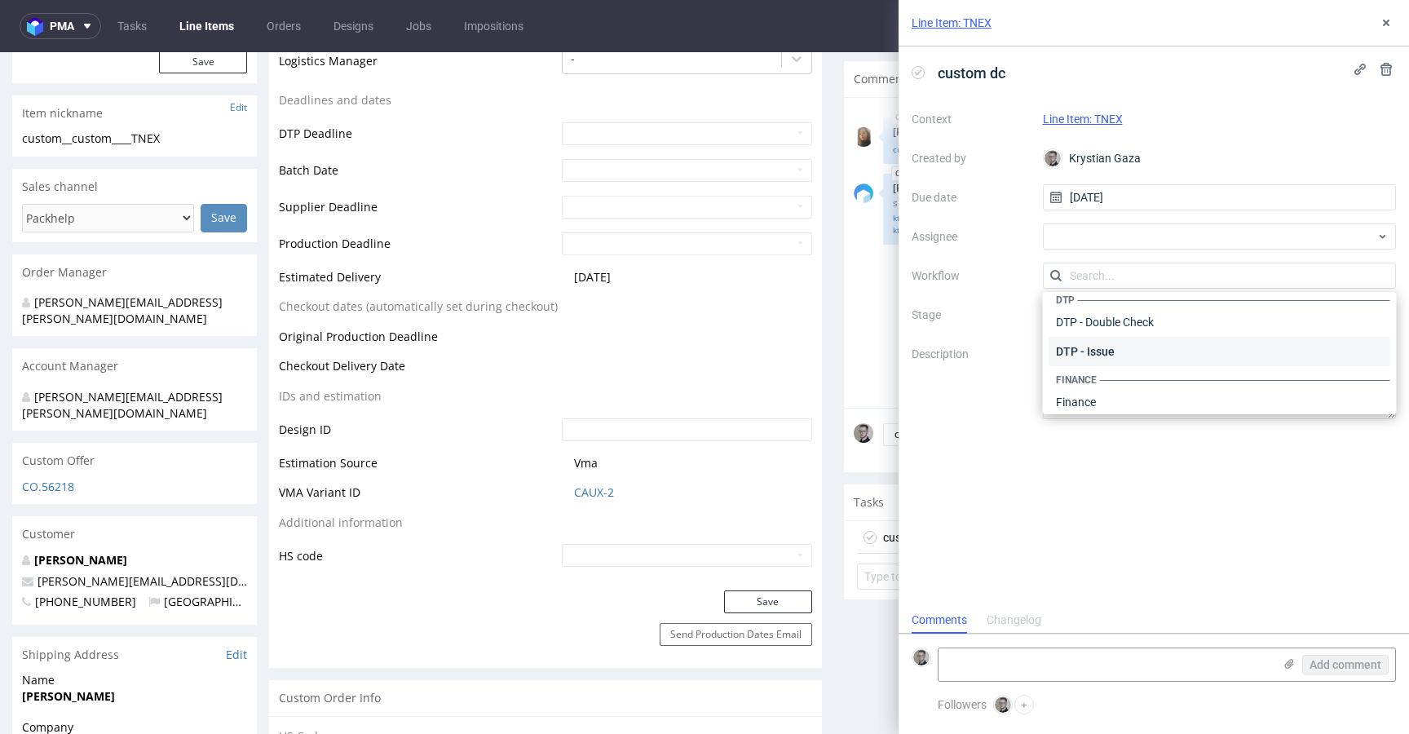
scroll to position [0, 0]
click at [1165, 341] on div "DTP - Double Check" at bounding box center [1220, 334] width 341 height 29
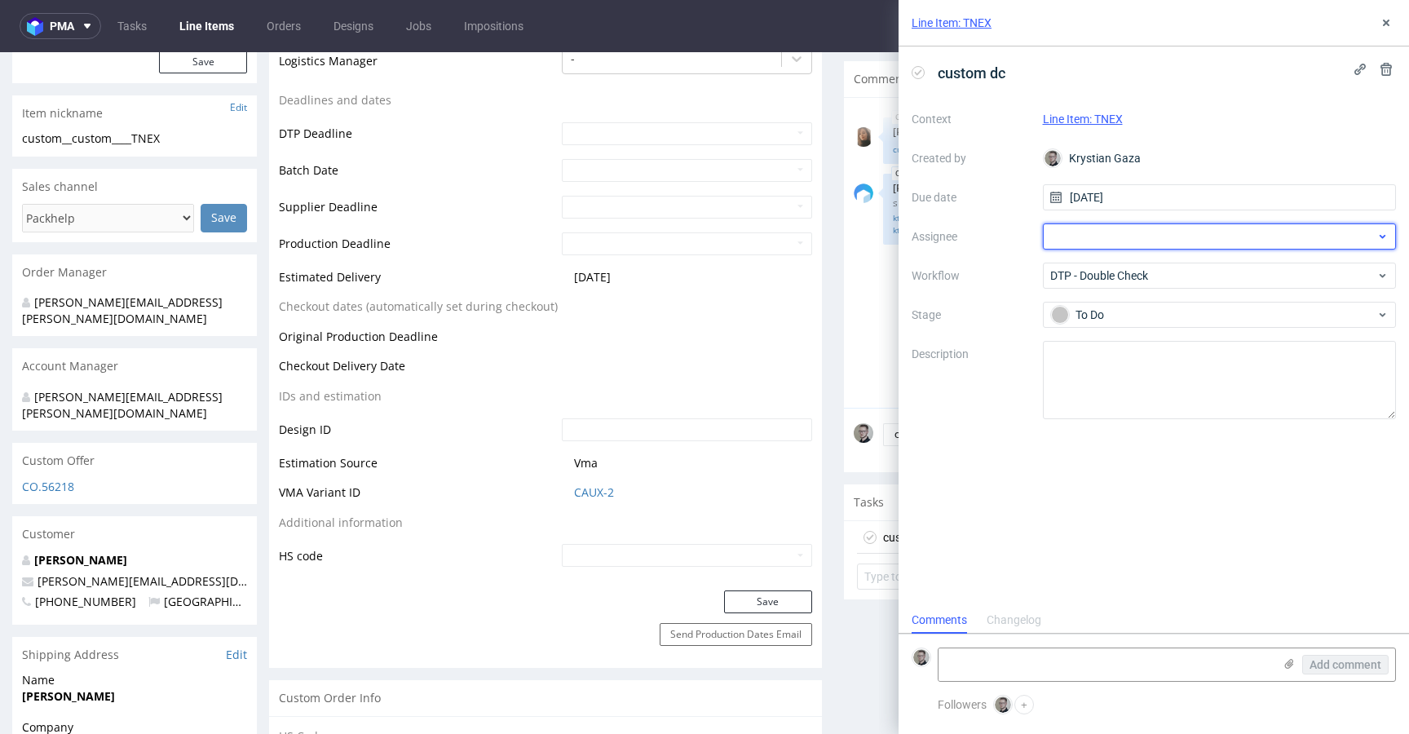
click at [1143, 239] on div at bounding box center [1220, 236] width 354 height 26
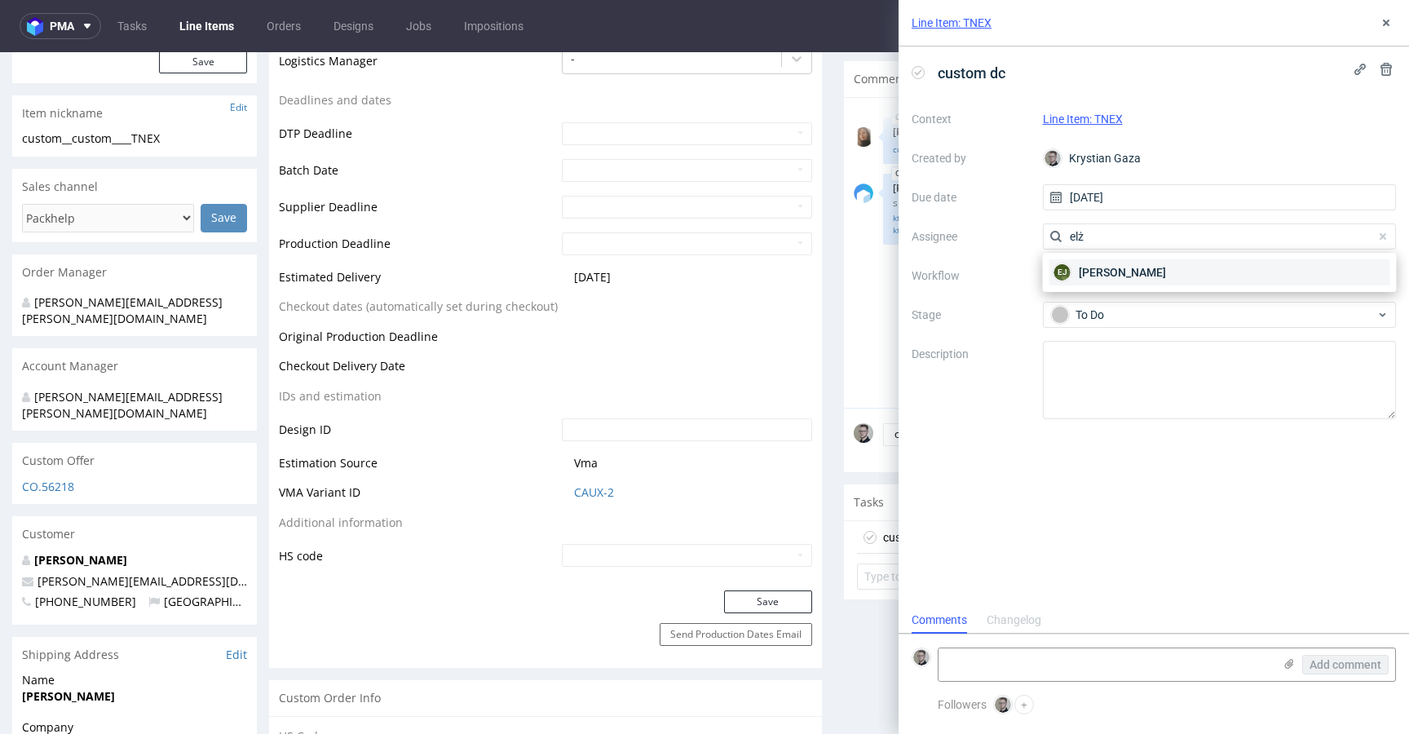
type input "elż"
click at [1165, 274] on div "EJ Elżbieta Jelińska" at bounding box center [1220, 272] width 341 height 26
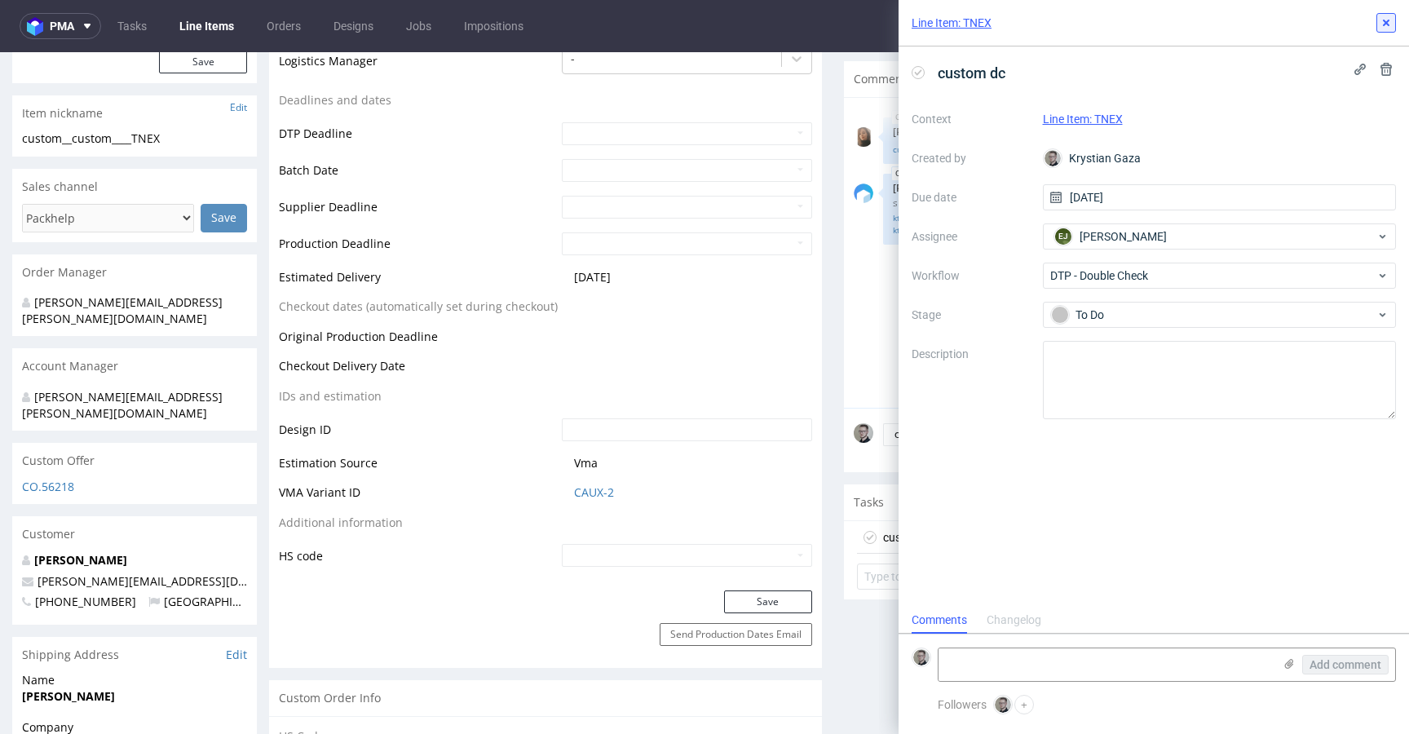
click at [1386, 15] on button at bounding box center [1387, 23] width 20 height 20
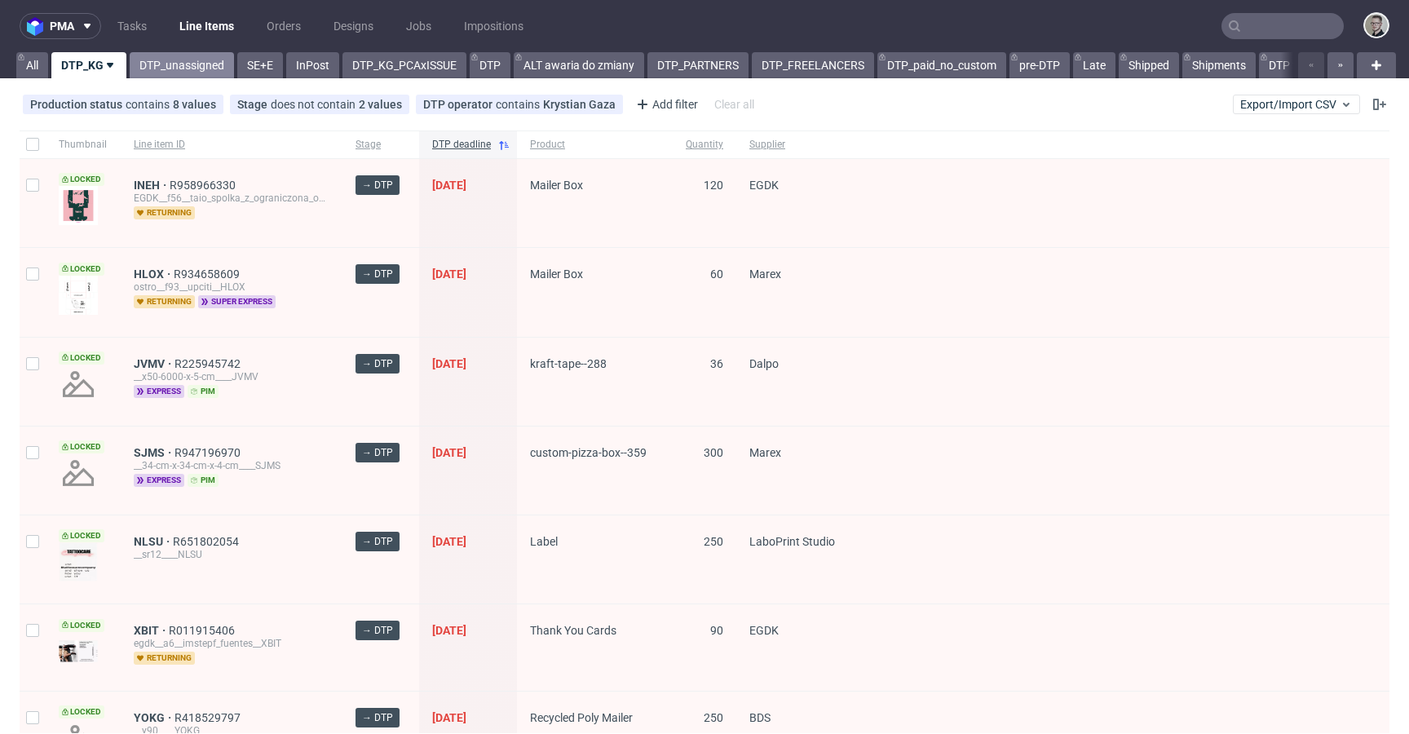
click at [186, 63] on link "DTP_unassigned" at bounding box center [182, 65] width 104 height 26
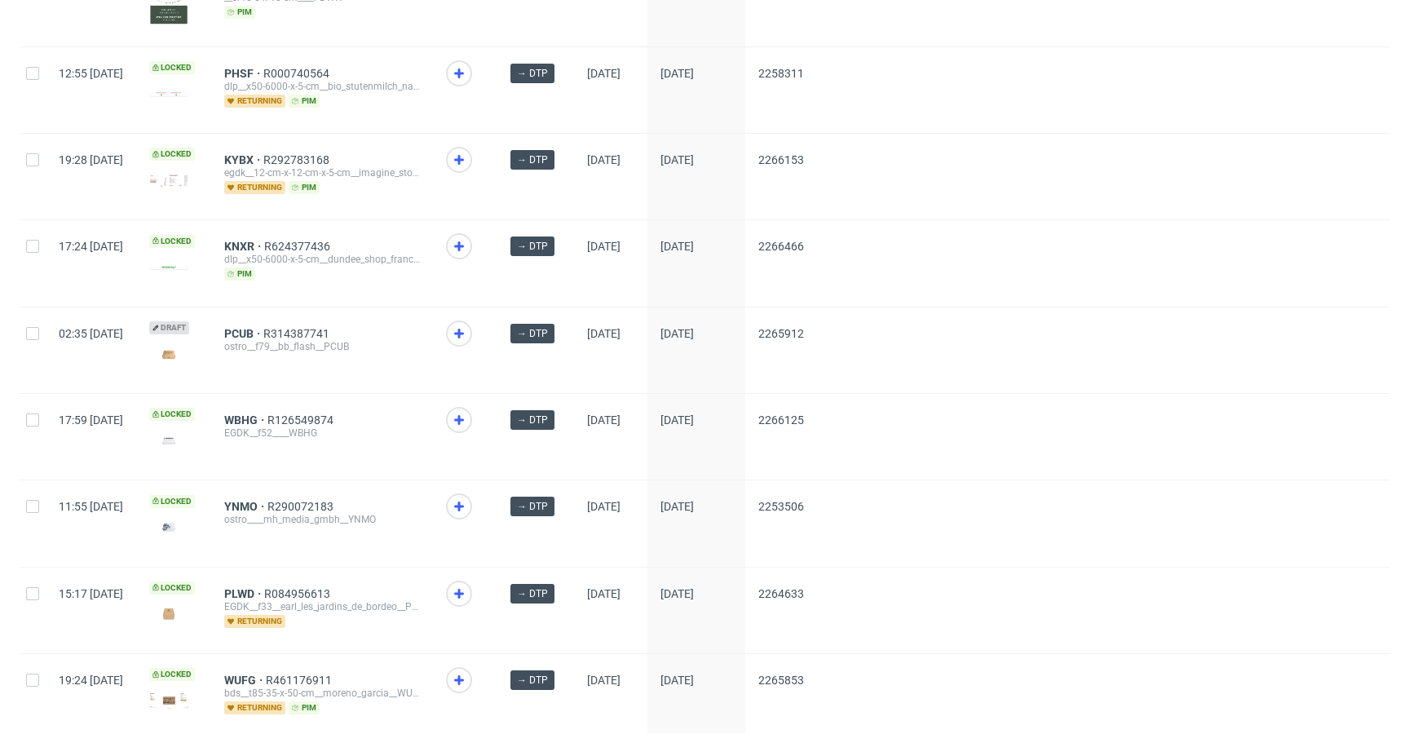
scroll to position [2107, 0]
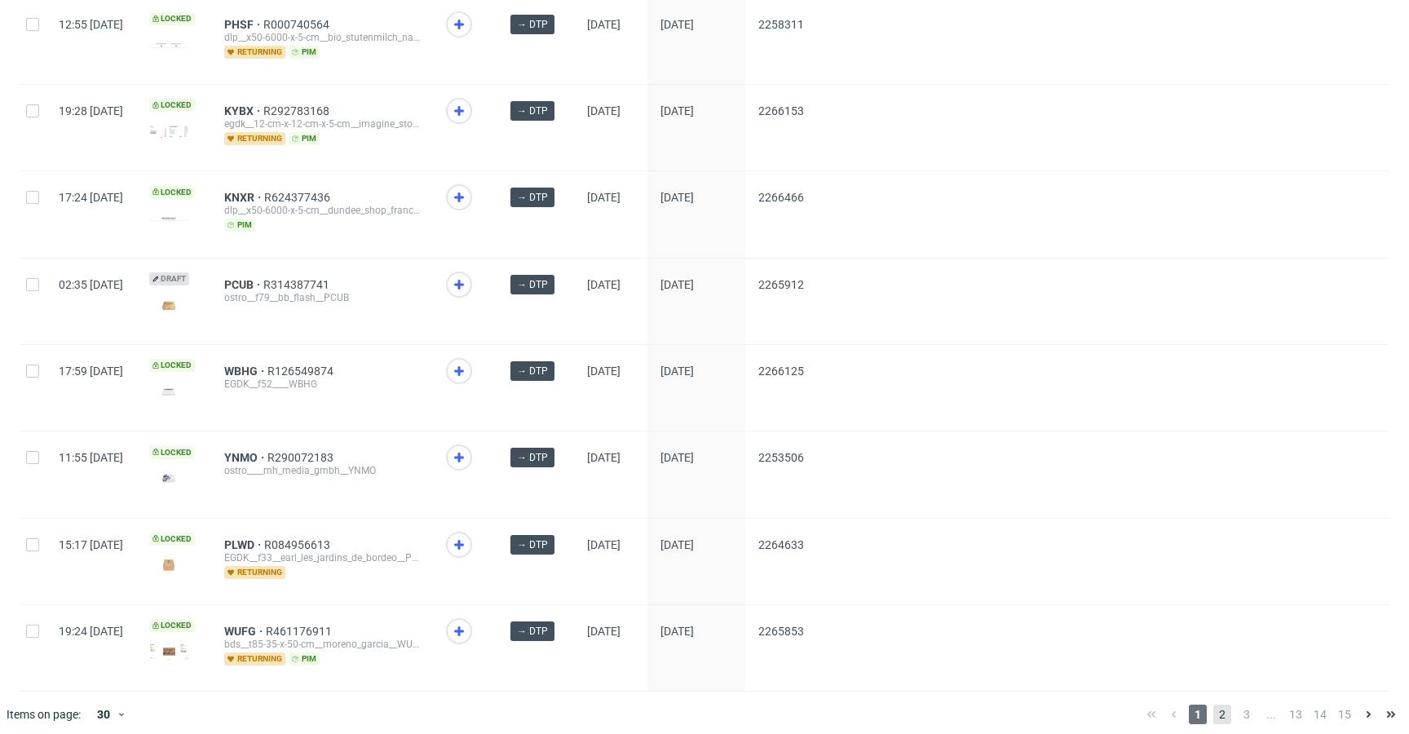
click at [1214, 705] on span "2" at bounding box center [1223, 715] width 18 height 20
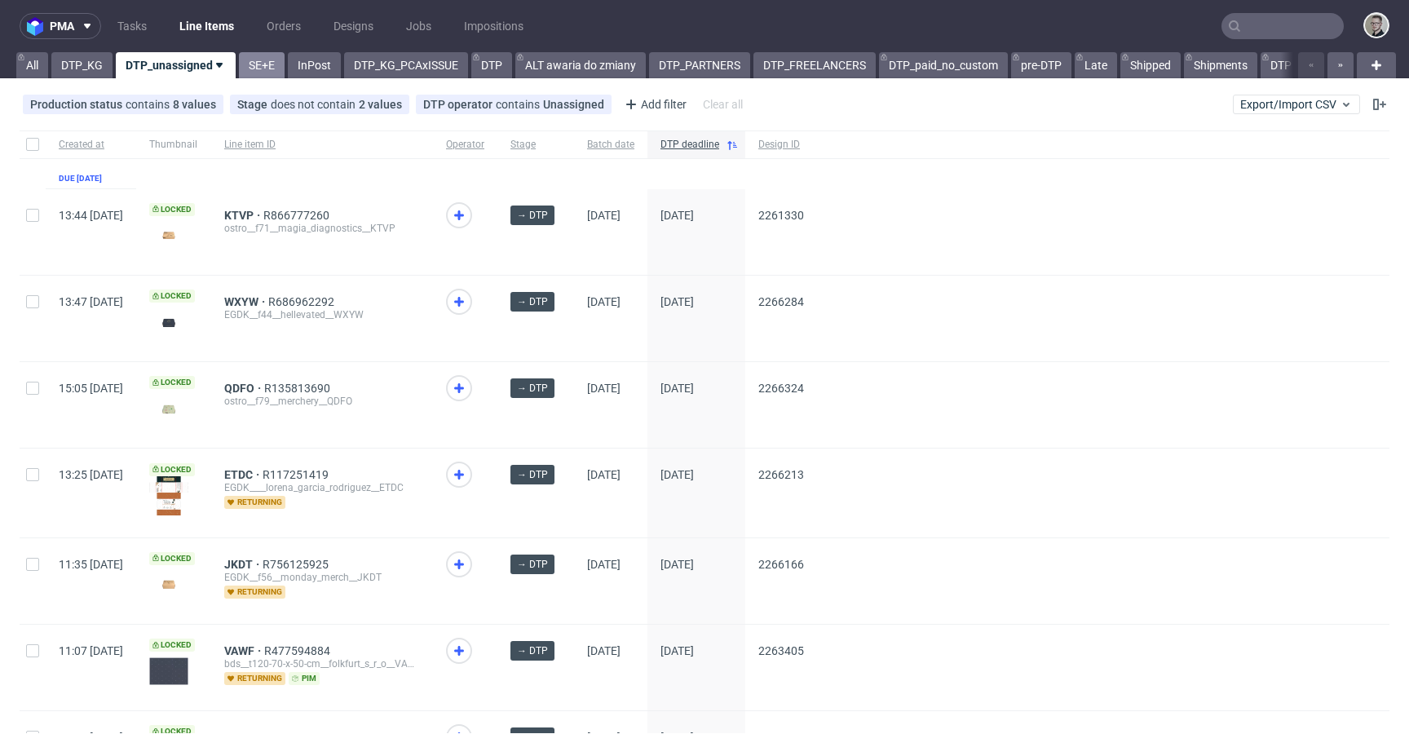
click at [272, 71] on link "SE+E" at bounding box center [262, 65] width 46 height 26
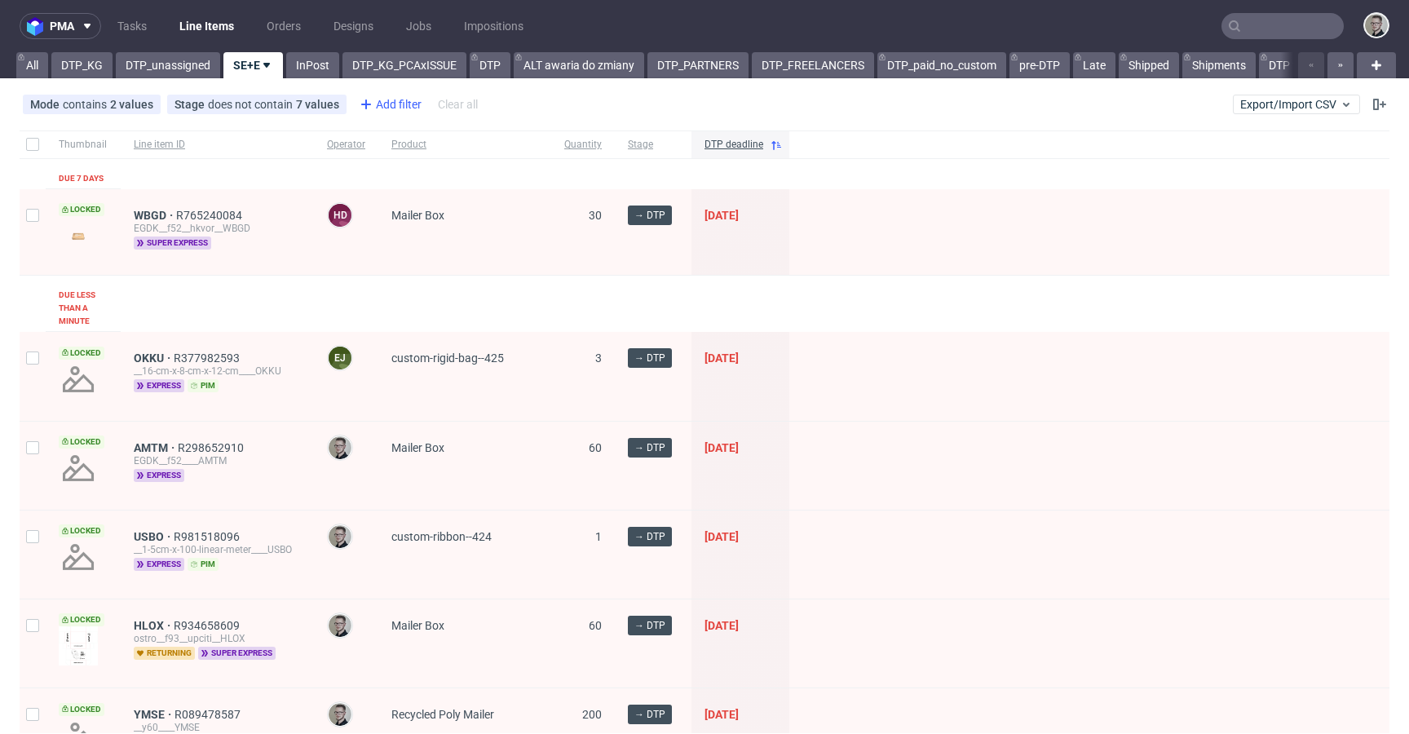
click at [390, 111] on div "Add filter" at bounding box center [389, 104] width 72 height 26
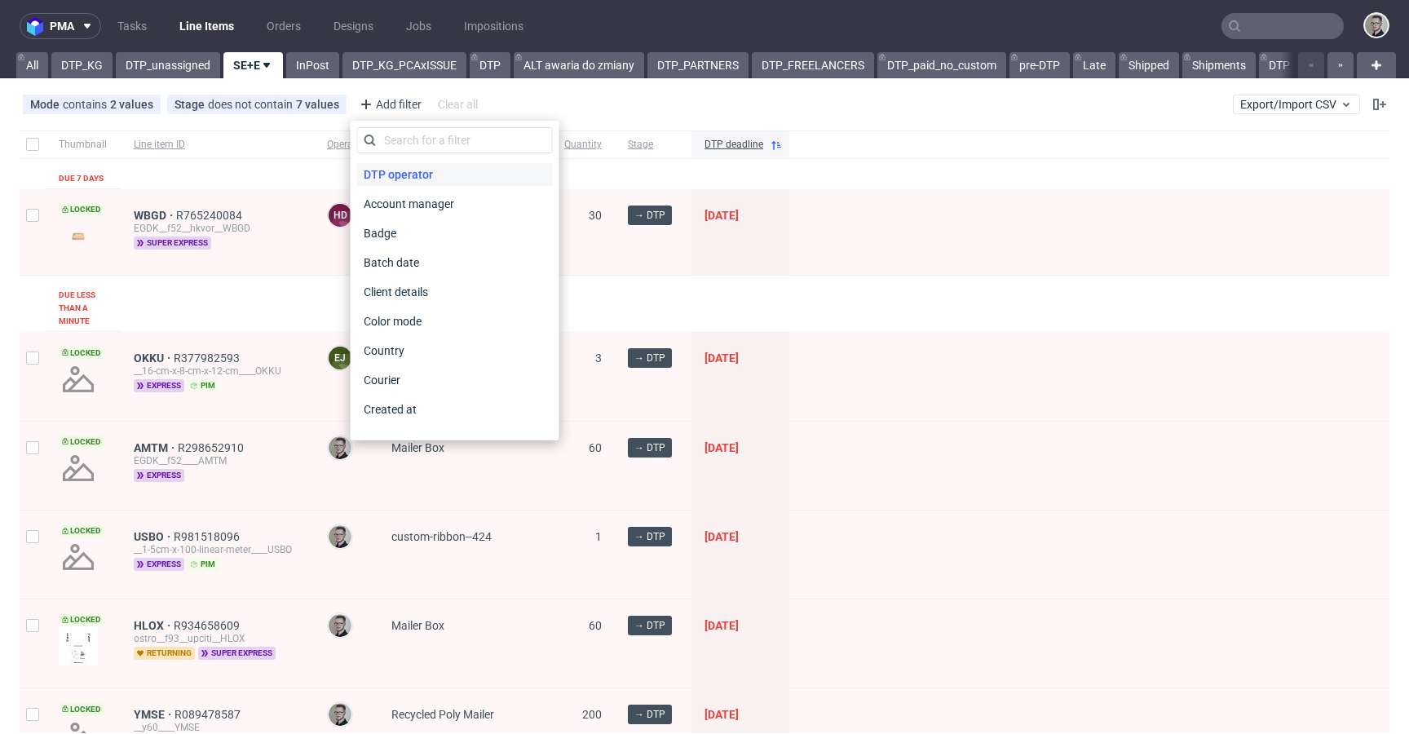
click at [418, 171] on span "DTP operator" at bounding box center [398, 174] width 82 height 23
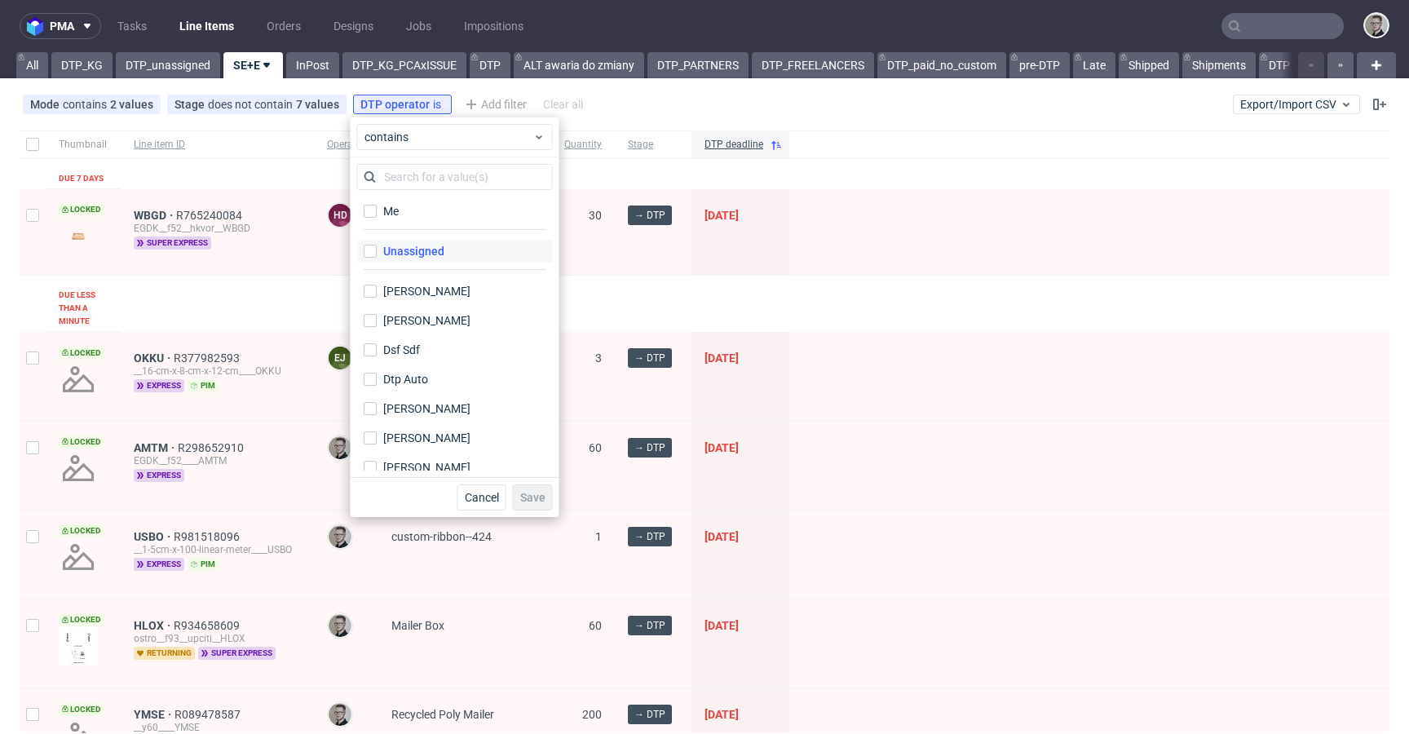
click at [436, 250] on div "Unassigned" at bounding box center [413, 251] width 61 height 16
click at [377, 250] on input "Unassigned" at bounding box center [370, 251] width 13 height 13
checkbox input "true"
click at [539, 493] on span "Save" at bounding box center [532, 497] width 25 height 11
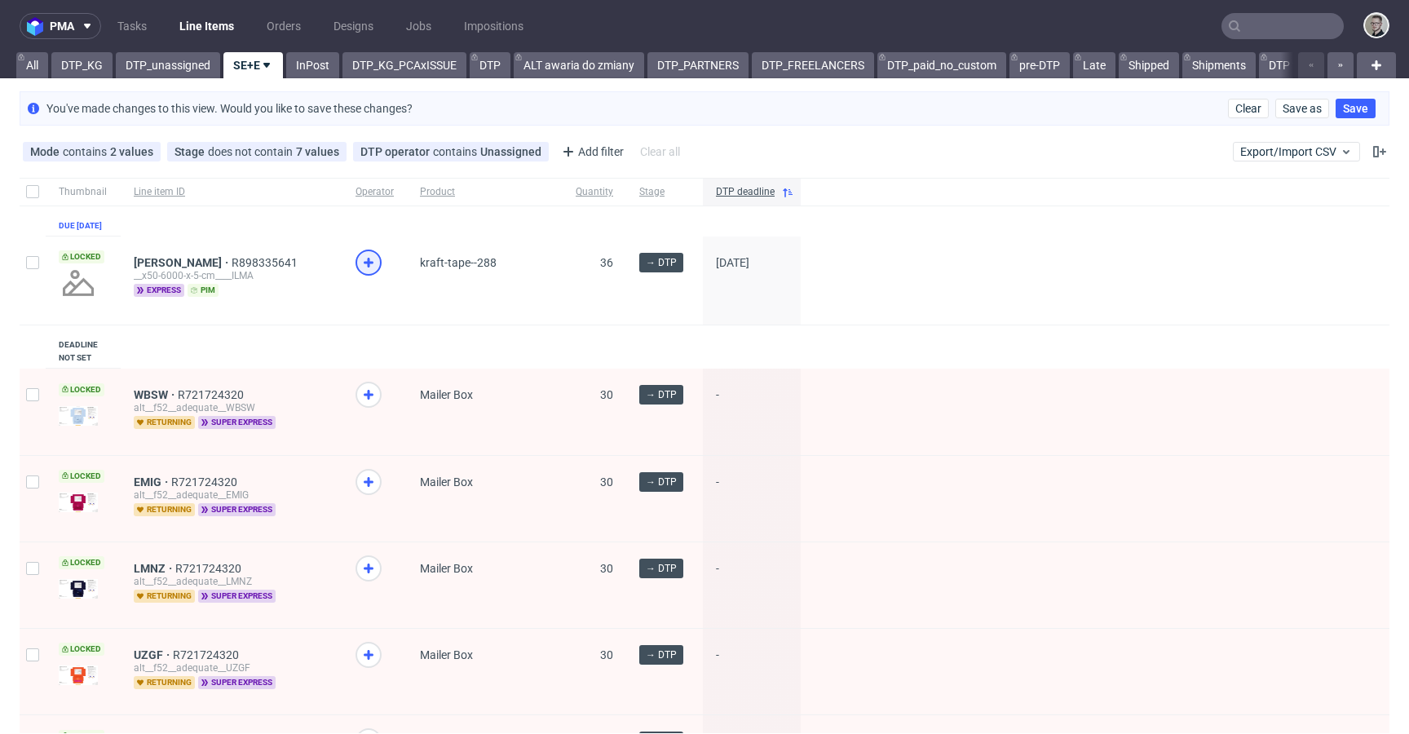
click at [368, 265] on icon at bounding box center [369, 263] width 20 height 20
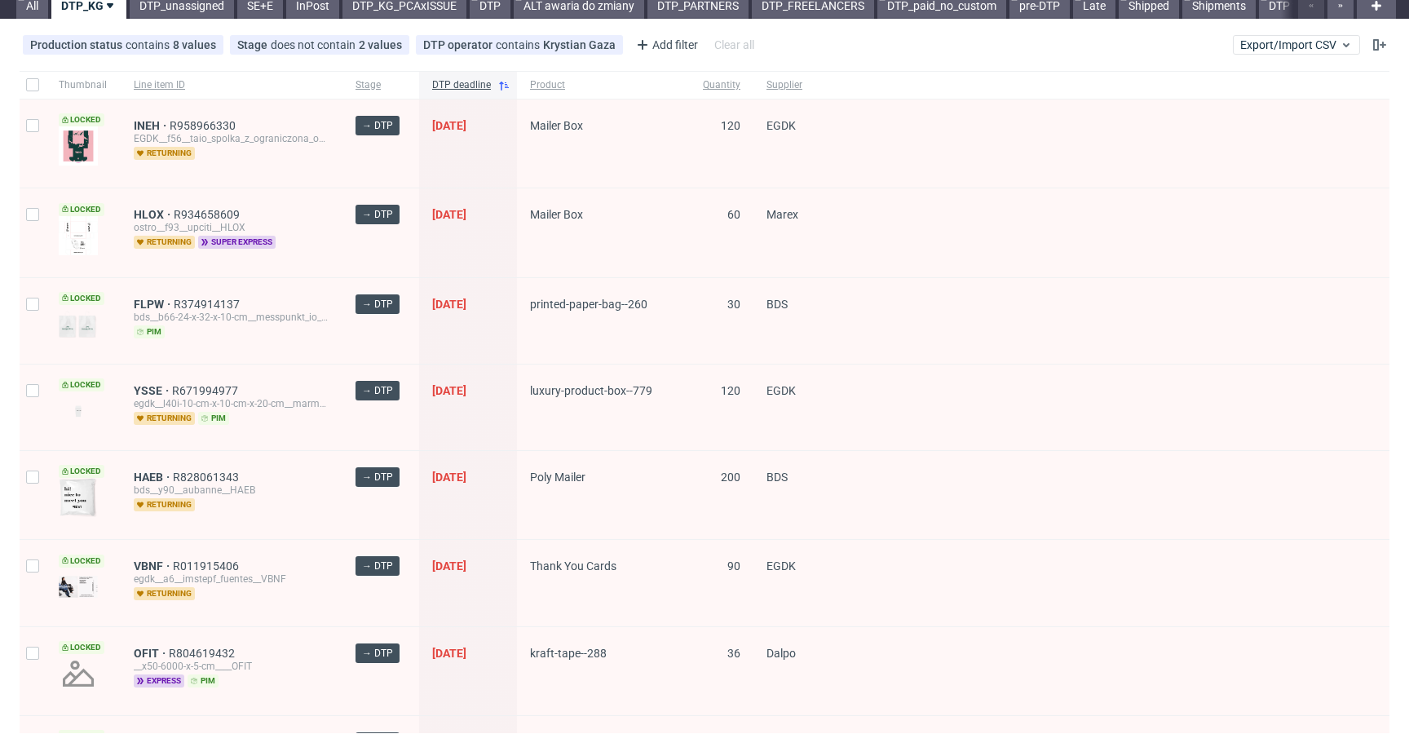
scroll to position [72, 0]
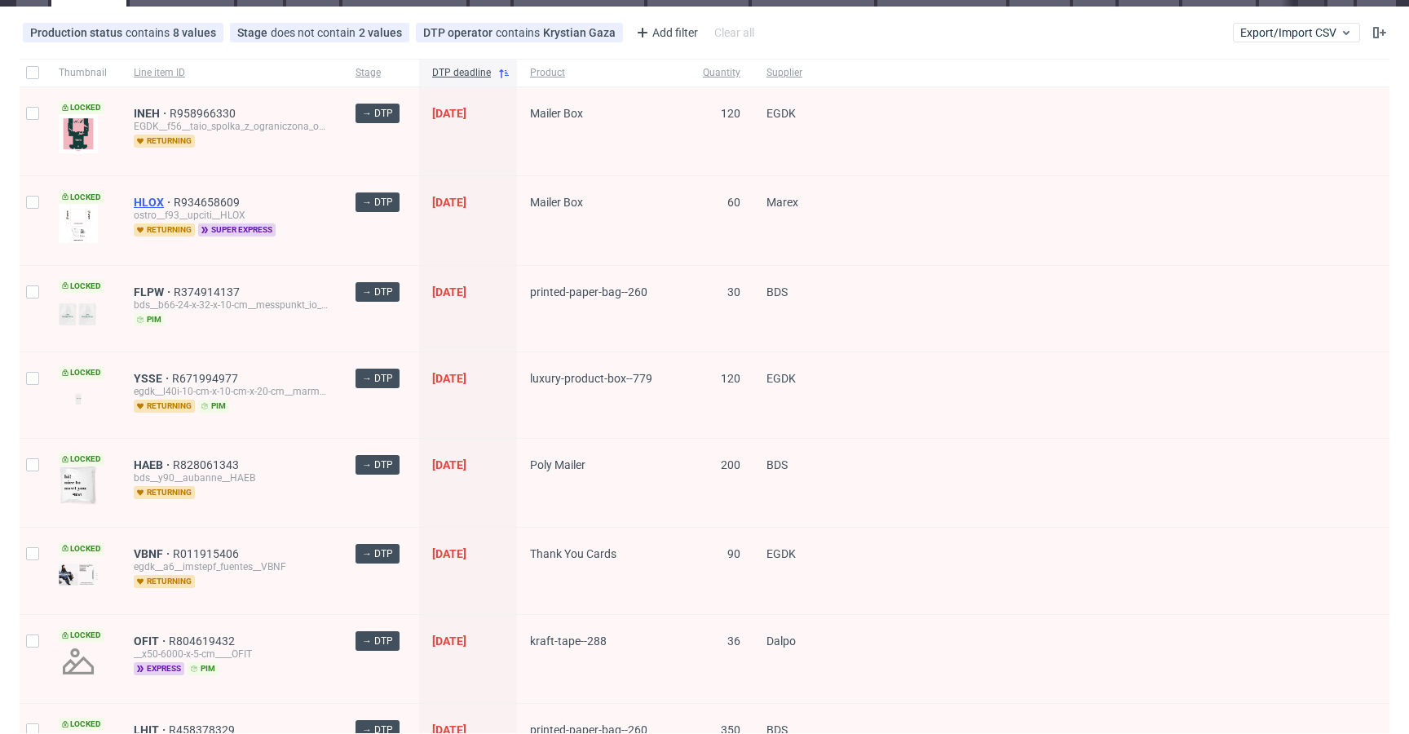
click at [139, 202] on span "HLOX" at bounding box center [154, 202] width 40 height 13
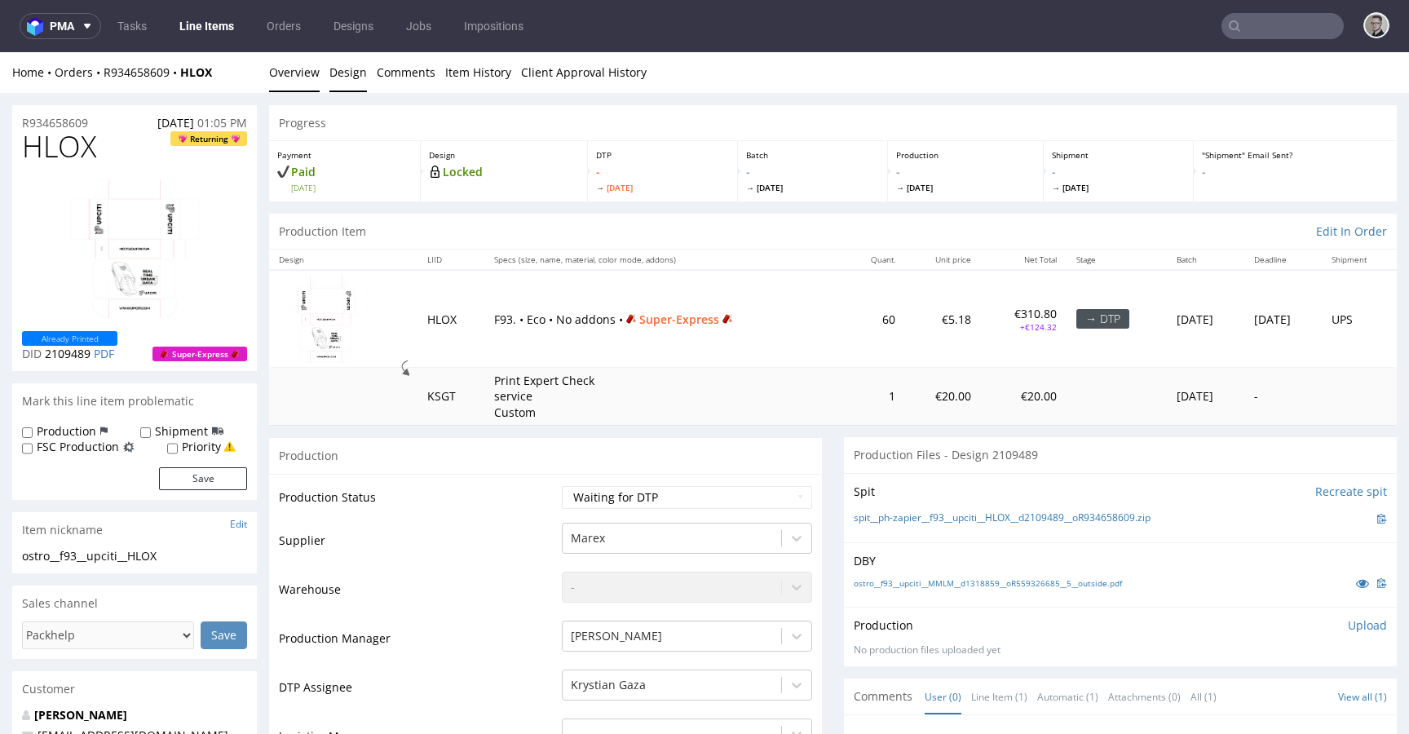
click at [337, 79] on link "Design" at bounding box center [348, 72] width 38 height 40
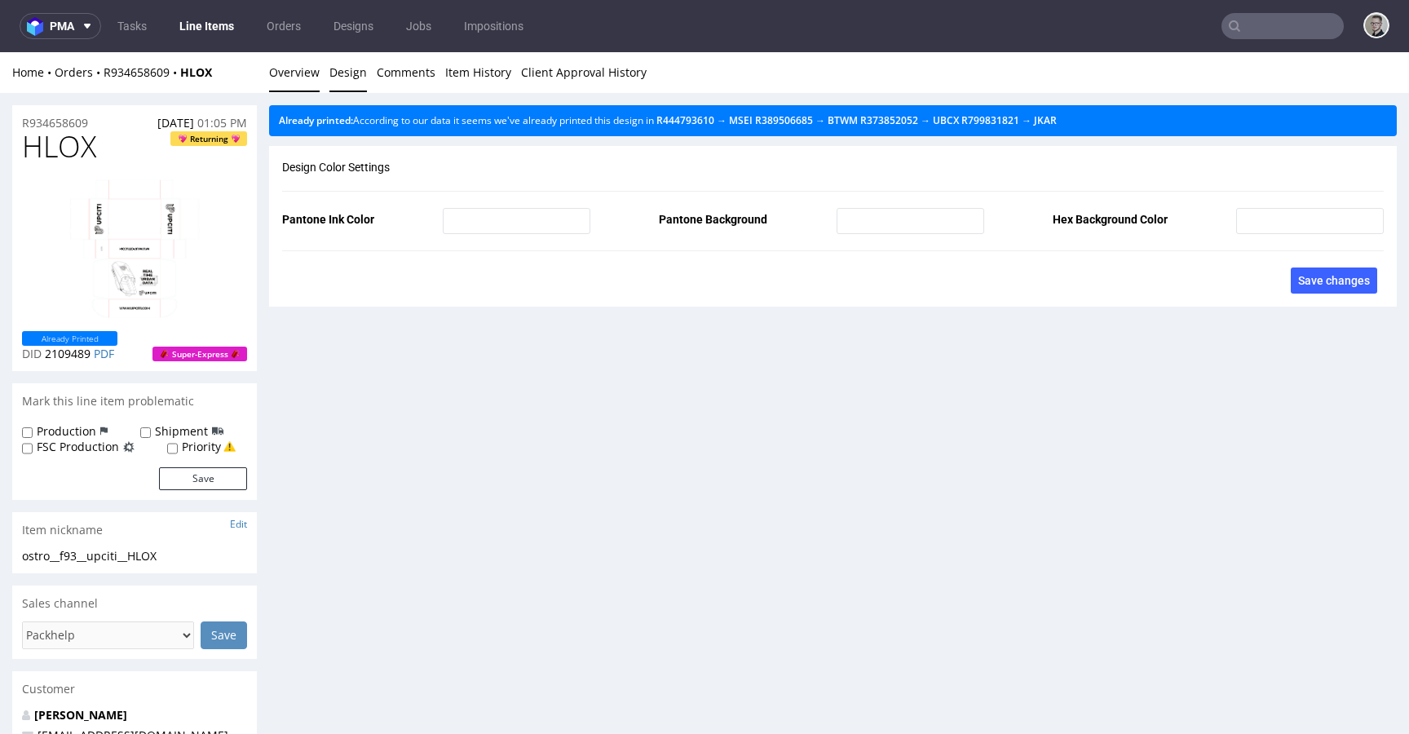
click at [282, 72] on link "Overview" at bounding box center [294, 72] width 51 height 40
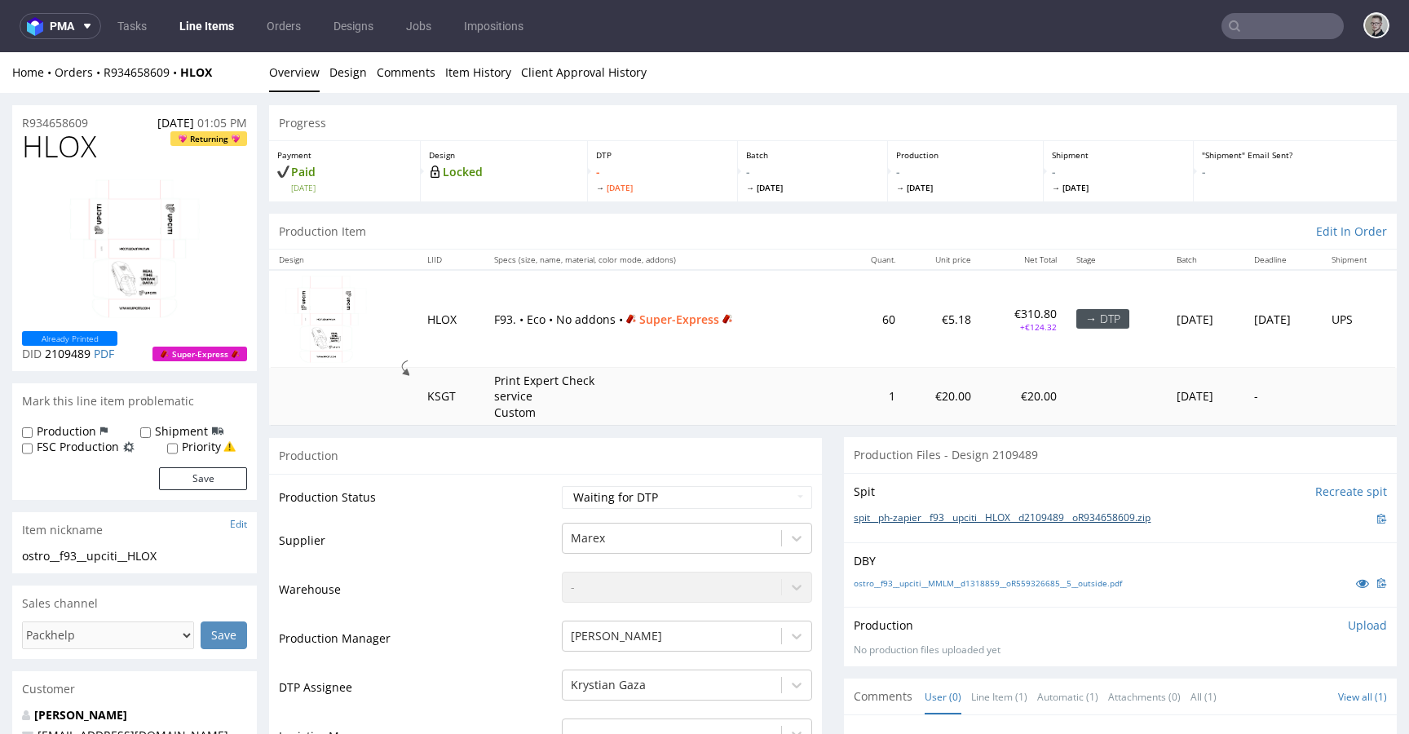
click at [949, 523] on link "spit__ph-zapier__f93__upciti__HLOX__d2109489__oR934658609.zip" at bounding box center [1002, 518] width 297 height 14
click at [1348, 627] on p "Upload" at bounding box center [1367, 625] width 39 height 16
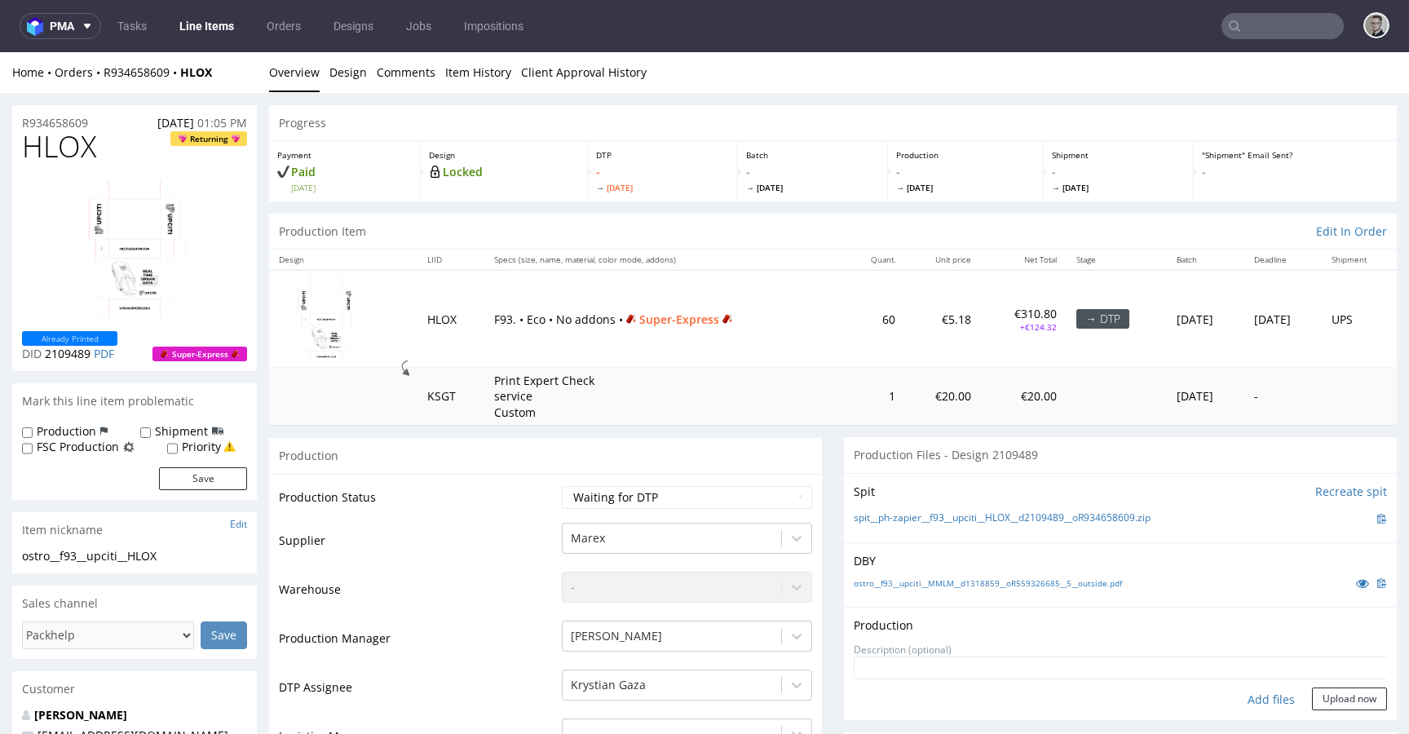
click at [1255, 697] on div "Add files" at bounding box center [1272, 700] width 82 height 24
type input "C:\fakepath\ph-zapier__f93__upciti__HLOX__d2109489__oR934658609__latest__outsid…"
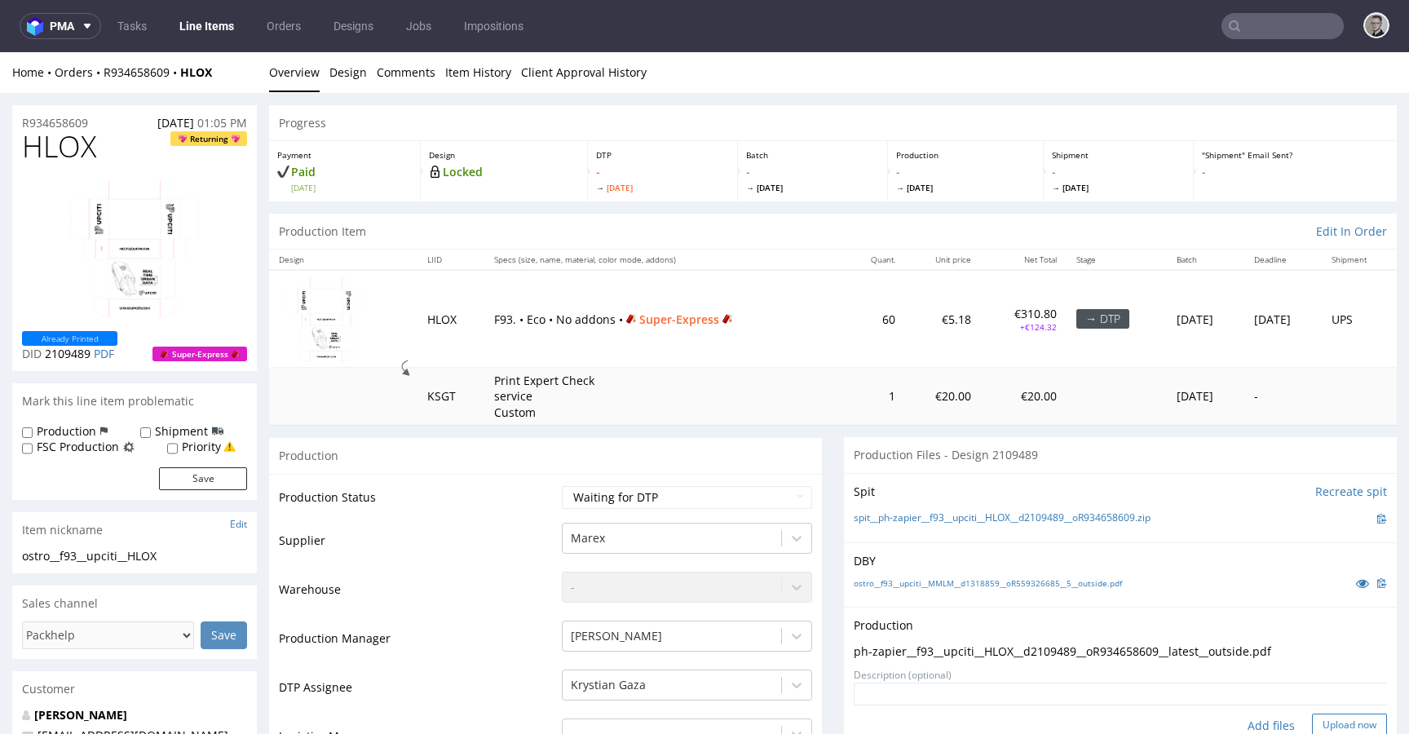
click at [1348, 717] on button "Upload now" at bounding box center [1349, 725] width 75 height 23
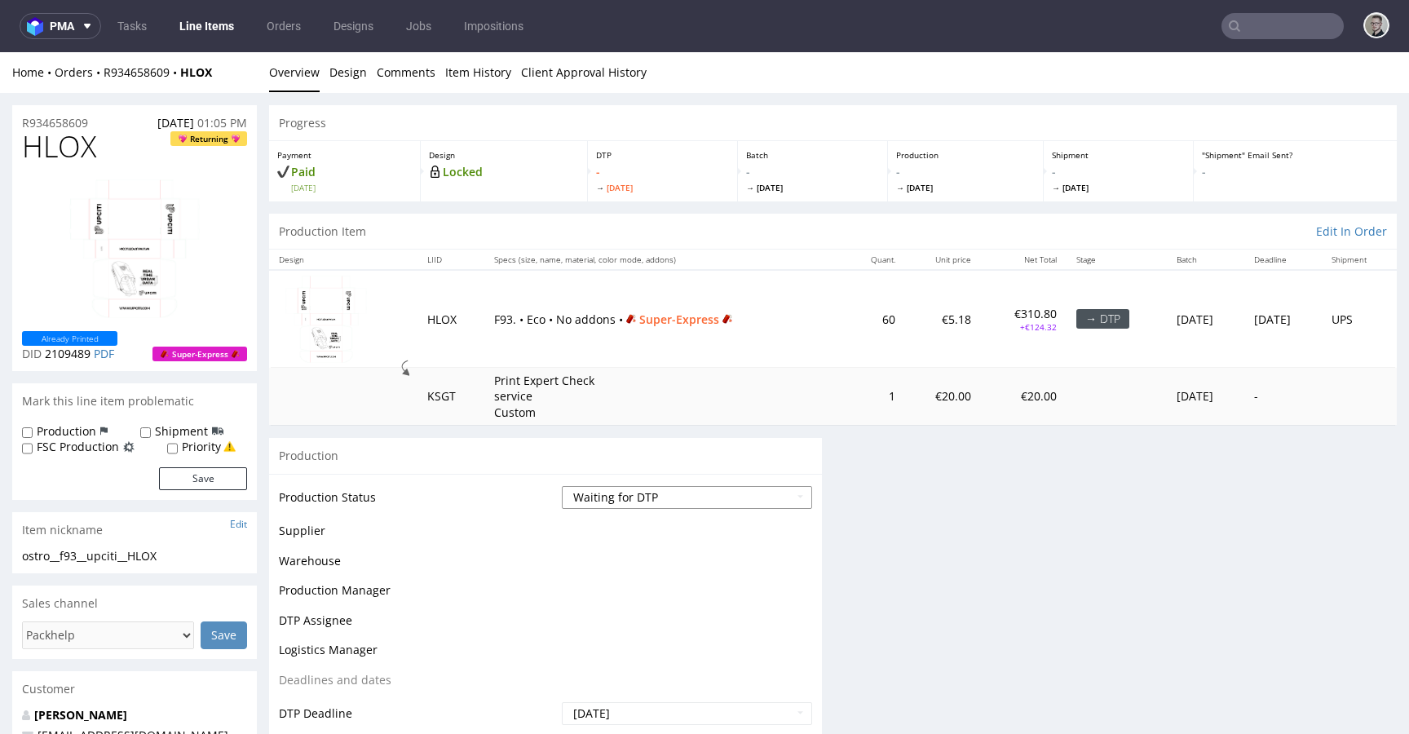
click at [786, 498] on select "Waiting for Artwork Waiting for Diecut Waiting for Mockup Waiting for DTP Waiti…" at bounding box center [687, 497] width 250 height 23
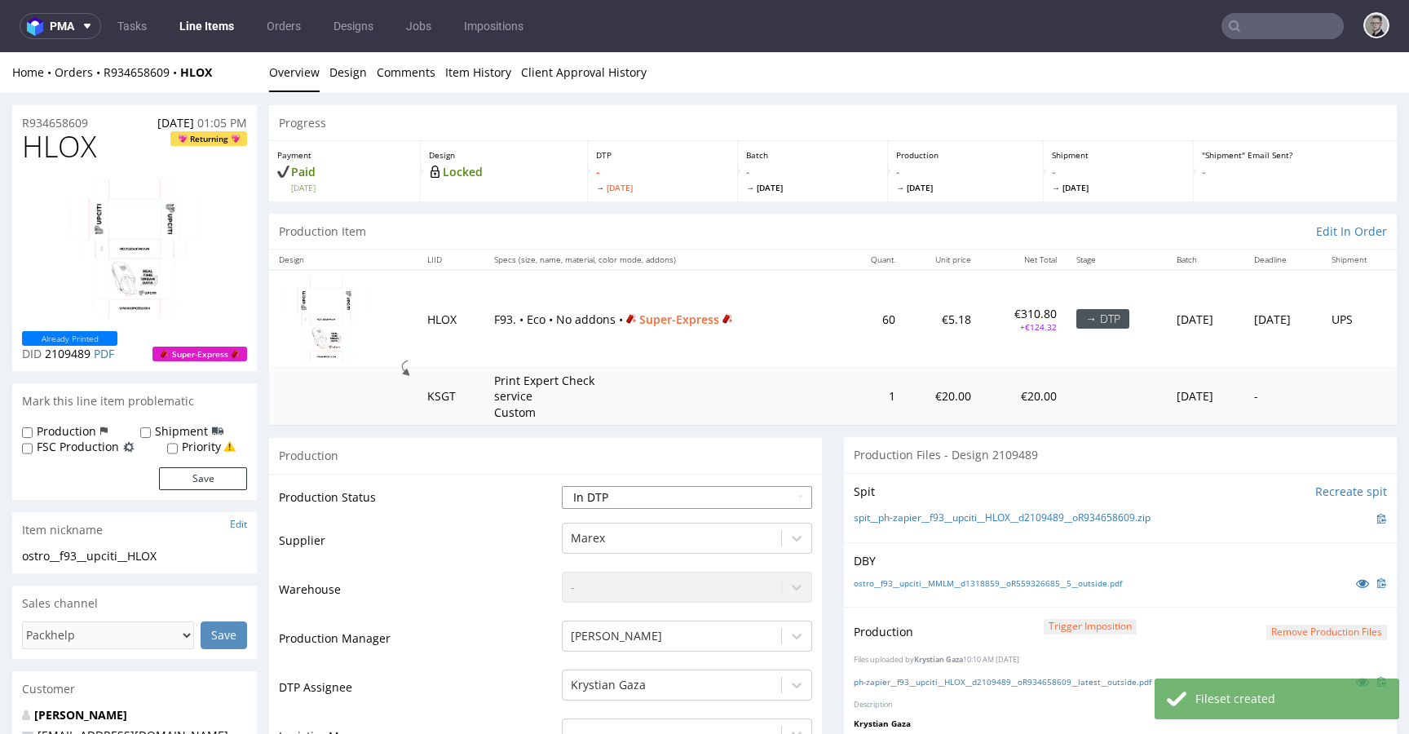
click at [562, 486] on select "Waiting for Artwork Waiting for Diecut Waiting for Mockup Waiting for DTP Waiti…" at bounding box center [687, 497] width 250 height 23
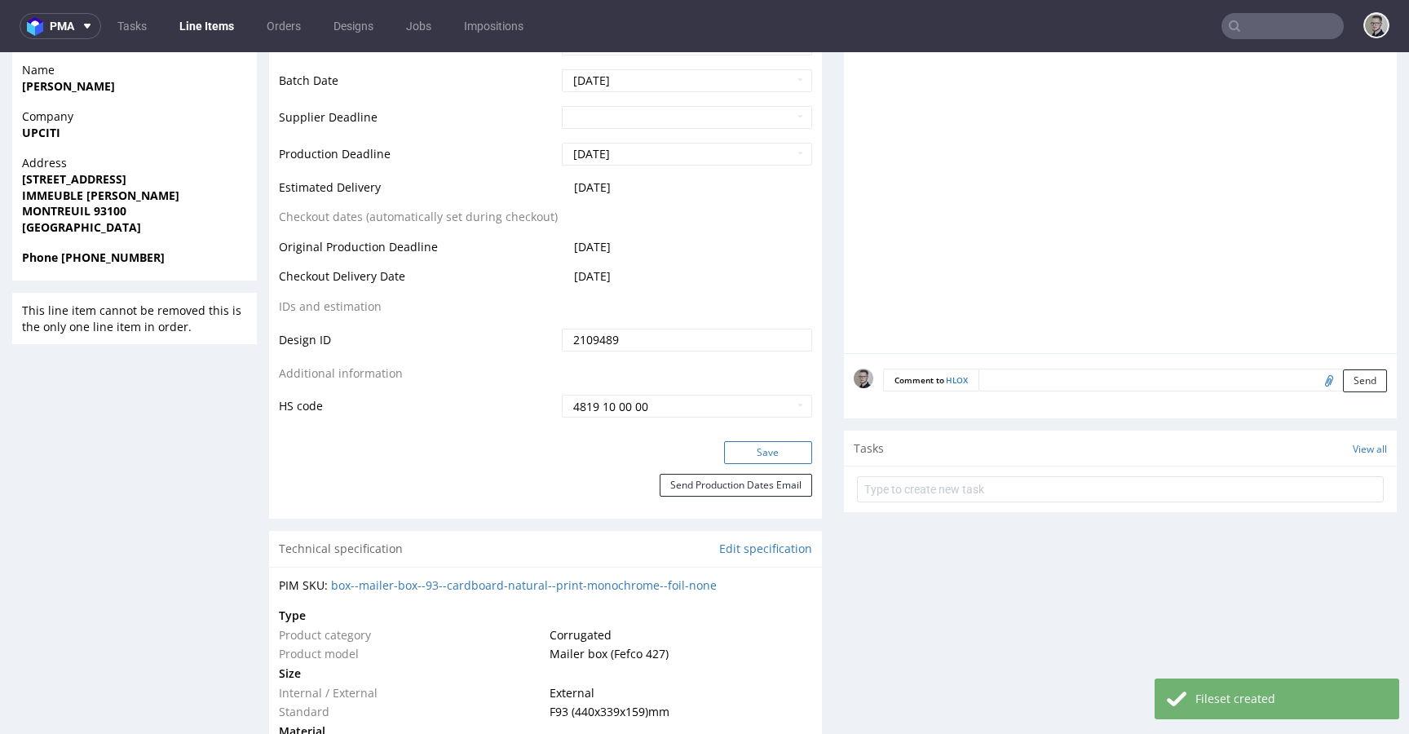
click at [753, 446] on button "Save" at bounding box center [768, 452] width 88 height 23
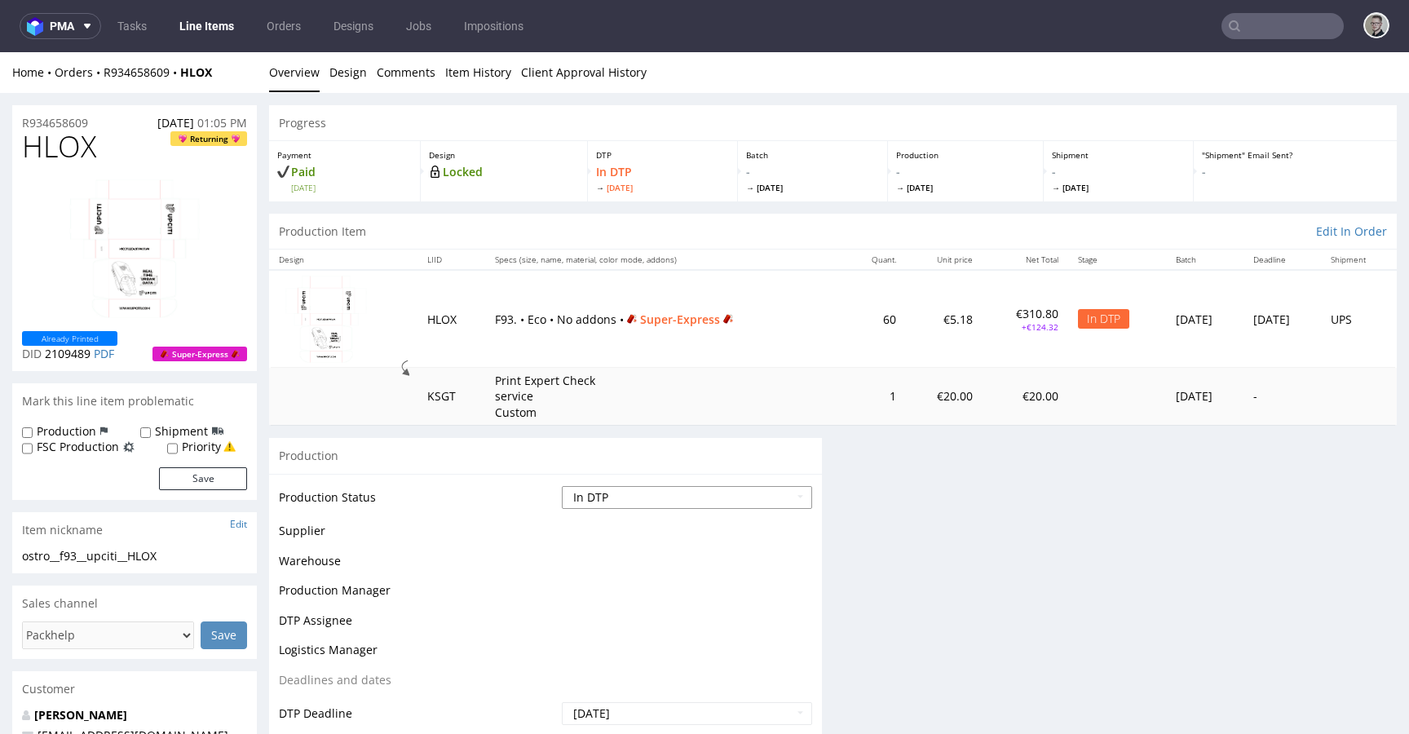
click at [640, 496] on select "Waiting for Artwork Waiting for Diecut Waiting for Mockup Waiting for DTP Waiti…" at bounding box center [687, 497] width 250 height 23
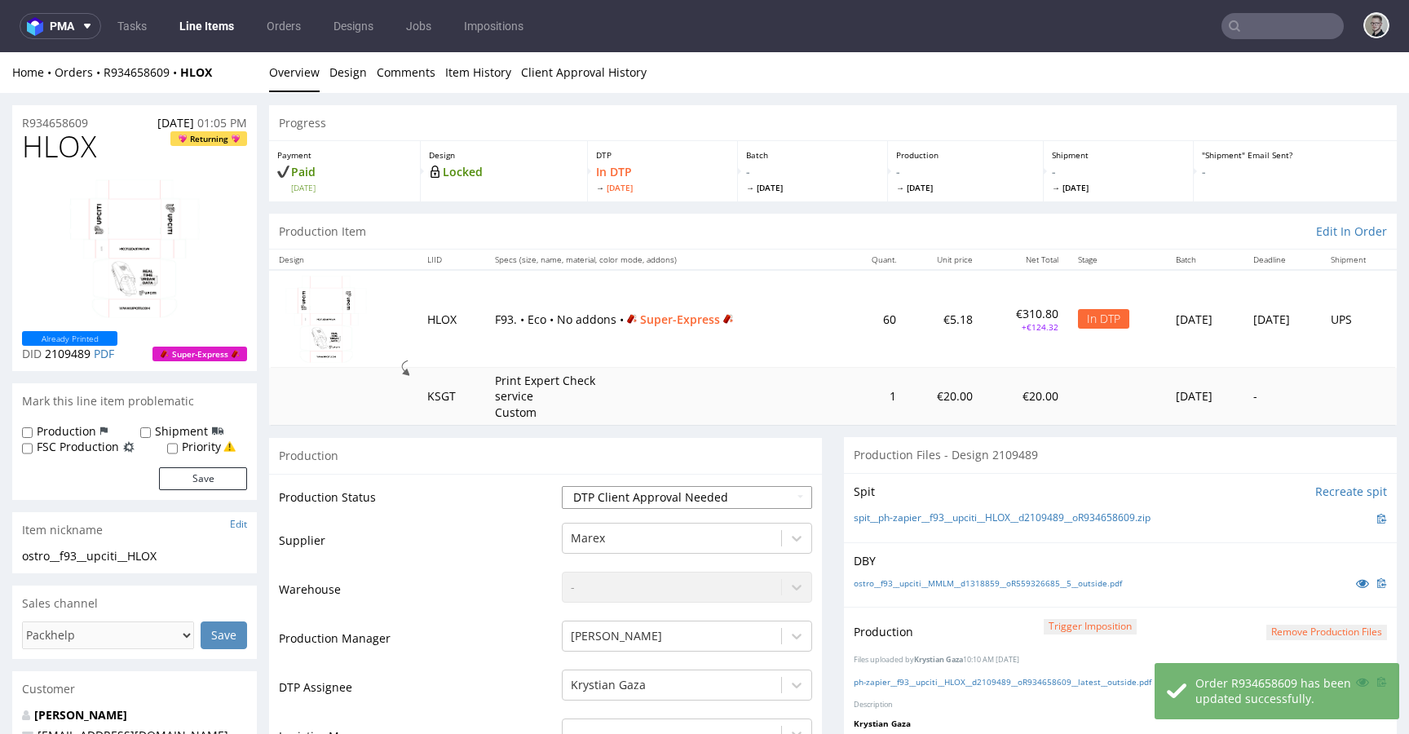
click at [562, 486] on select "Waiting for Artwork Waiting for Diecut Waiting for Mockup Waiting for DTP Waiti…" at bounding box center [687, 497] width 250 height 23
click at [673, 498] on select "Waiting for Artwork Waiting for Diecut Waiting for Mockup Waiting for DTP Waiti…" at bounding box center [687, 497] width 250 height 23
click at [562, 486] on select "Waiting for Artwork Waiting for Diecut Waiting for Mockup Waiting for DTP Waiti…" at bounding box center [687, 497] width 250 height 23
click at [690, 493] on select "Waiting for Artwork Waiting for Diecut Waiting for Mockup Waiting for DTP Waiti…" at bounding box center [687, 497] width 250 height 23
select select "dtp_production_ready"
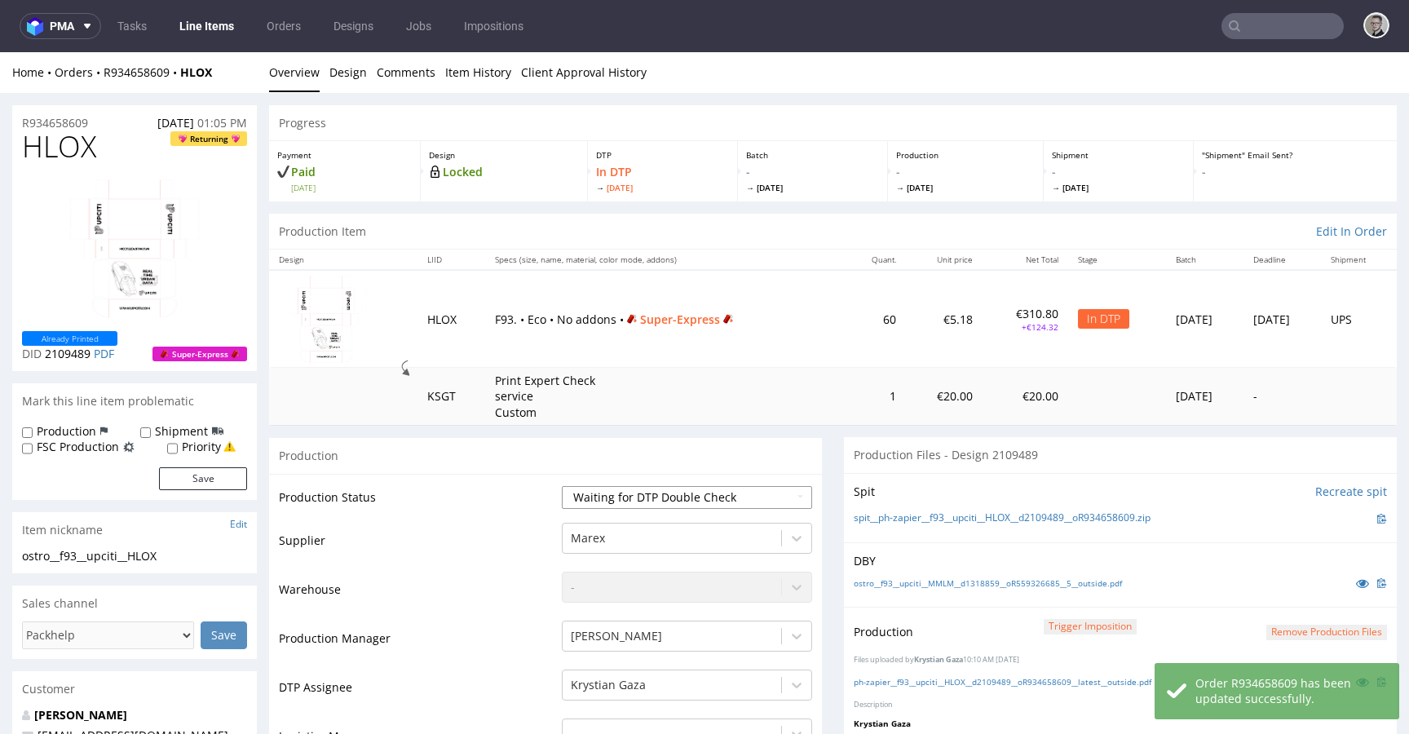
click at [562, 486] on select "Waiting for Artwork Waiting for Diecut Waiting for Mockup Waiting for DTP Waiti…" at bounding box center [687, 497] width 250 height 23
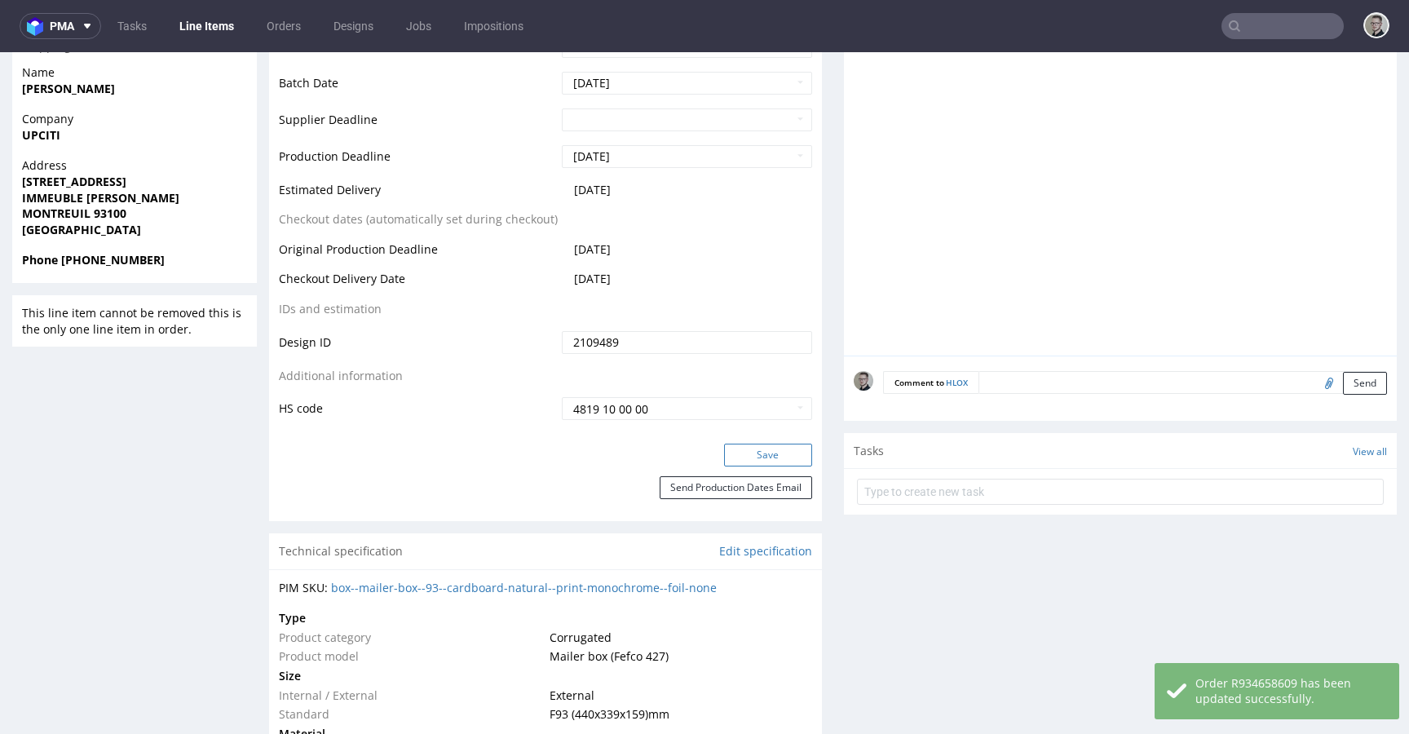
click at [763, 461] on button "Save" at bounding box center [768, 455] width 88 height 23
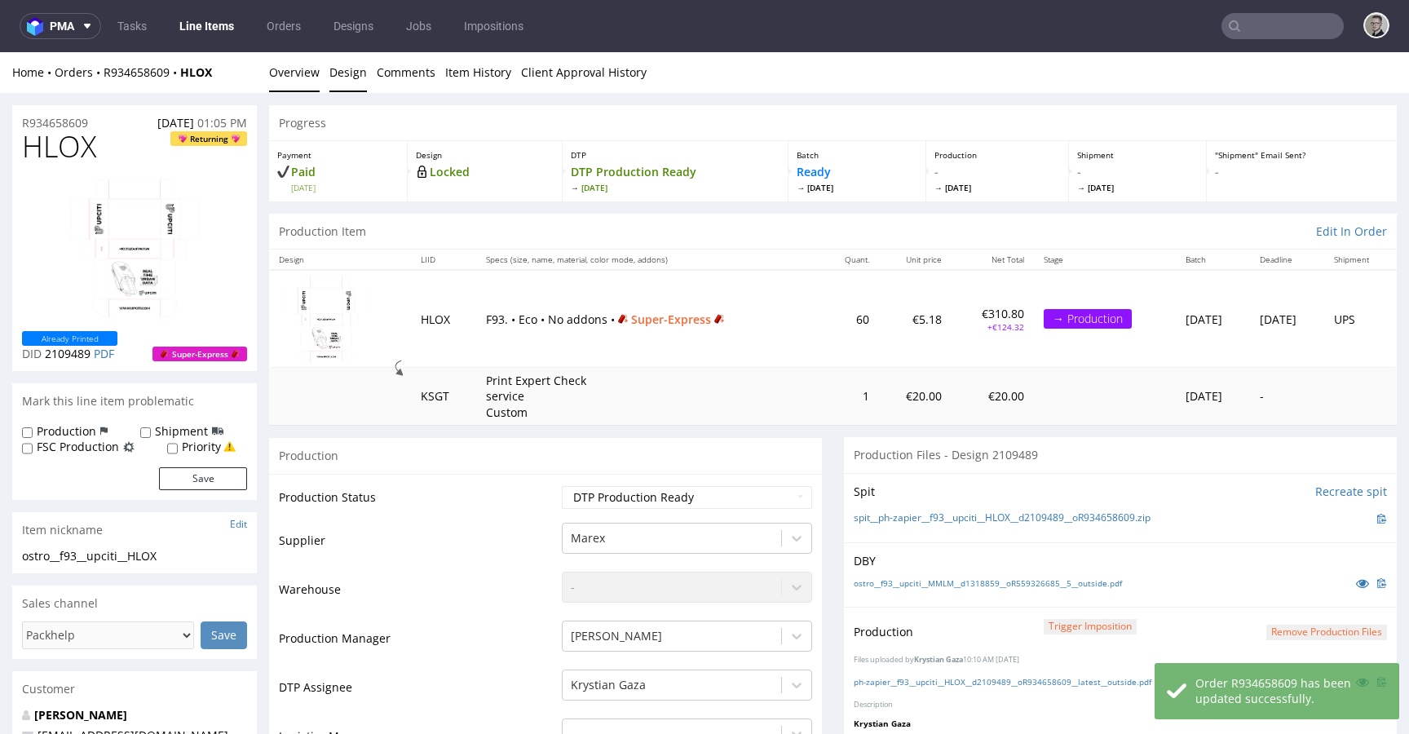
click at [347, 73] on link "Design" at bounding box center [348, 72] width 38 height 40
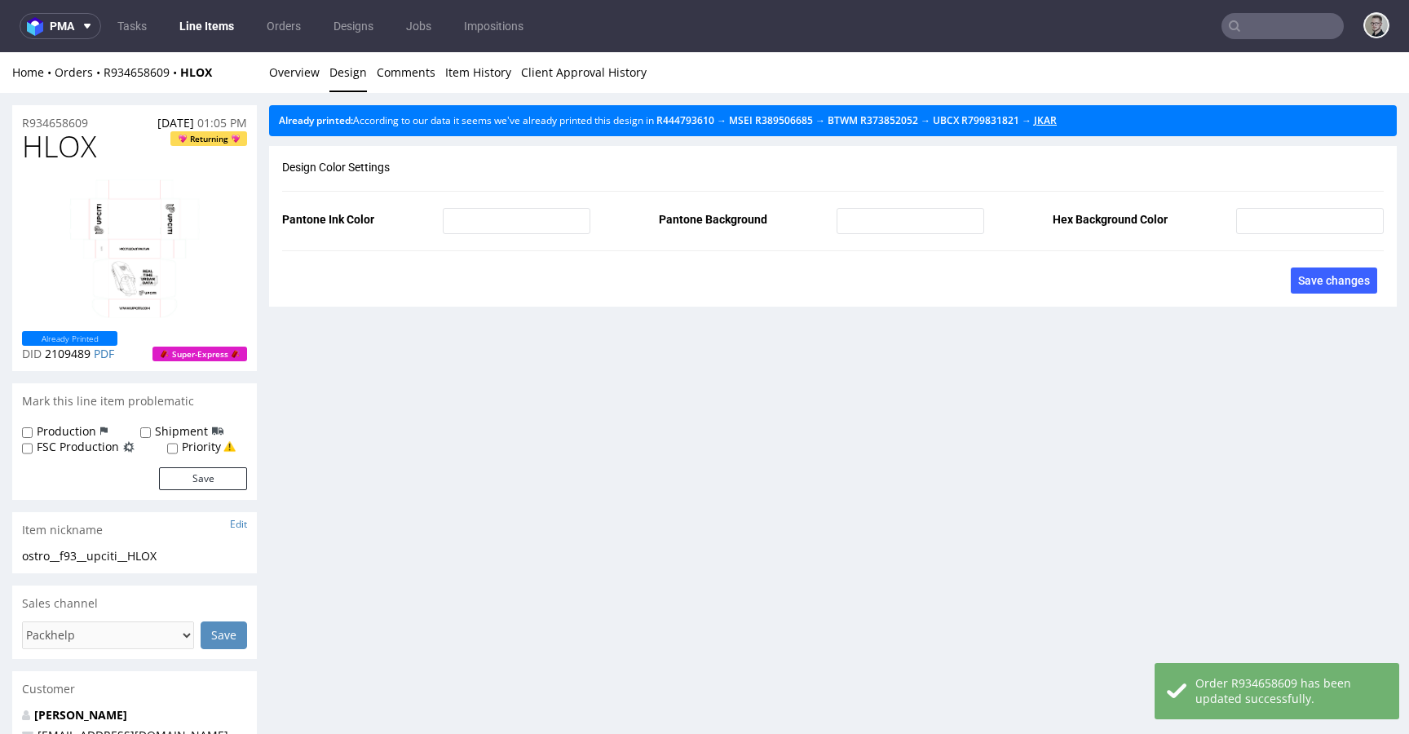
click at [1057, 116] on link "JKAR" at bounding box center [1045, 120] width 23 height 14
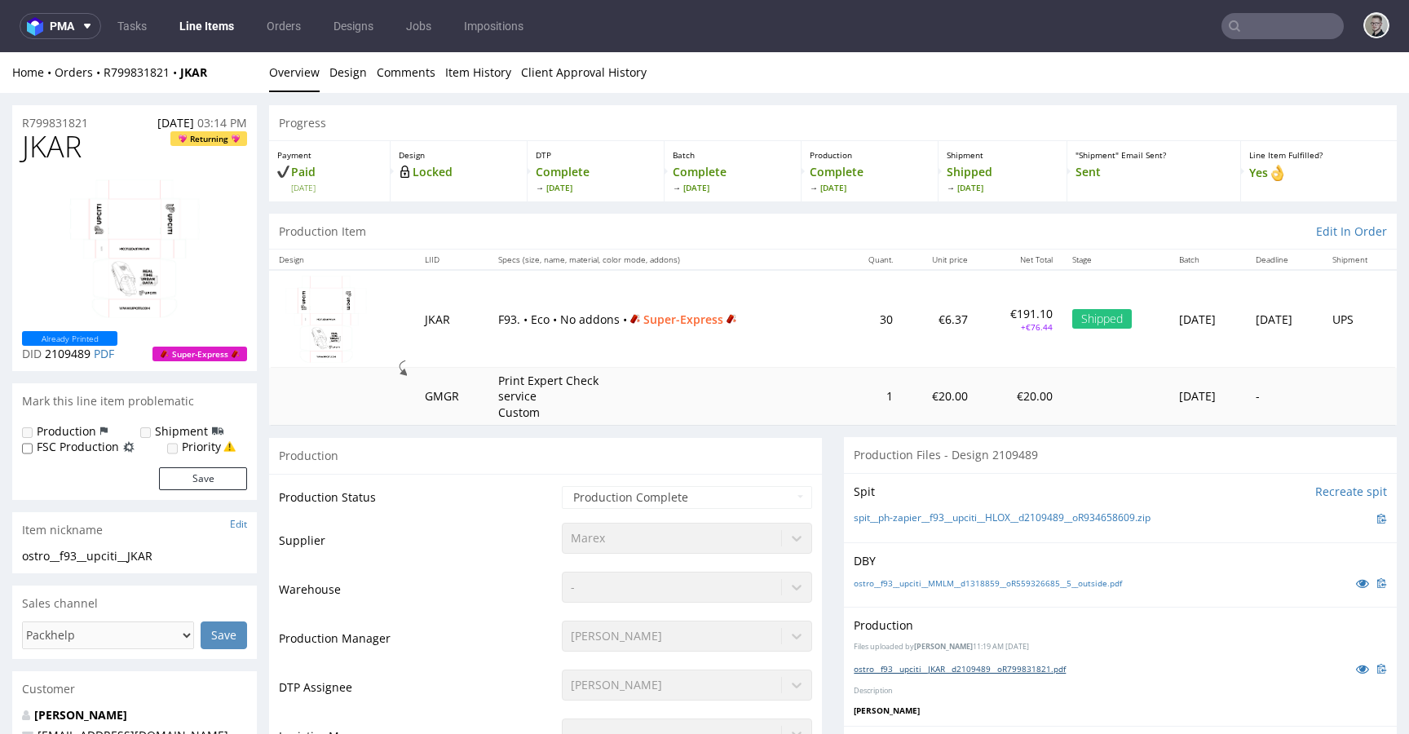
click at [1018, 670] on link "ostro__f93__upciti__JKAR__d2109489__oR799831821.pdf" at bounding box center [960, 668] width 212 height 11
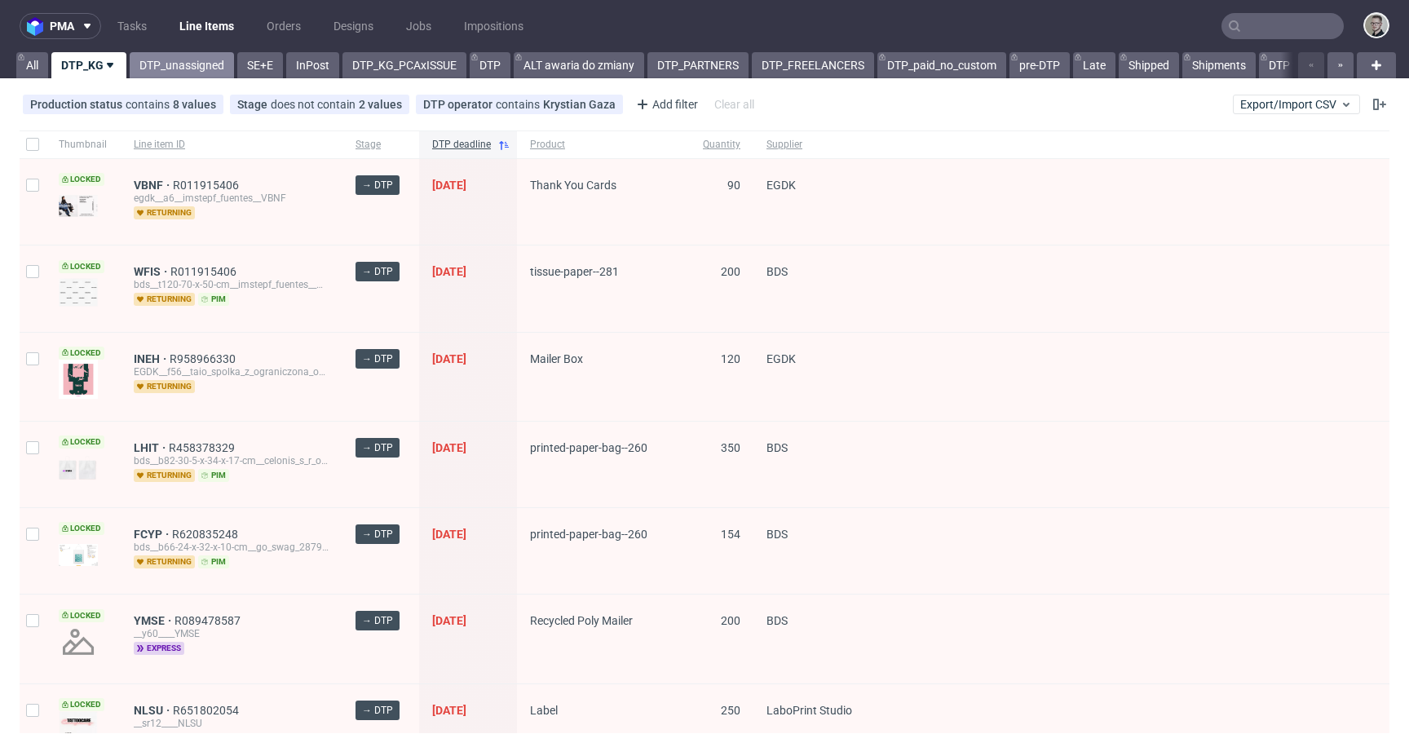
click at [166, 69] on link "DTP_unassigned" at bounding box center [182, 65] width 104 height 26
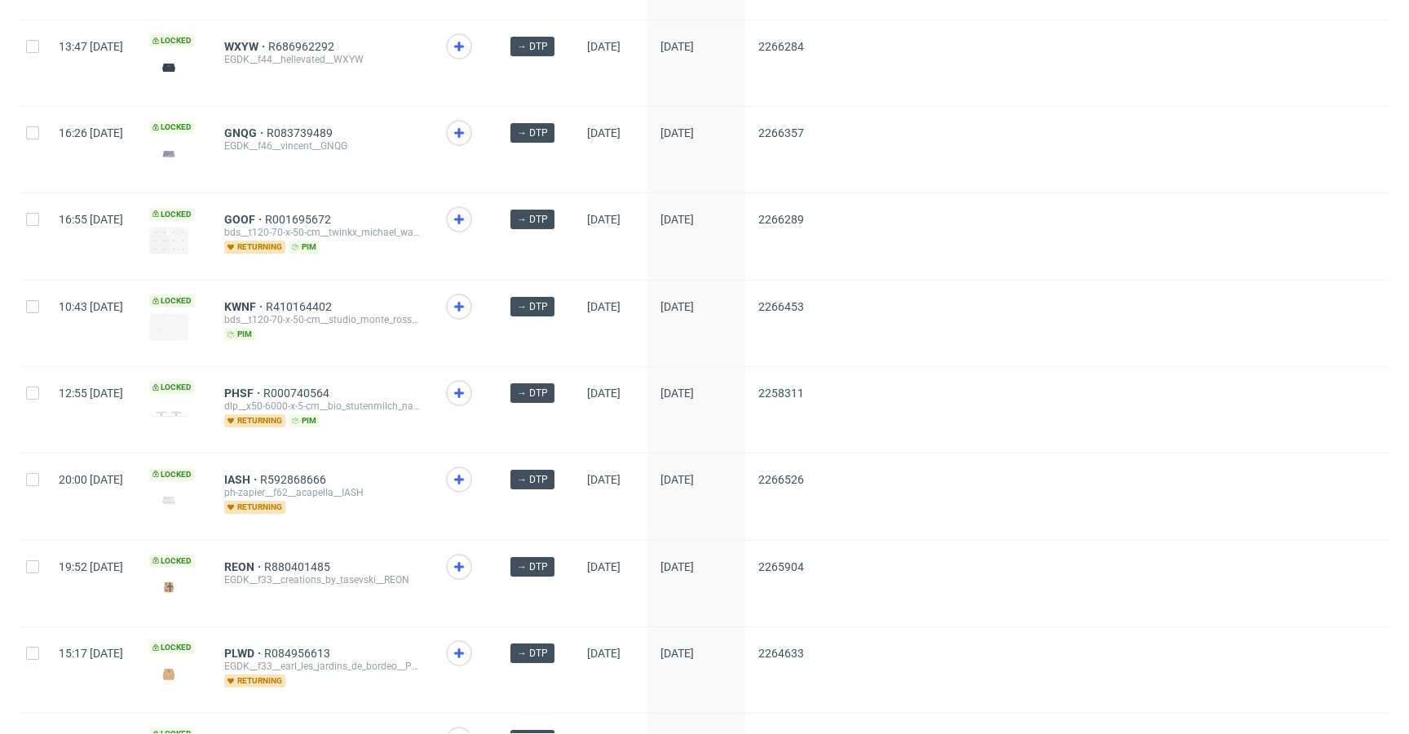
scroll to position [2105, 0]
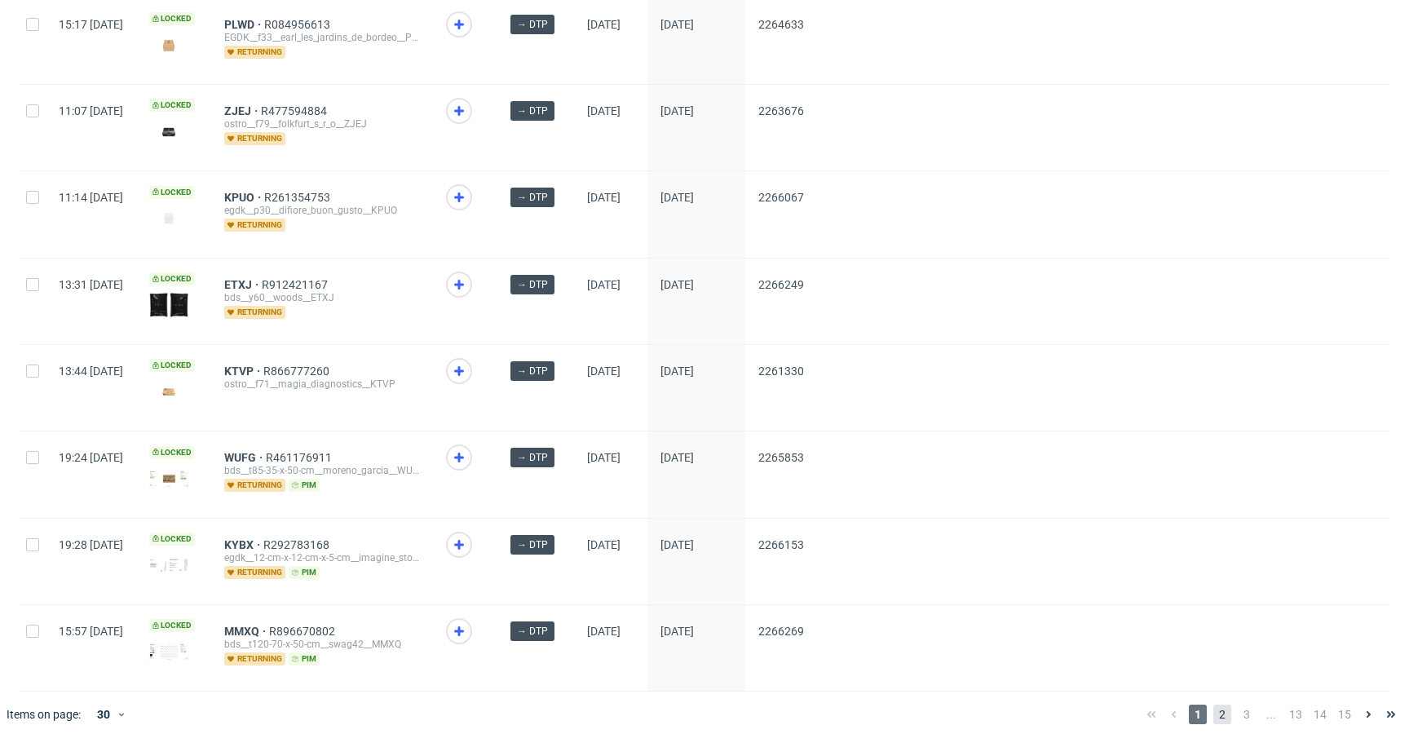
click at [1214, 705] on span "2" at bounding box center [1223, 715] width 18 height 20
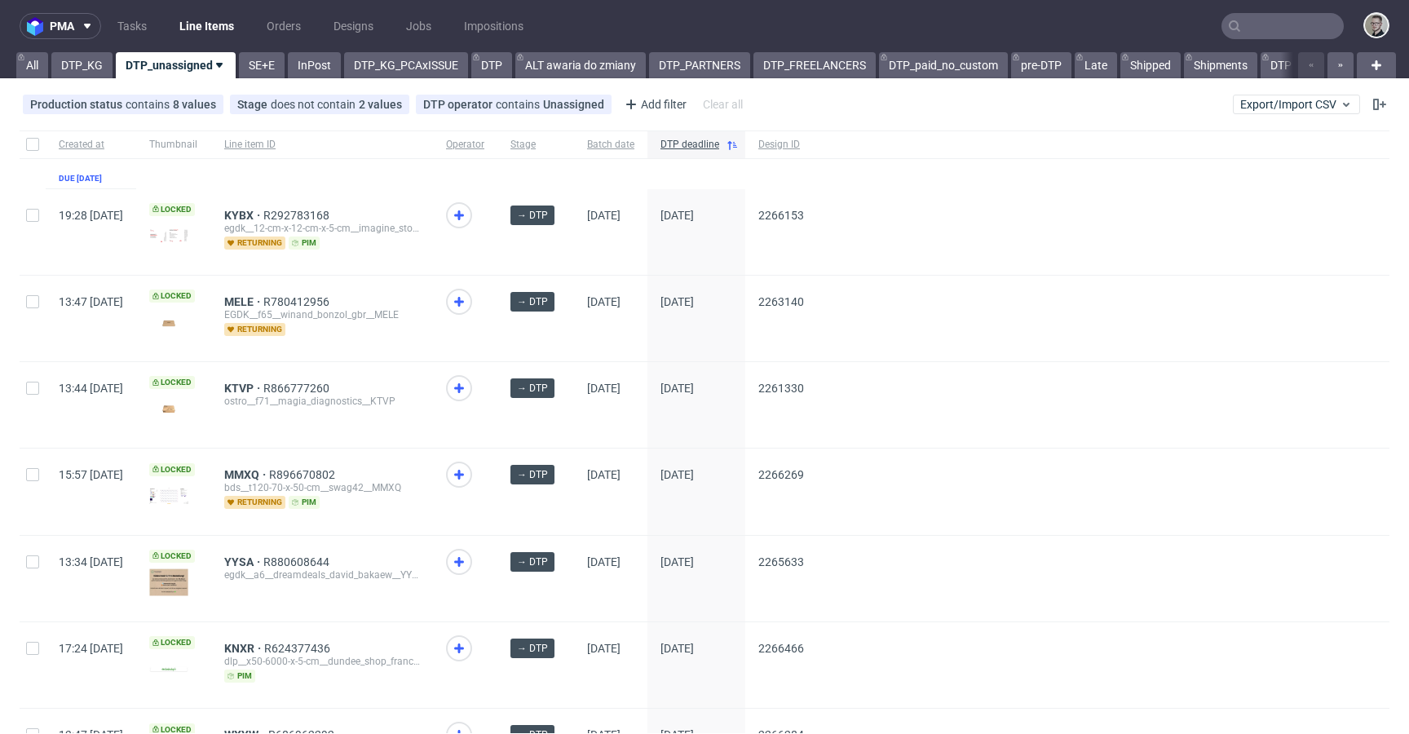
click at [80, 79] on div "pma Tasks Line Items Orders Designs Jobs Impositions All DTP_KG DTP_unassigned …" at bounding box center [704, 367] width 1409 height 734
click at [88, 72] on link "DTP_KG" at bounding box center [81, 65] width 61 height 26
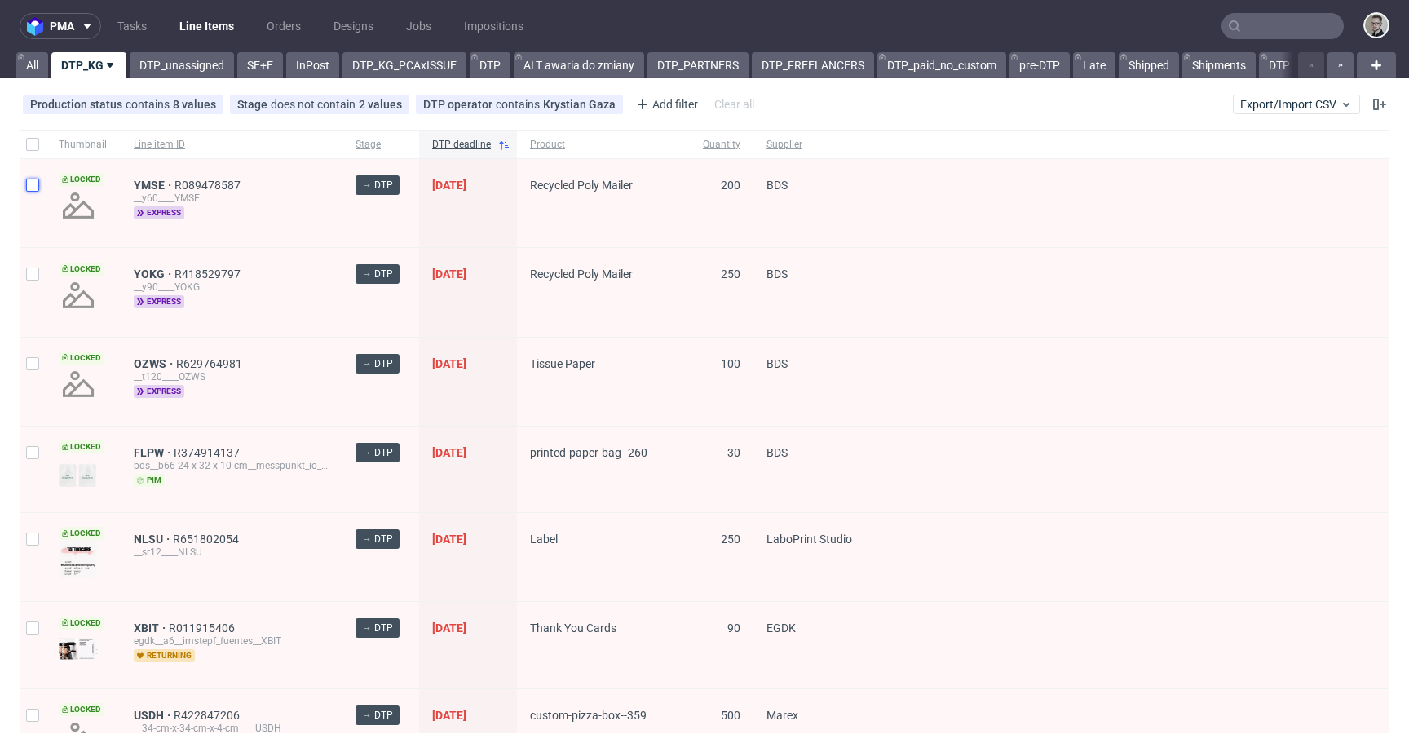
click at [29, 189] on input "checkbox" at bounding box center [32, 185] width 13 height 13
checkbox input "true"
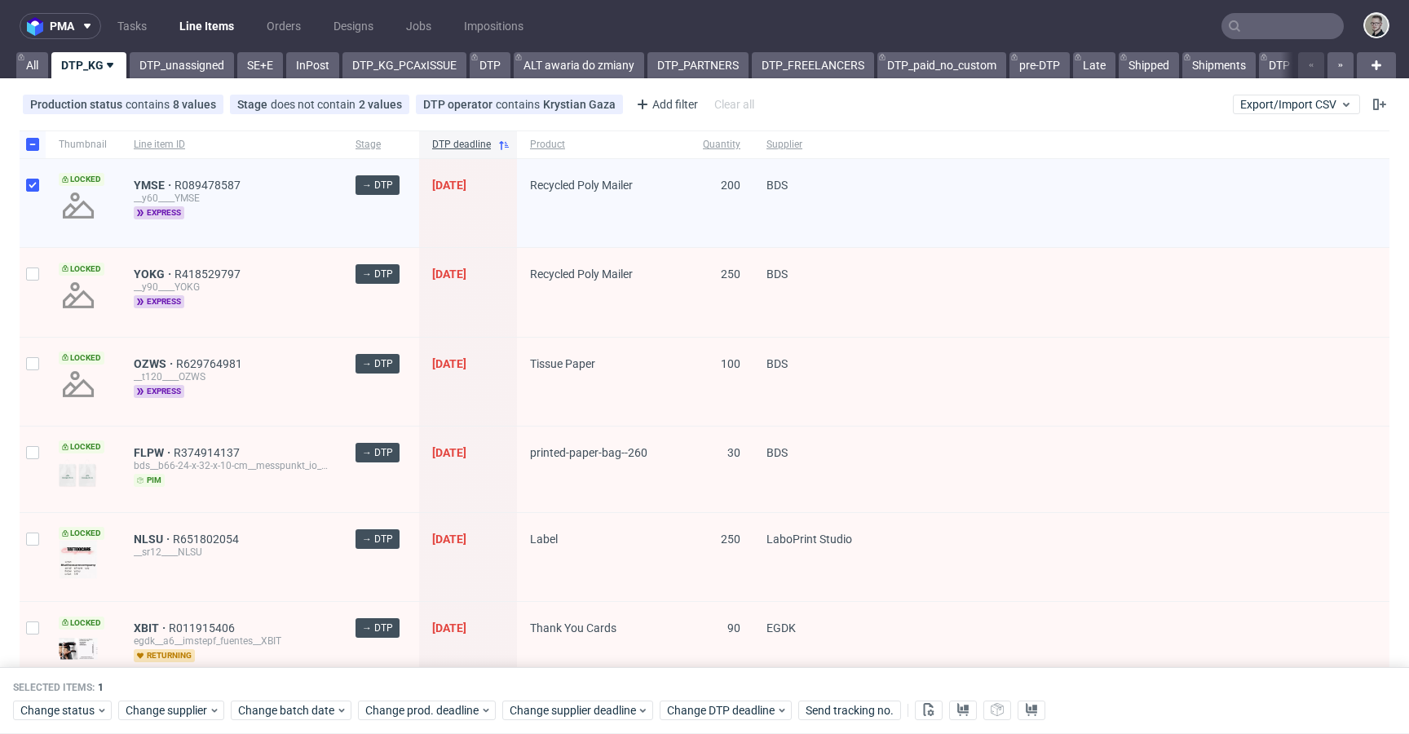
click at [43, 267] on div at bounding box center [33, 292] width 26 height 88
checkbox input "true"
click at [29, 366] on input "checkbox" at bounding box center [32, 363] width 13 height 13
checkbox input "true"
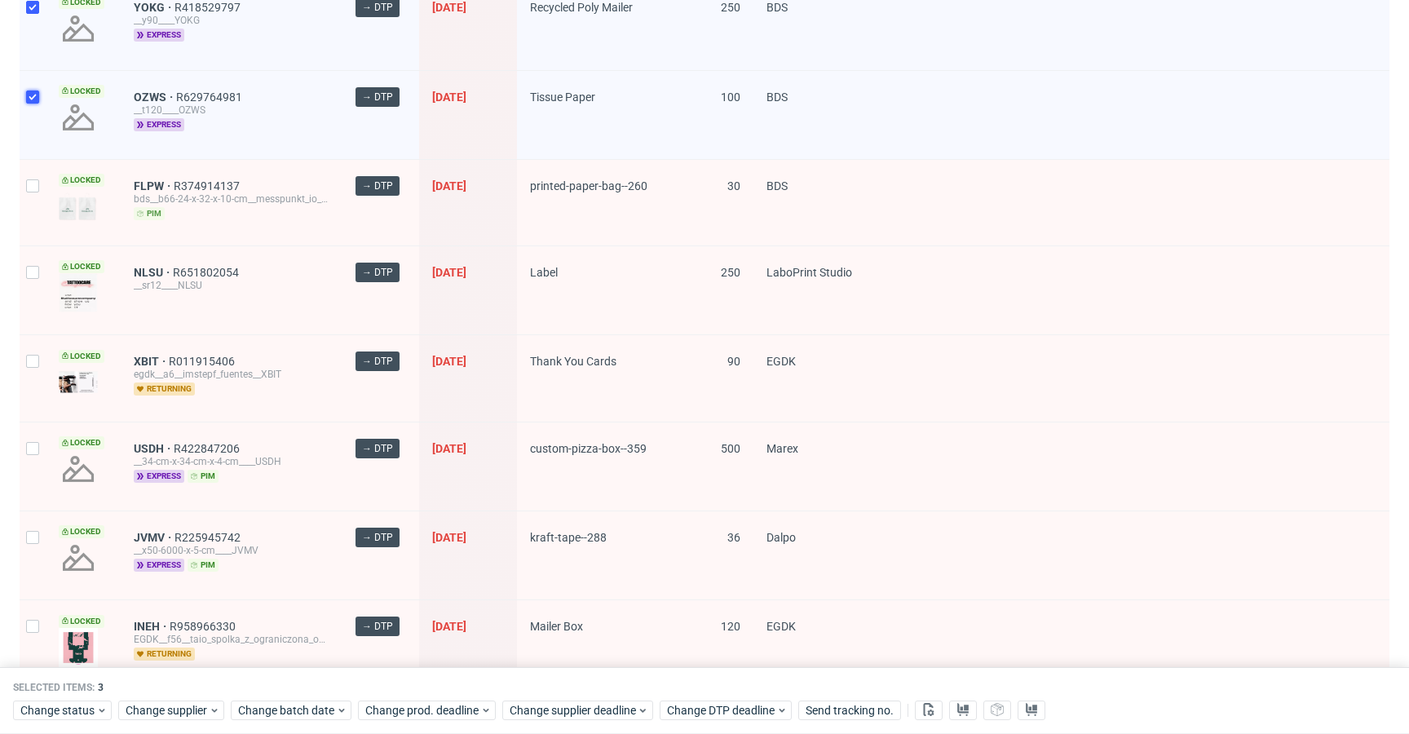
scroll to position [316, 0]
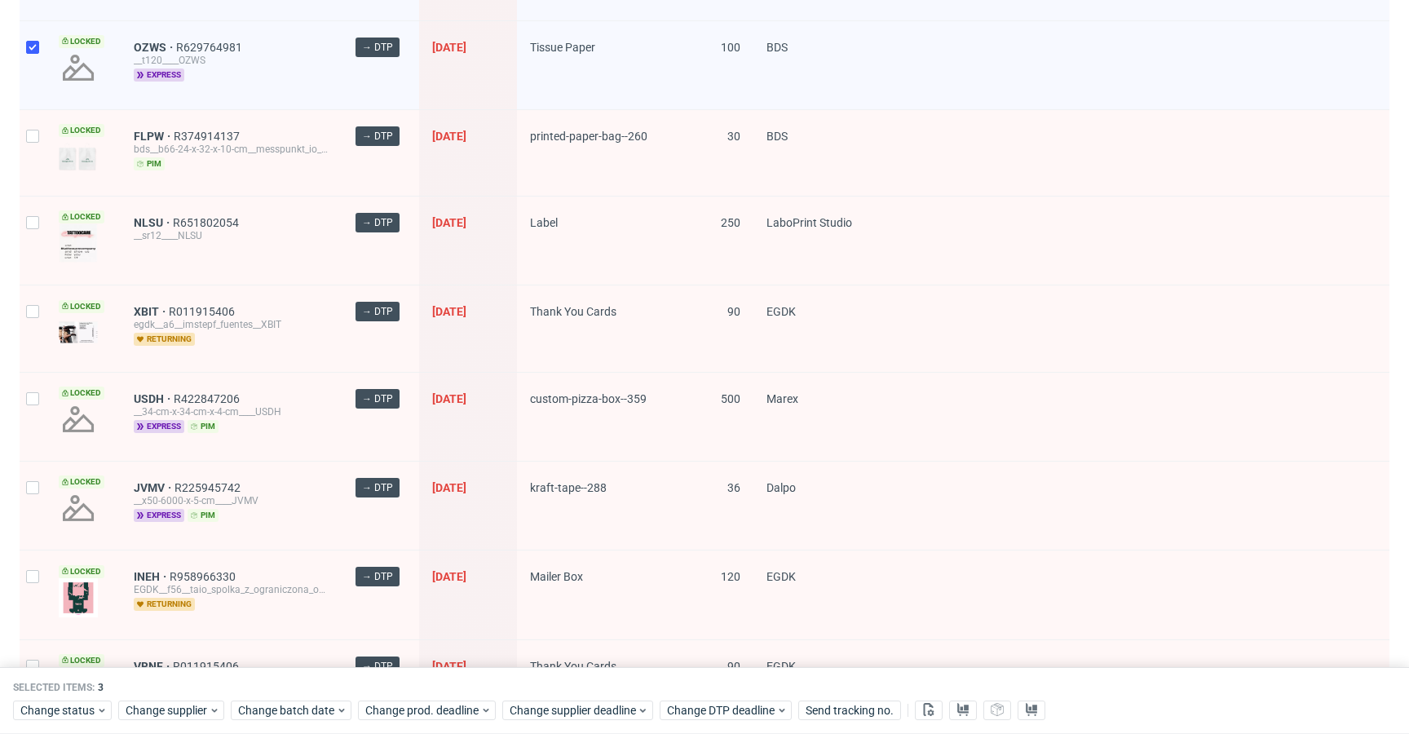
click at [46, 402] on div "Locked" at bounding box center [83, 417] width 75 height 88
click at [41, 405] on div at bounding box center [33, 417] width 26 height 88
checkbox input "true"
click at [30, 483] on input "checkbox" at bounding box center [32, 487] width 13 height 13
checkbox input "true"
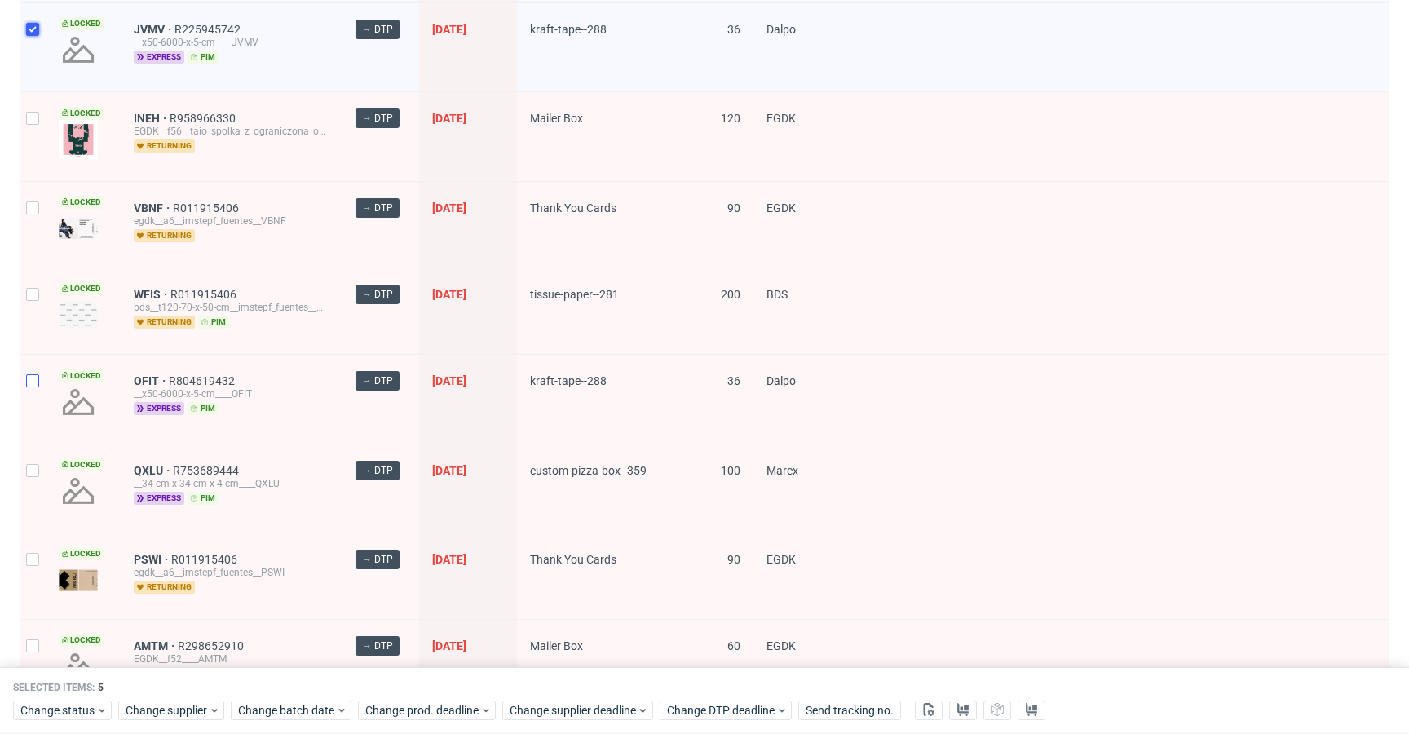
scroll to position [776, 0]
click at [32, 374] on input "checkbox" at bounding box center [32, 379] width 13 height 13
checkbox input "true"
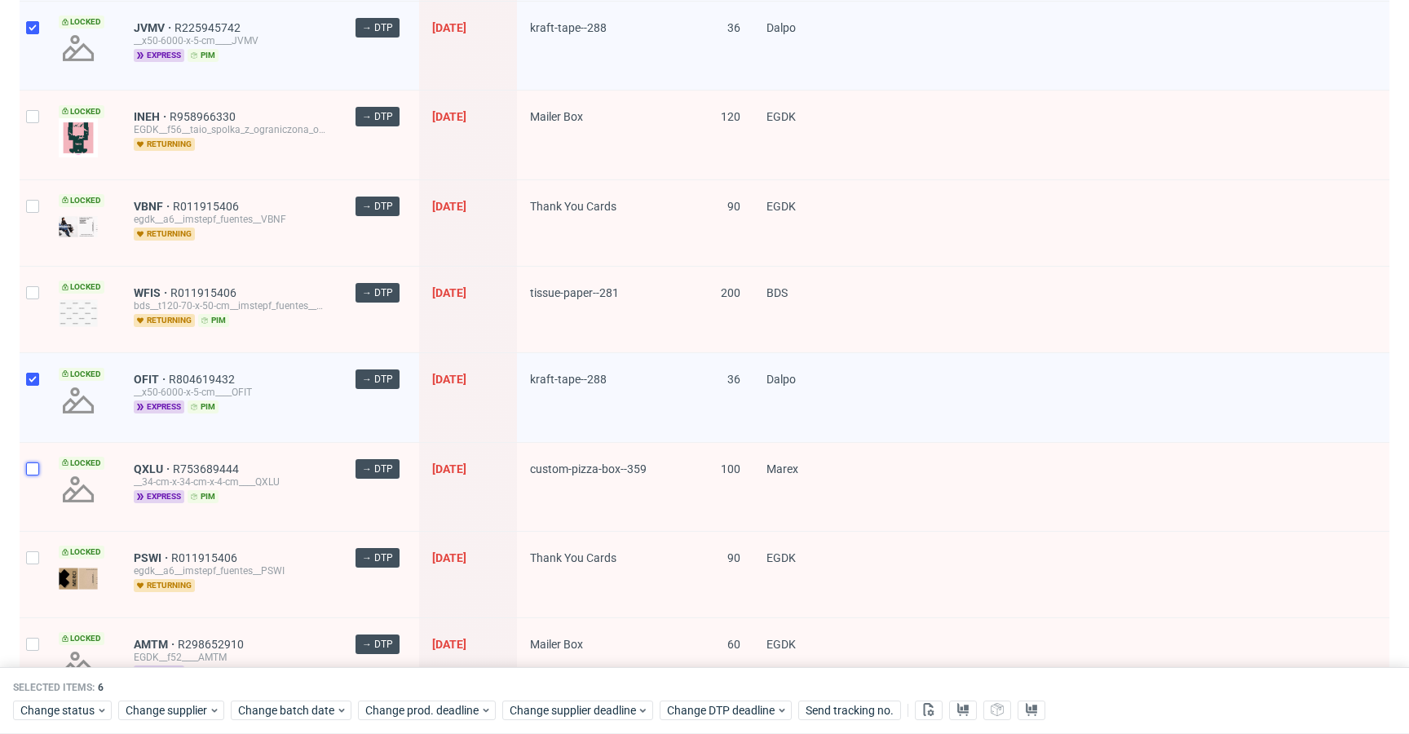
click at [29, 472] on input "checkbox" at bounding box center [32, 468] width 13 height 13
checkbox input "true"
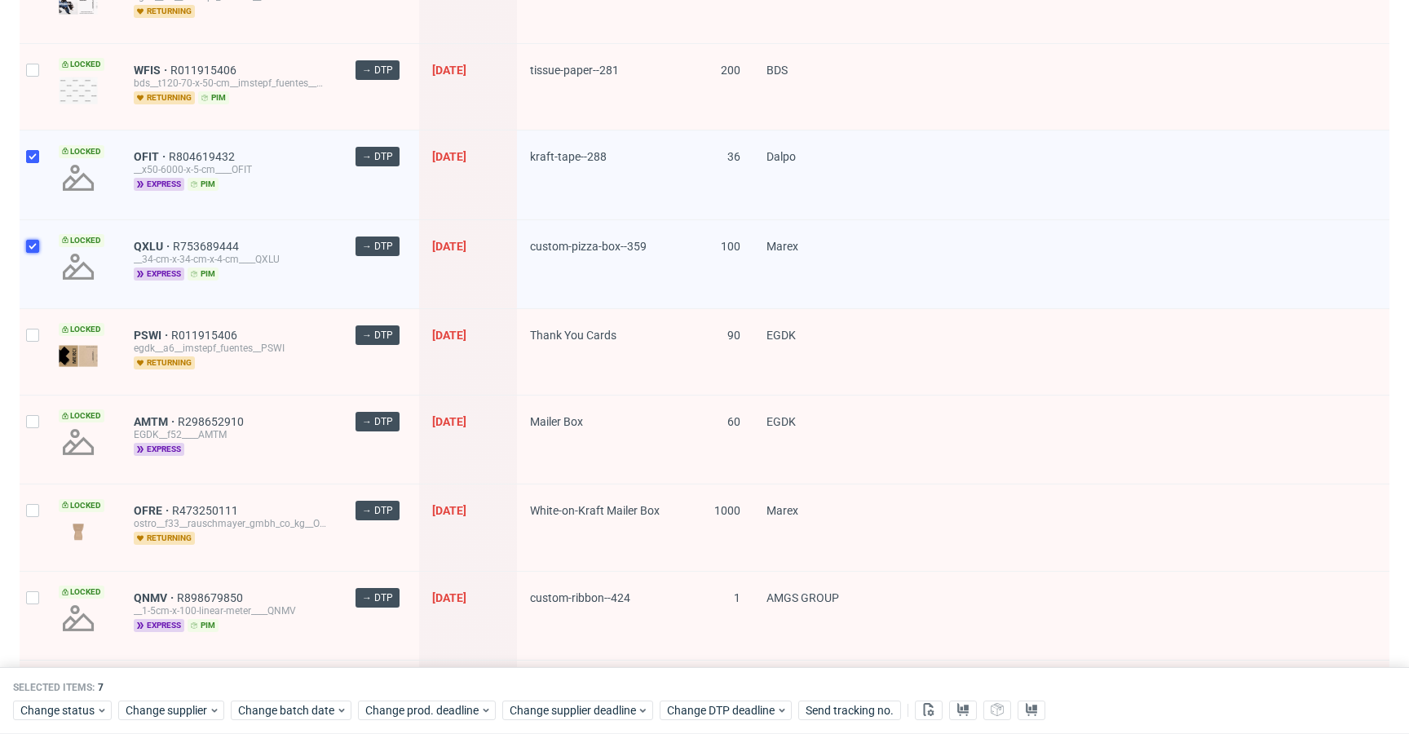
scroll to position [1019, 0]
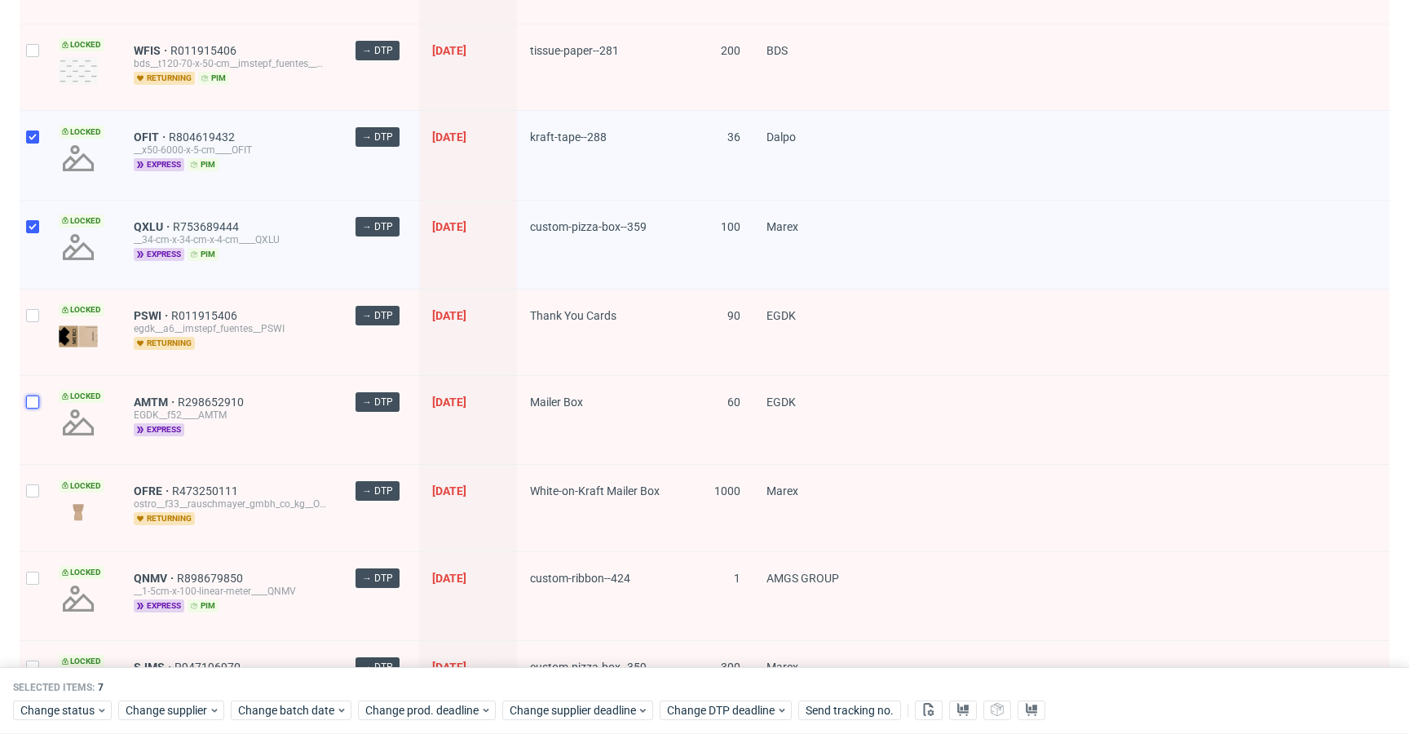
click at [33, 405] on input "checkbox" at bounding box center [32, 402] width 13 height 13
checkbox input "true"
click at [30, 574] on input "checkbox" at bounding box center [32, 578] width 13 height 13
checkbox input "true"
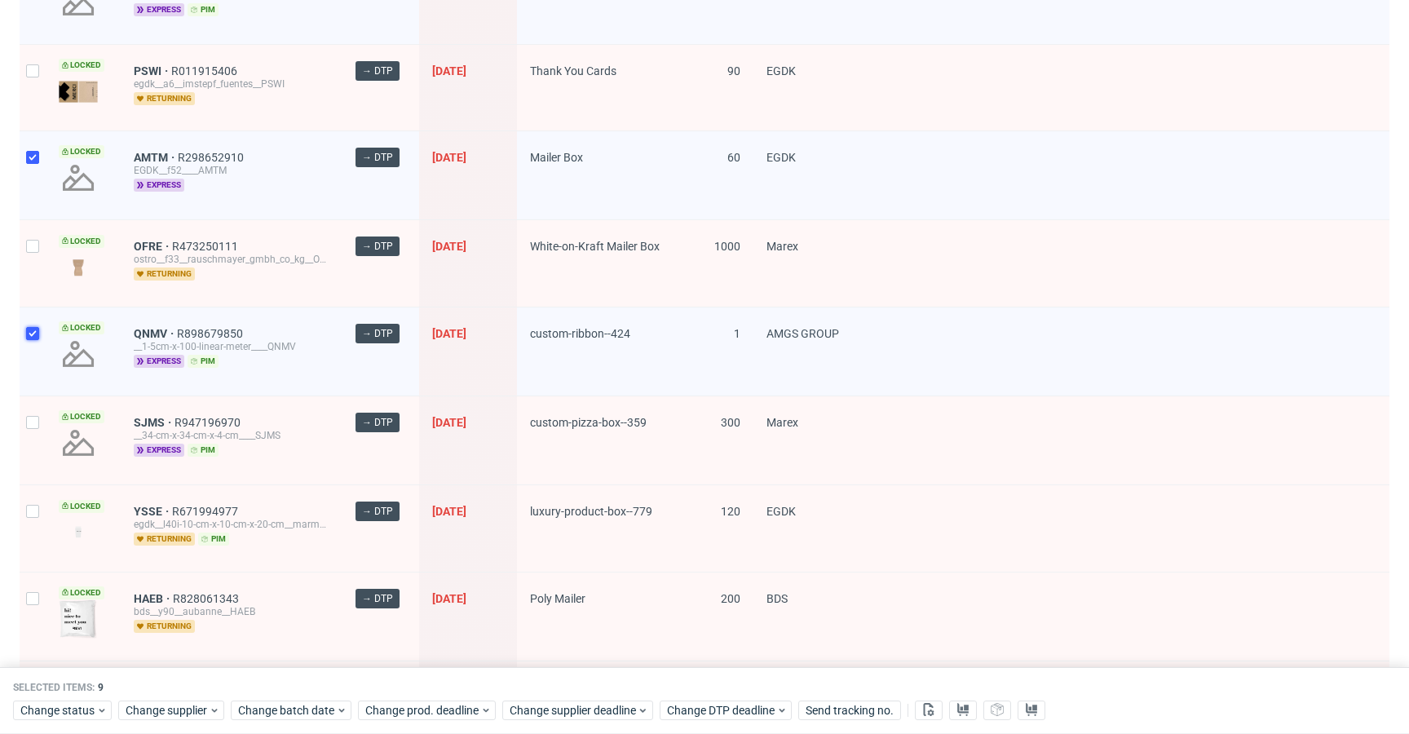
scroll to position [1316, 0]
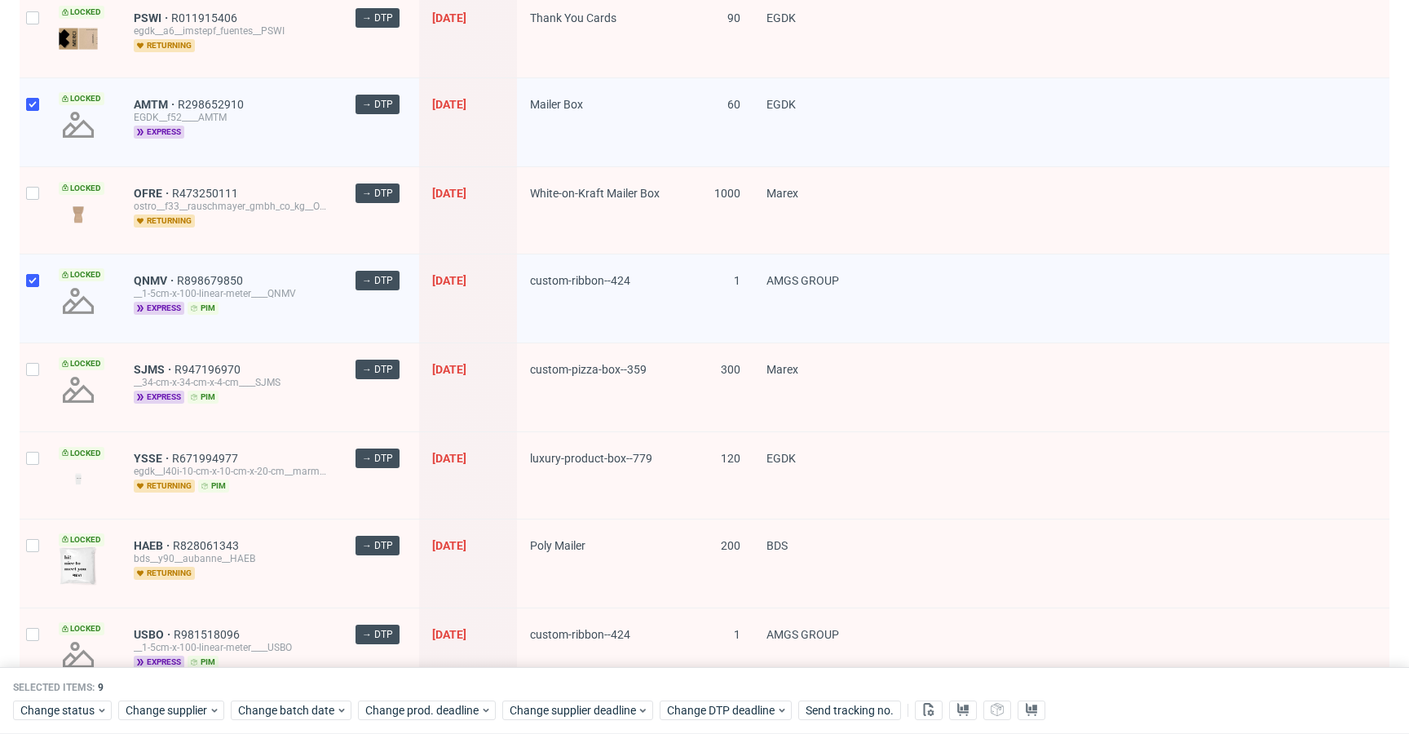
click at [39, 378] on div at bounding box center [33, 387] width 26 height 88
checkbox input "true"
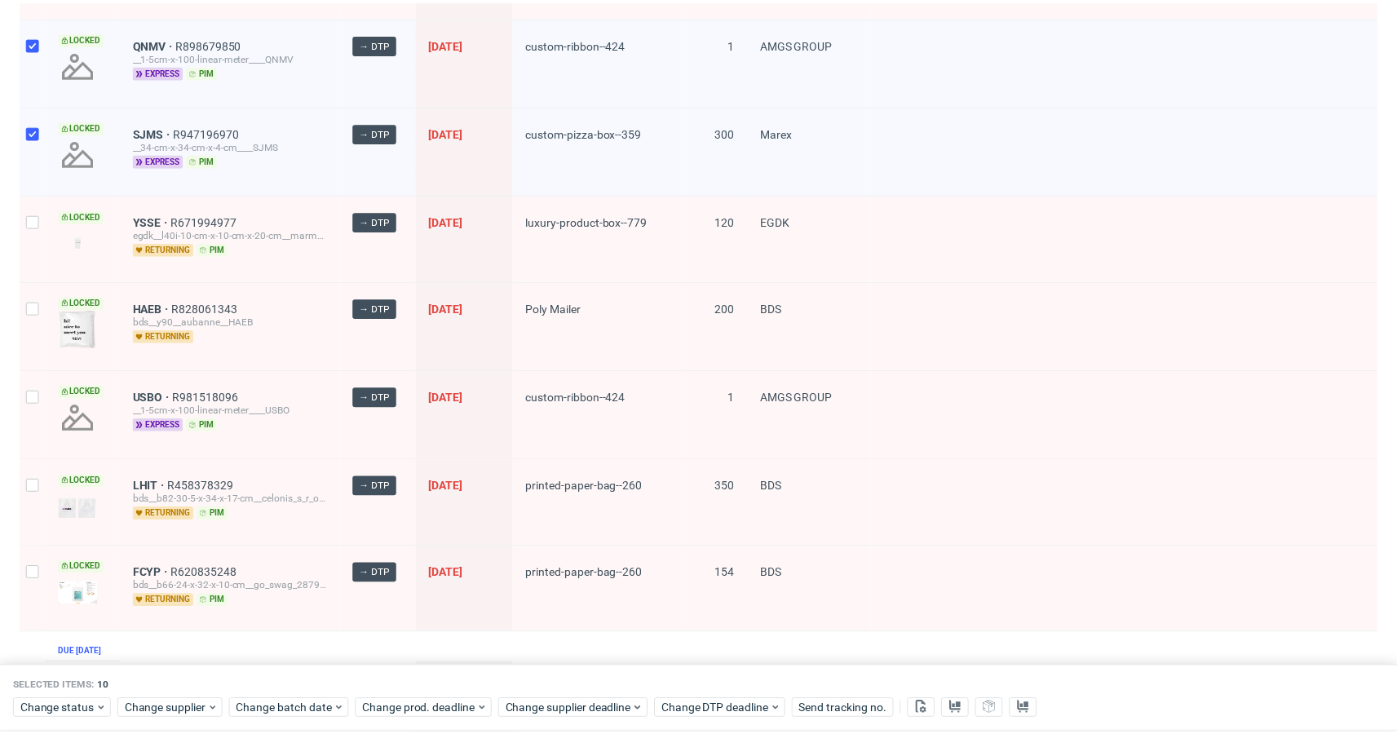
scroll to position [1593, 0]
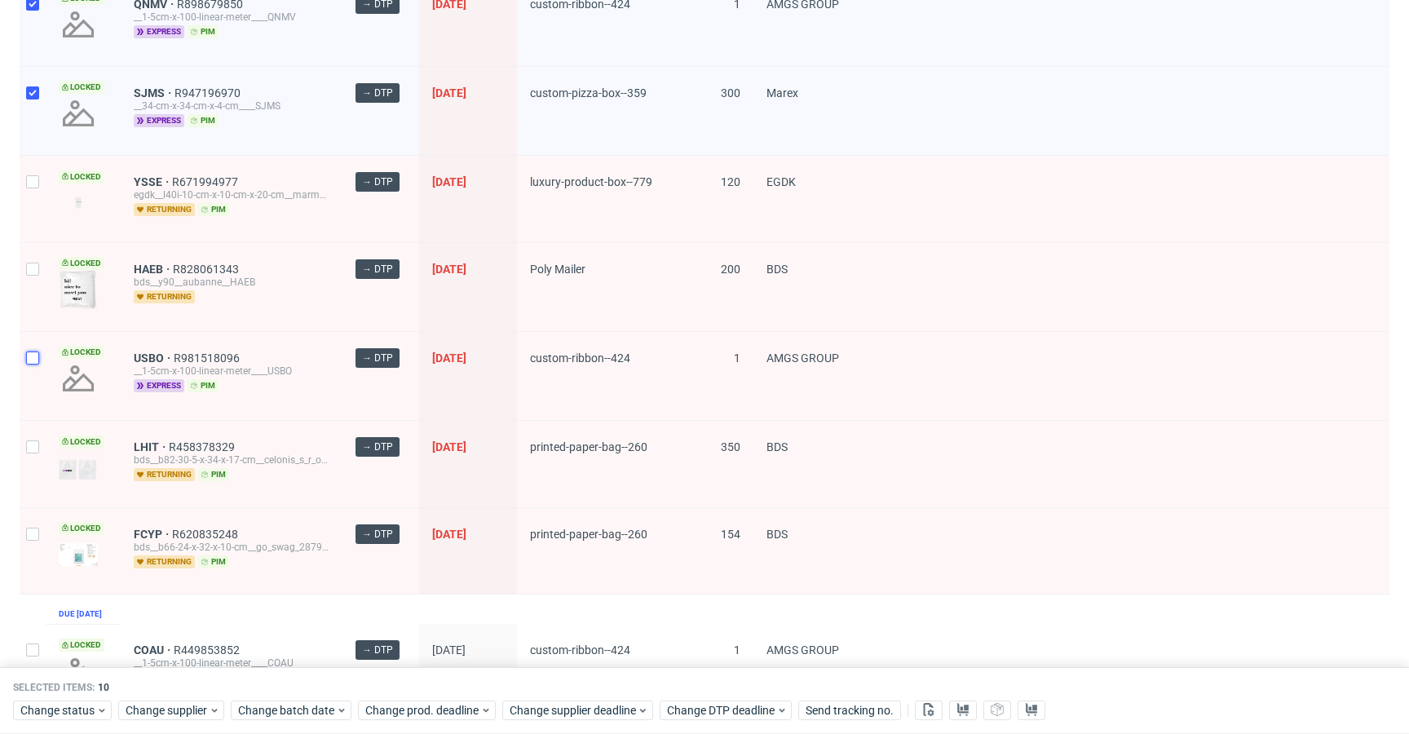
click at [31, 355] on input "checkbox" at bounding box center [32, 358] width 13 height 13
checkbox input "true"
click at [73, 723] on div "Selected items: 11 Change status Change supplier Change batch date Change prod.…" at bounding box center [704, 701] width 1409 height 68
click at [77, 713] on span "Change status" at bounding box center [58, 710] width 76 height 16
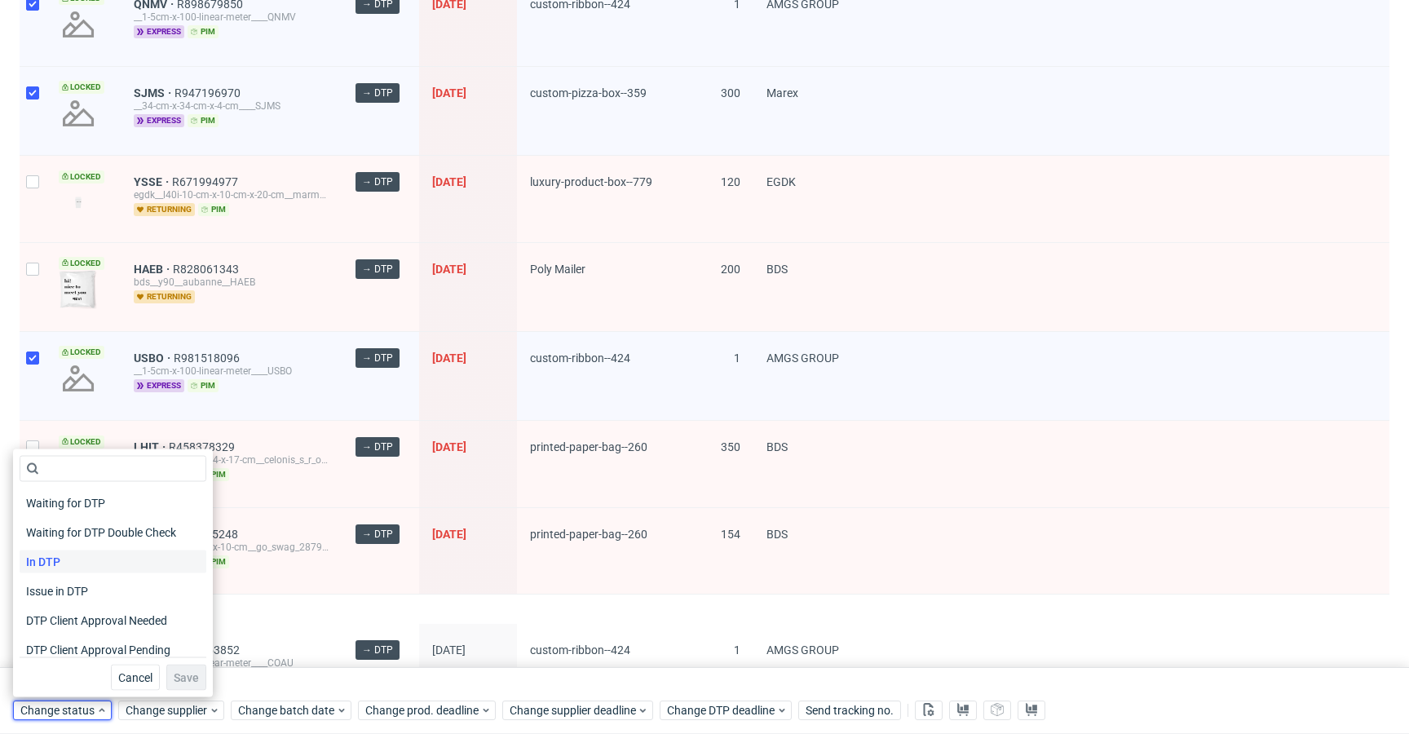
click at [104, 551] on div "In DTP" at bounding box center [113, 562] width 187 height 23
click at [180, 680] on span "Save" at bounding box center [186, 677] width 25 height 11
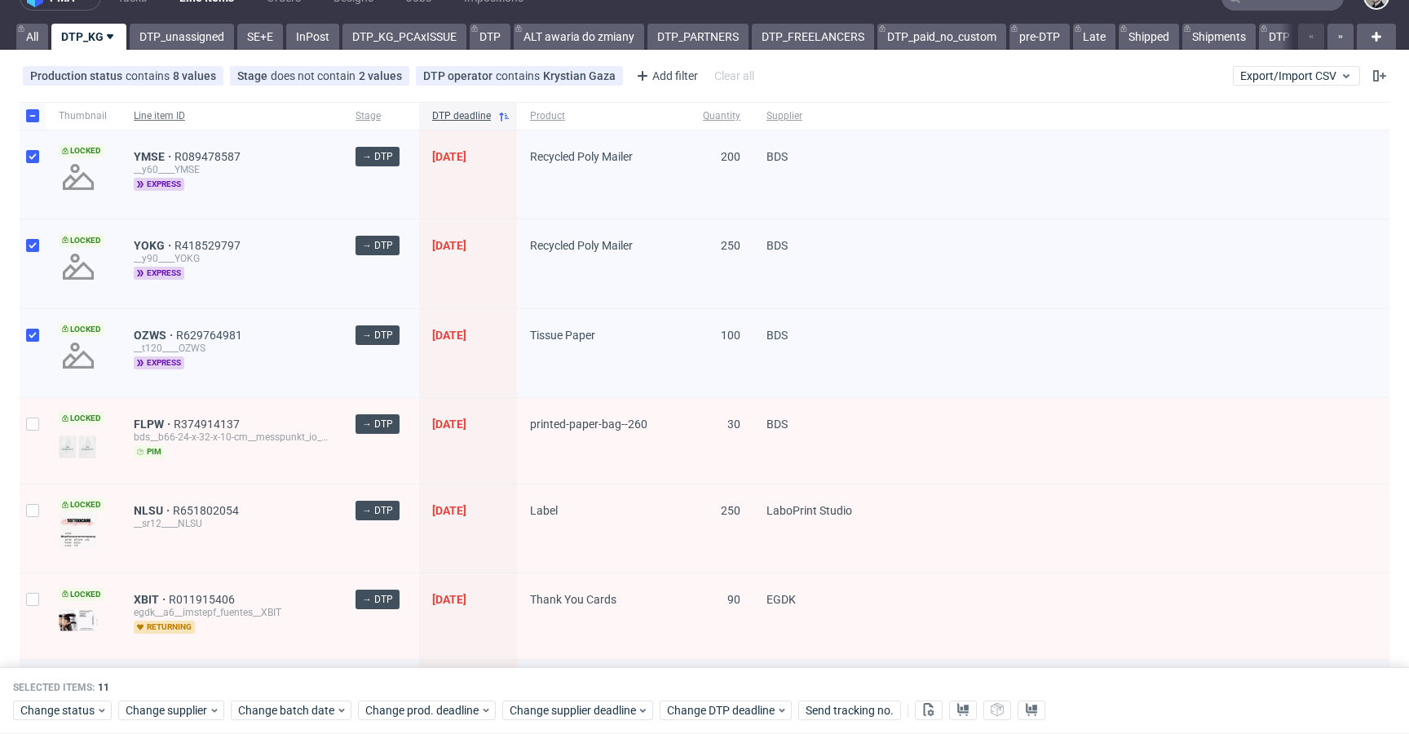
scroll to position [0, 0]
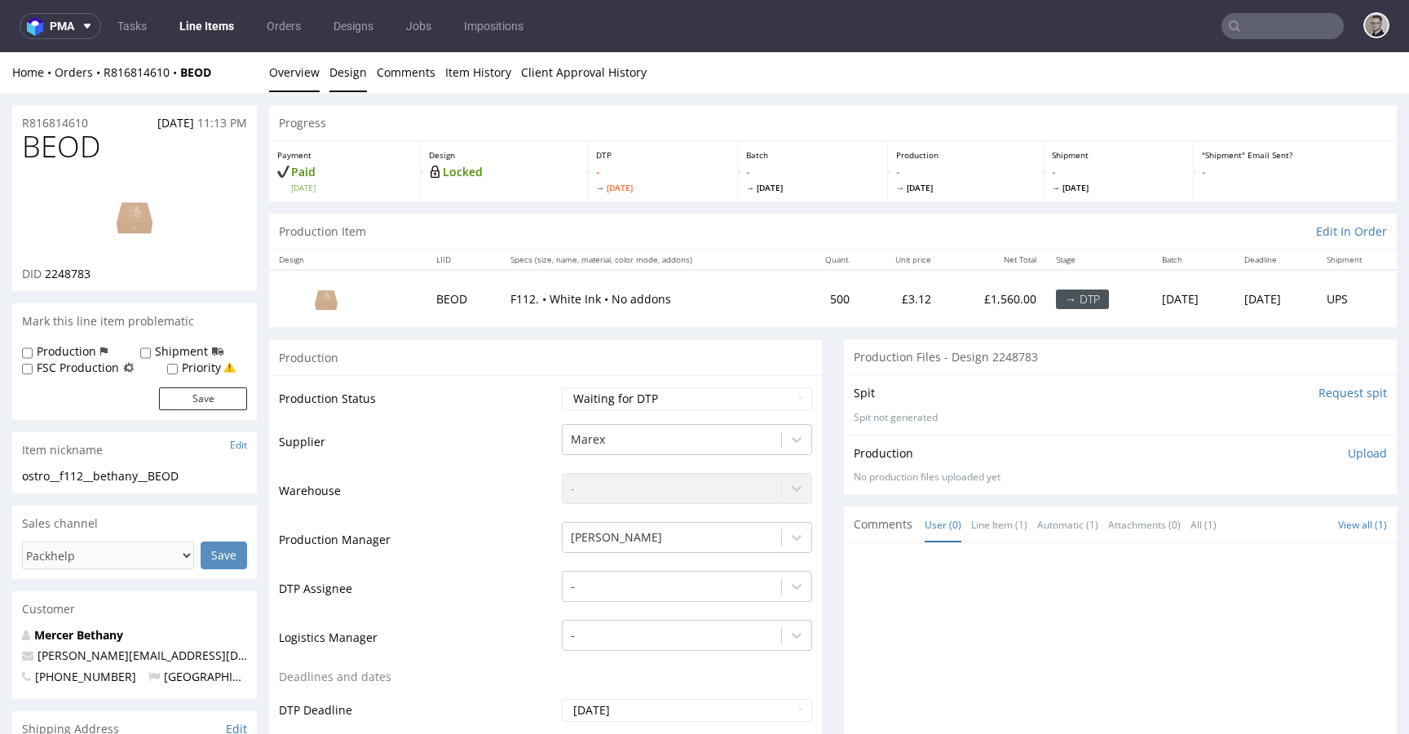
click at [352, 82] on link "Design" at bounding box center [348, 72] width 38 height 40
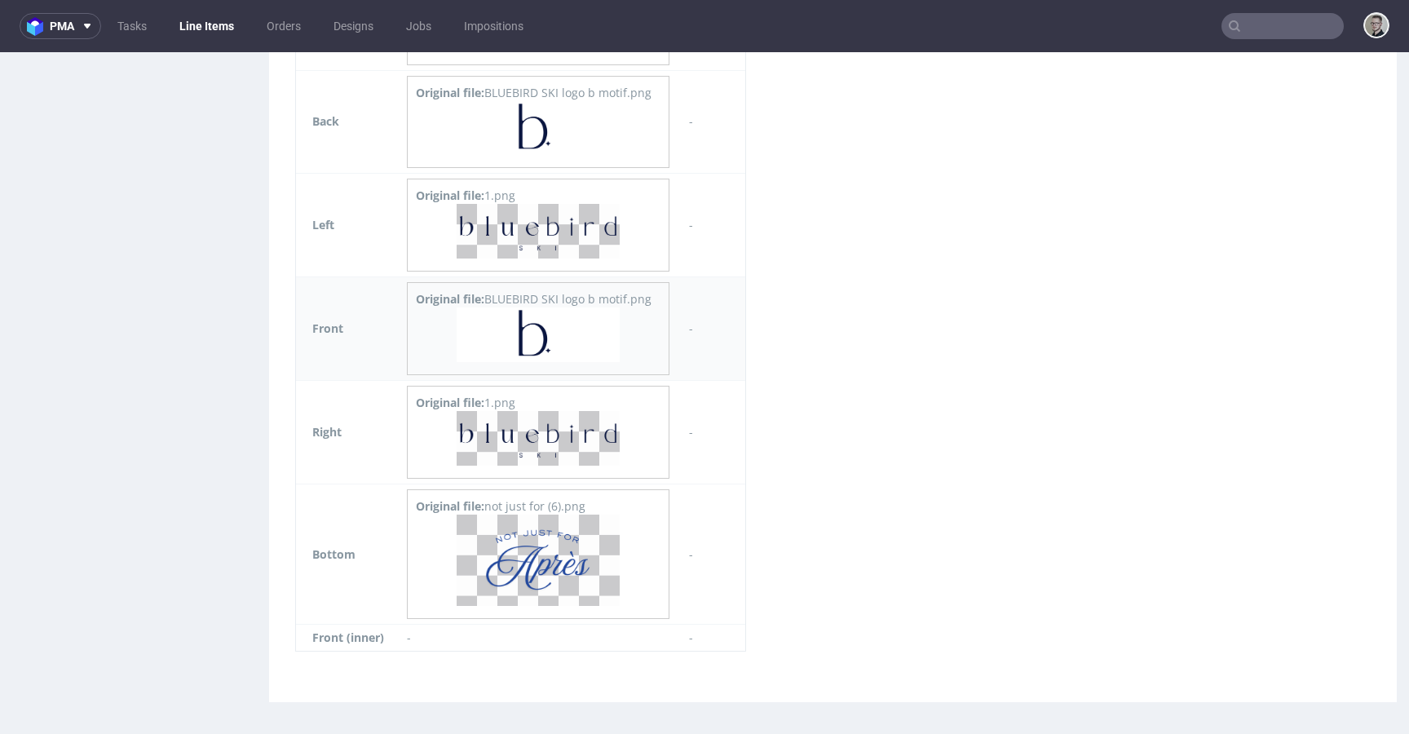
scroll to position [1037, 0]
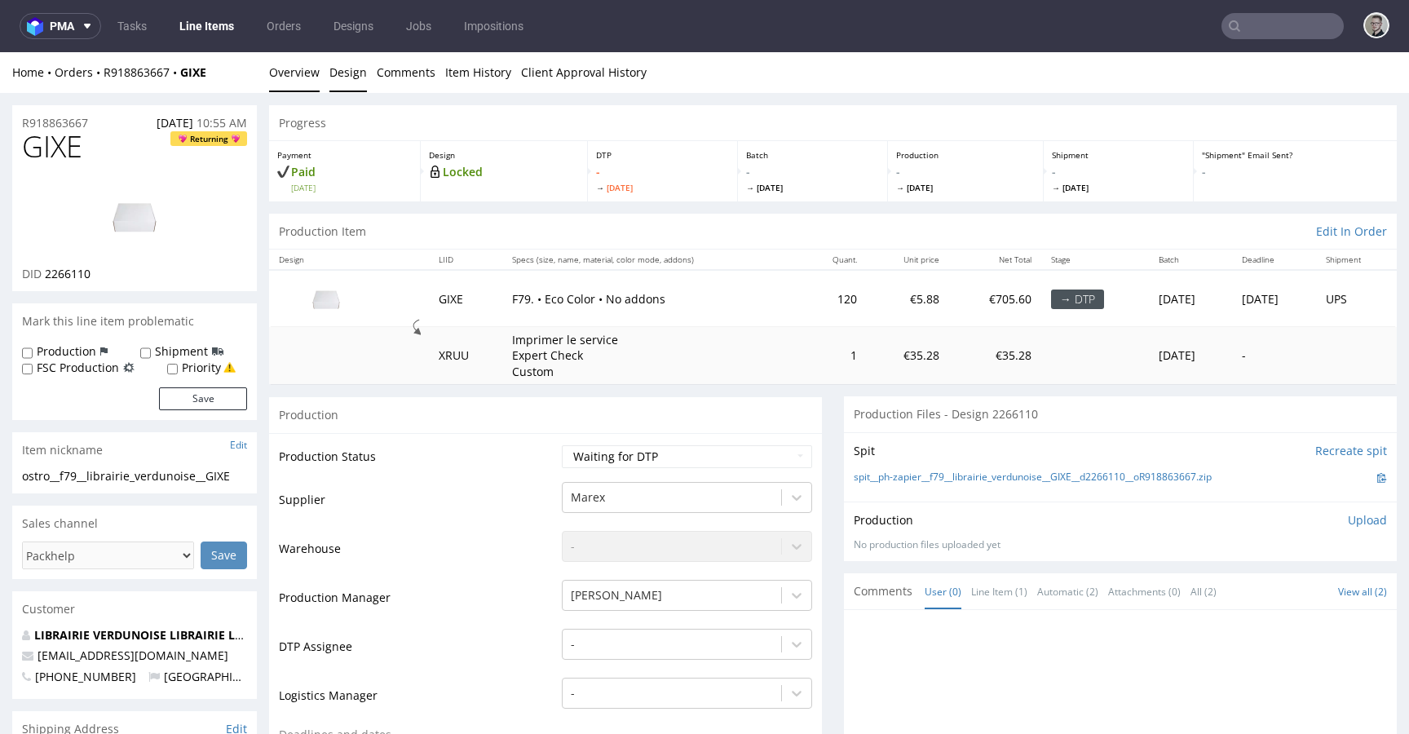
click at [348, 74] on link "Design" at bounding box center [348, 72] width 38 height 40
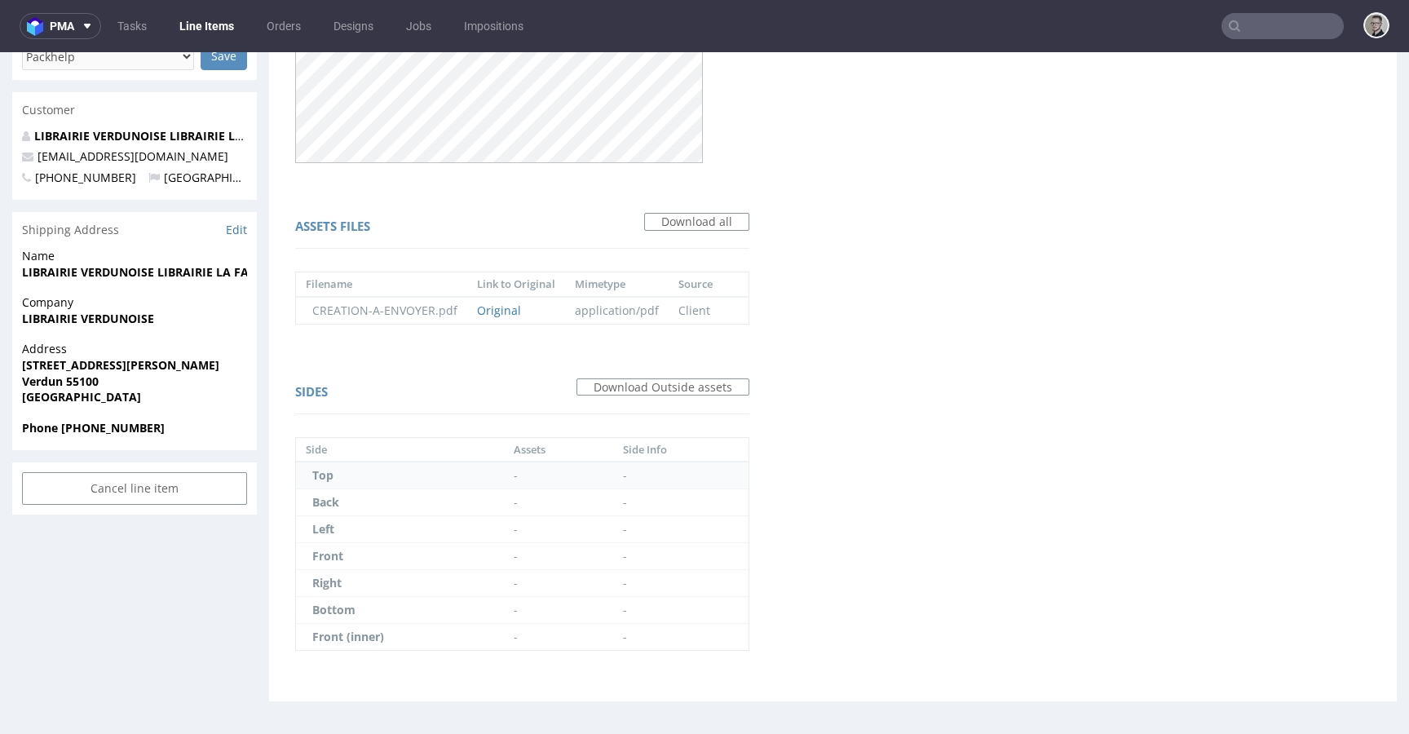
scroll to position [4, 0]
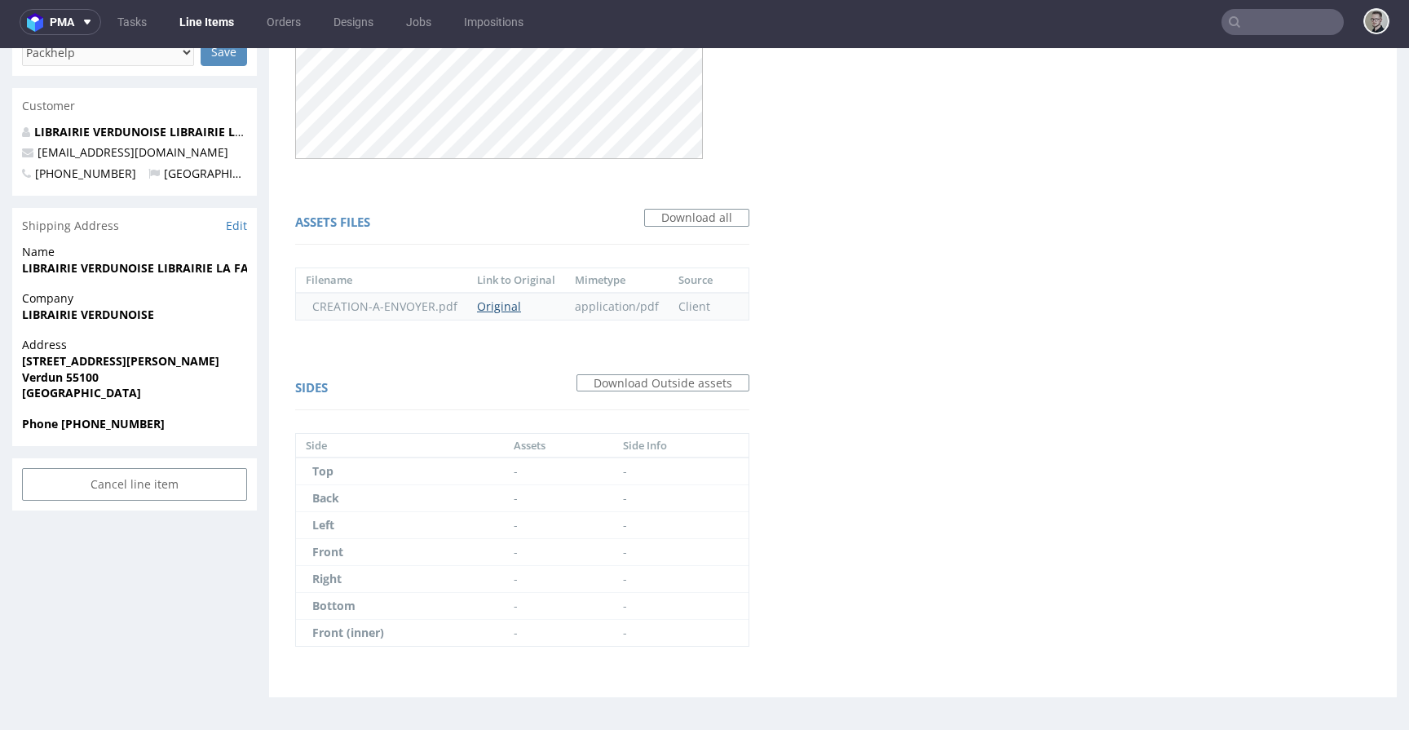
click at [506, 305] on link "Original" at bounding box center [499, 306] width 44 height 15
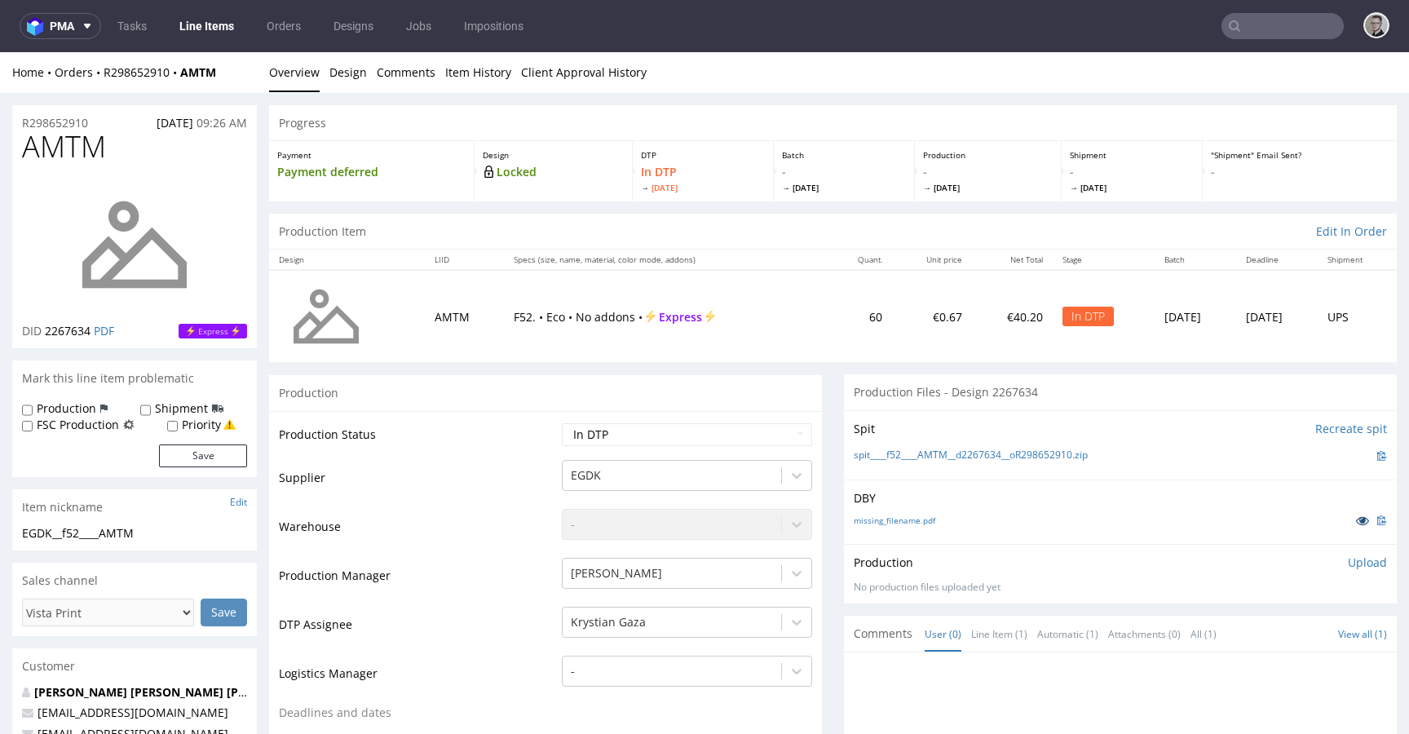
click at [1348, 519] on link at bounding box center [1362, 520] width 29 height 18
